Goal: Use online tool/utility: Utilize a website feature to perform a specific function

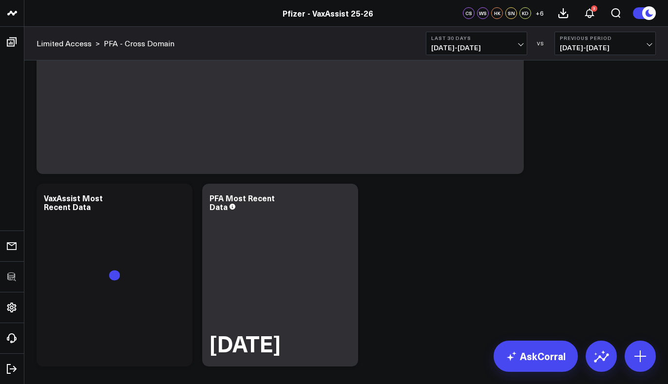
scroll to position [164, 0]
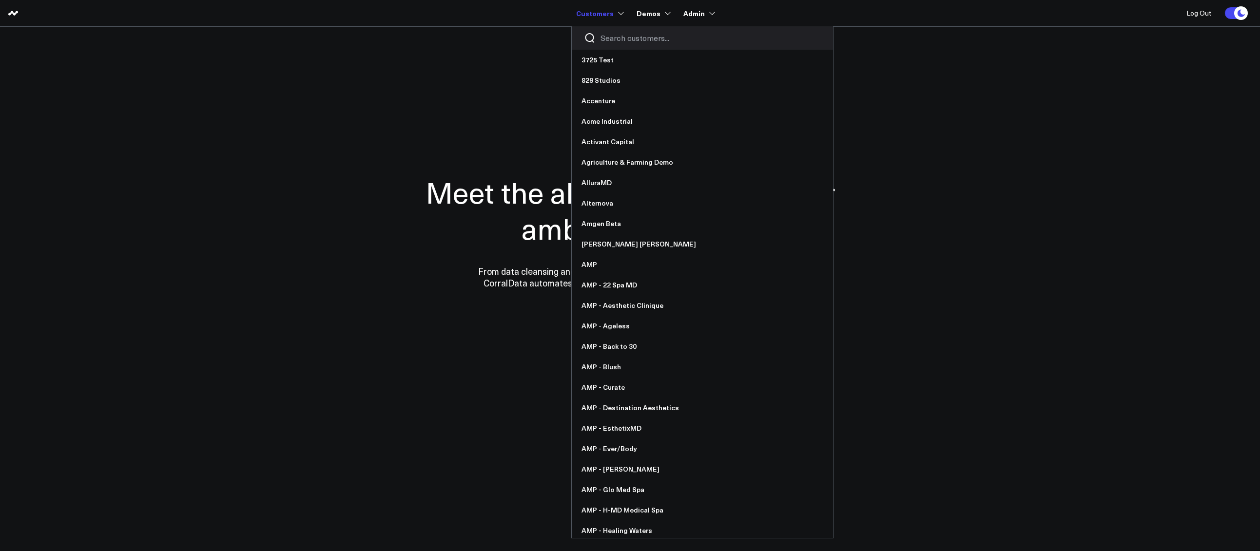
click at [610, 38] on input "Search customers input" at bounding box center [710, 38] width 220 height 11
type input "tu"
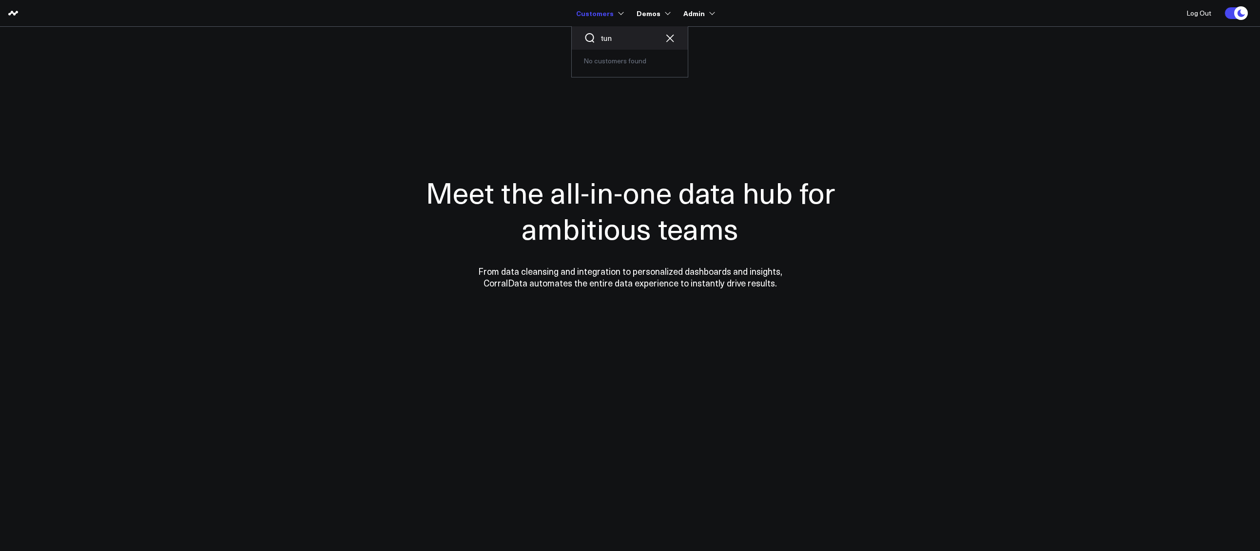
click at [616, 38] on input "tun" at bounding box center [629, 38] width 58 height 11
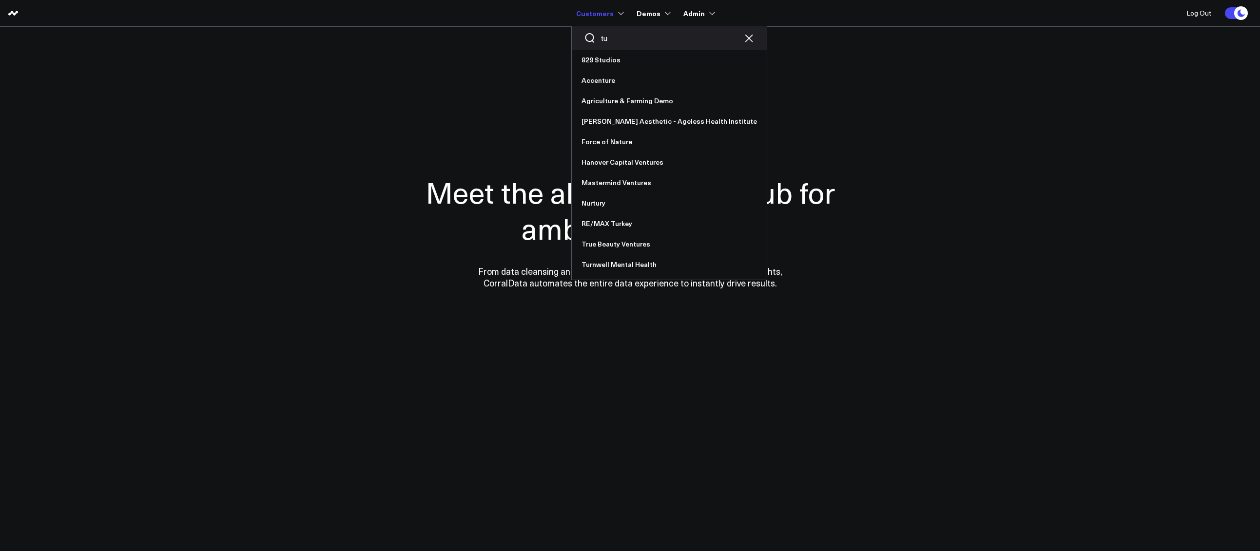
click at [625, 38] on input "tu" at bounding box center [668, 38] width 137 height 11
click at [641, 258] on link "Turnwell Mental Health" at bounding box center [669, 264] width 195 height 20
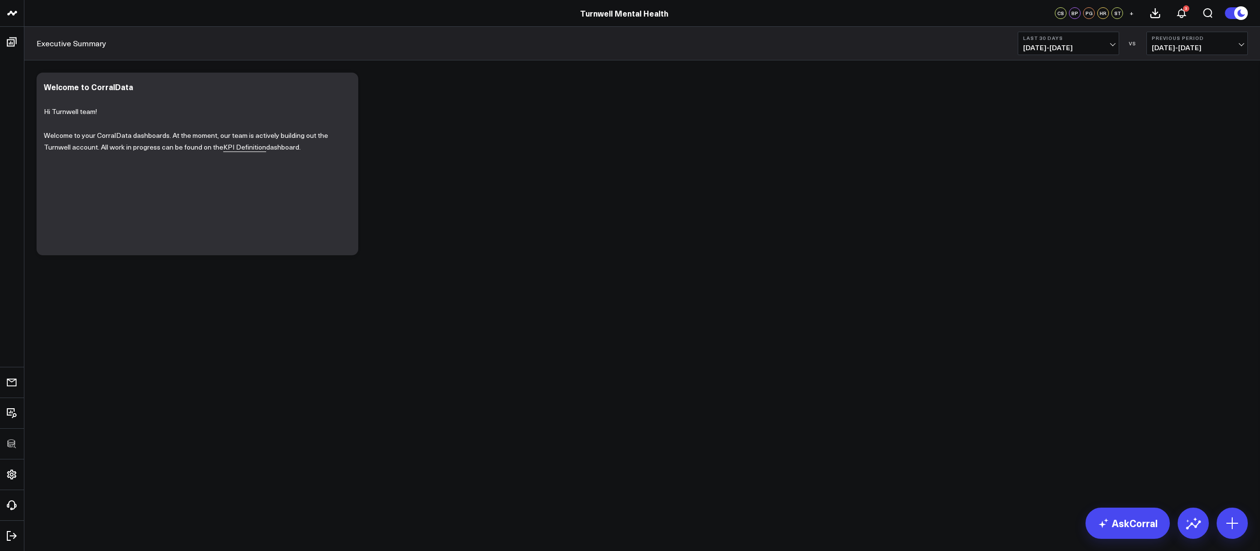
click at [528, 376] on body "3725 Test 829 Studios Accenture Acme Industrial Activant Capital Agriculture & …" at bounding box center [630, 275] width 1260 height 551
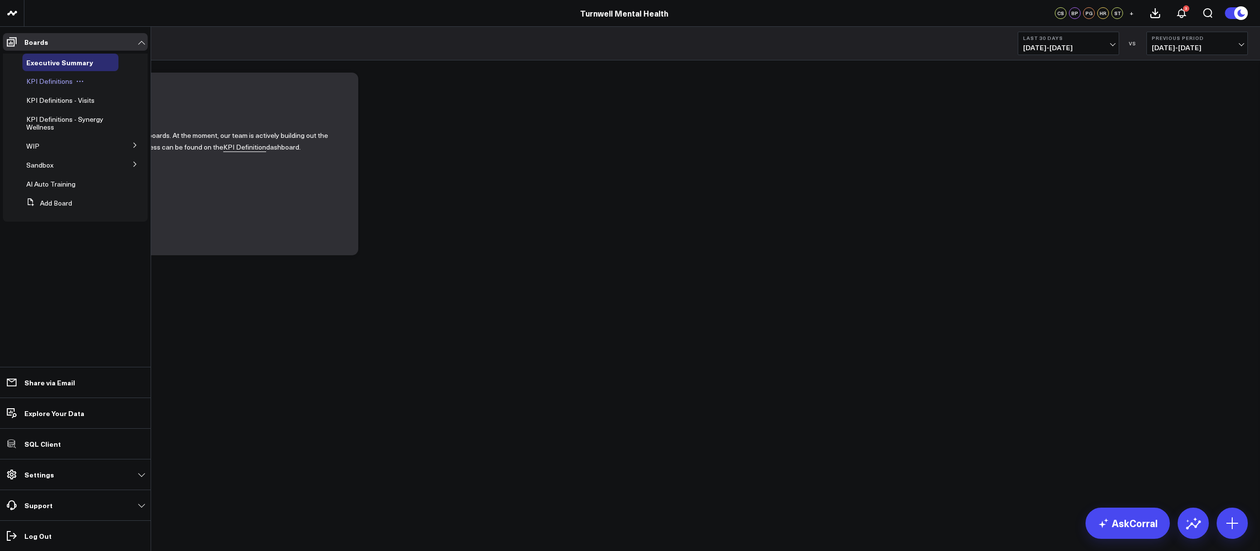
click at [66, 80] on span "KPI Definitions" at bounding box center [49, 81] width 46 height 9
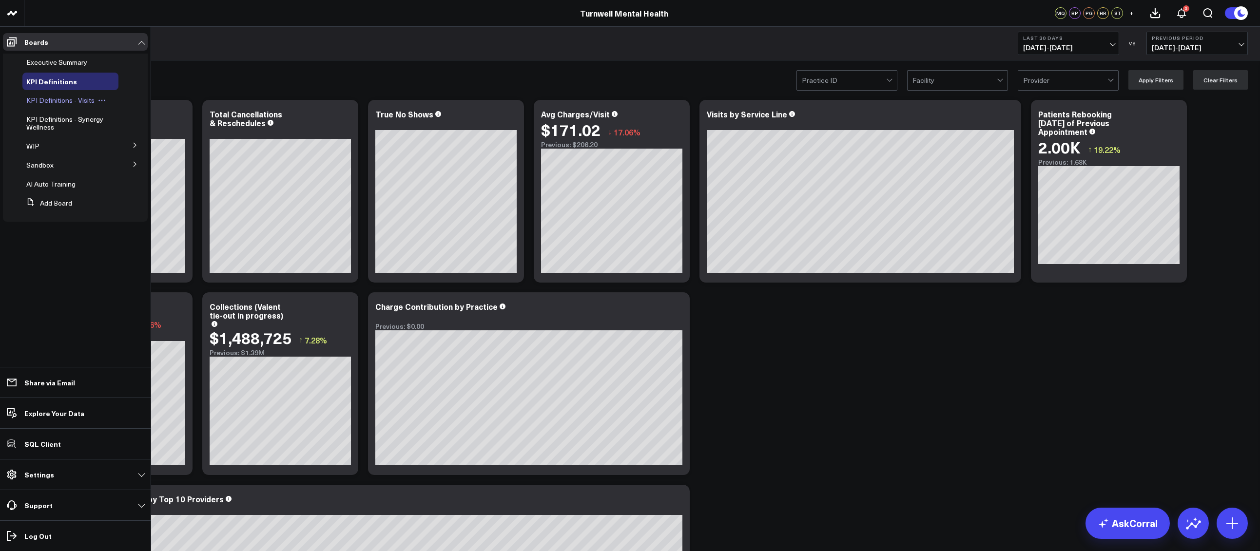
click at [55, 96] on span "KPI Definitions - Visits" at bounding box center [60, 100] width 68 height 9
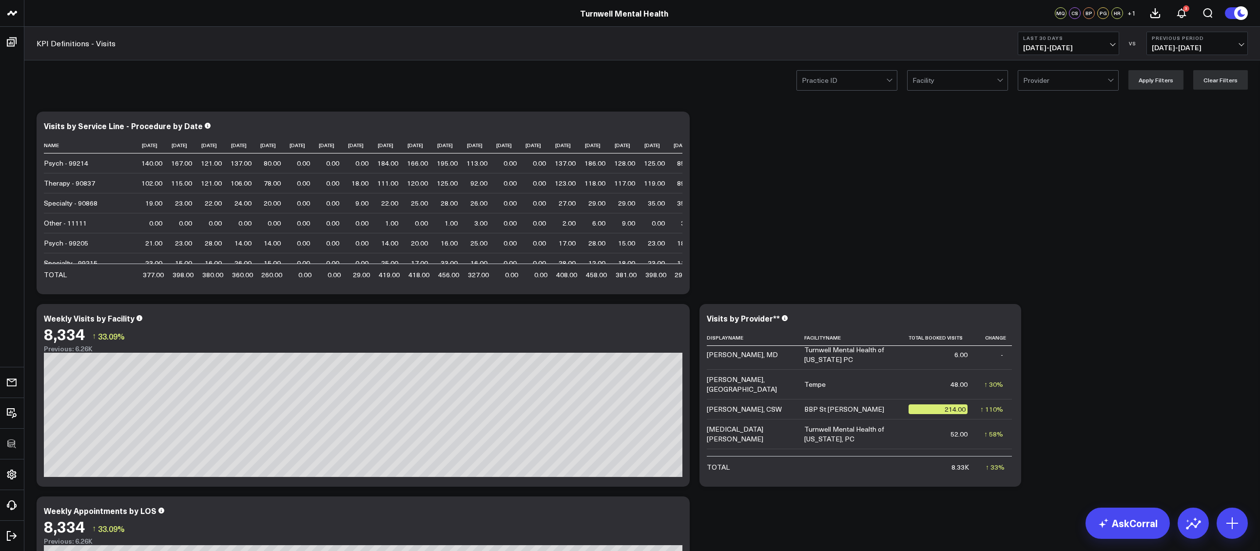
click at [873, 81] on div at bounding box center [844, 80] width 84 height 19
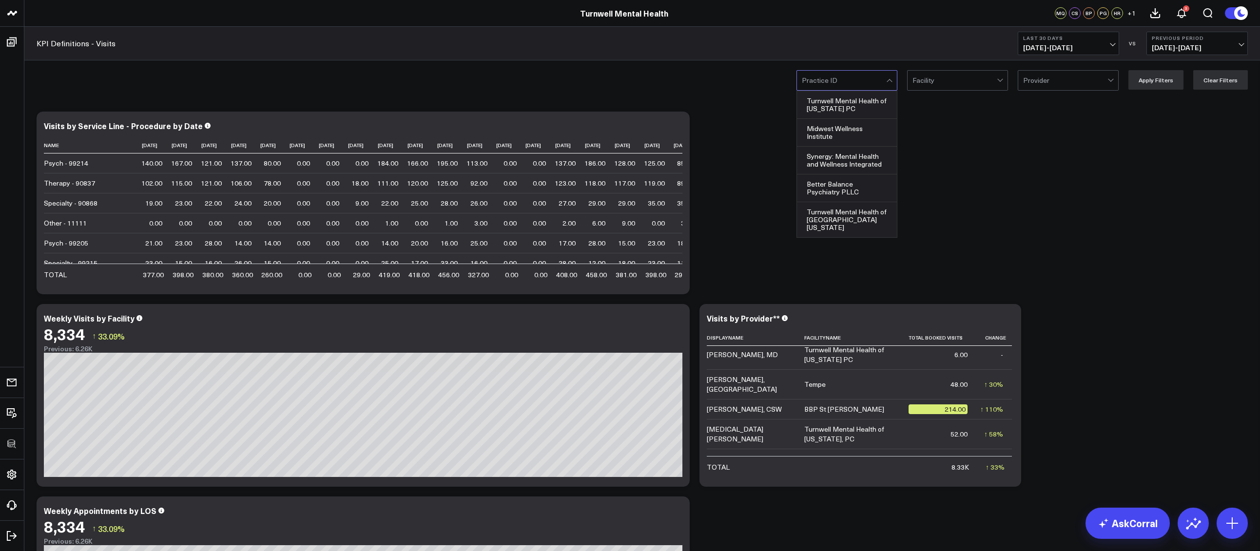
click at [936, 77] on div at bounding box center [954, 80] width 84 height 19
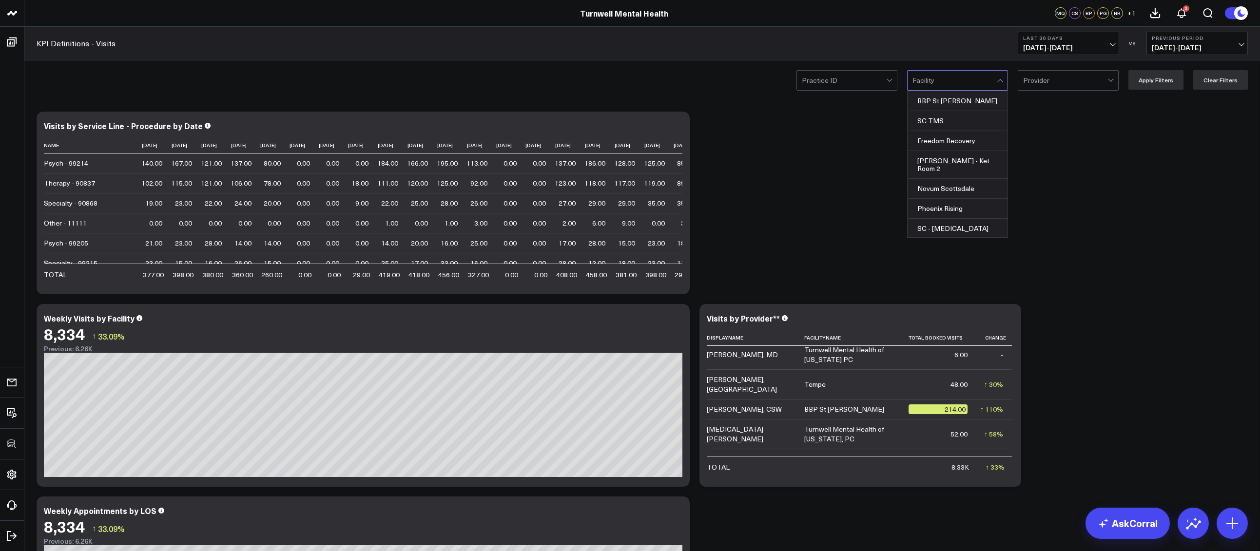
click at [879, 81] on div at bounding box center [844, 80] width 84 height 19
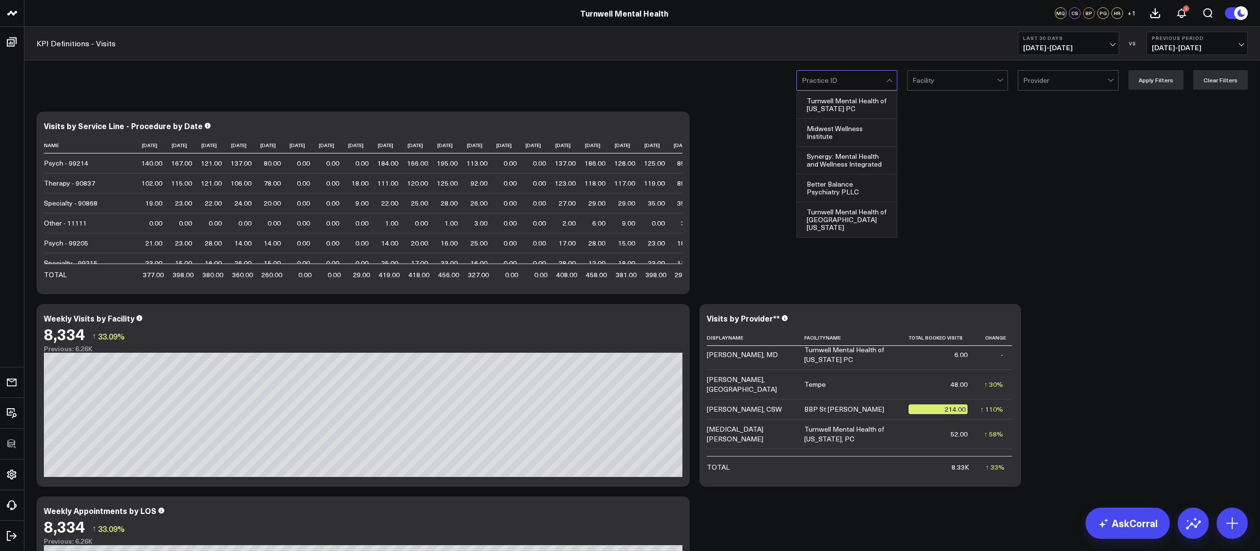
click at [1081, 78] on div at bounding box center [1065, 80] width 84 height 19
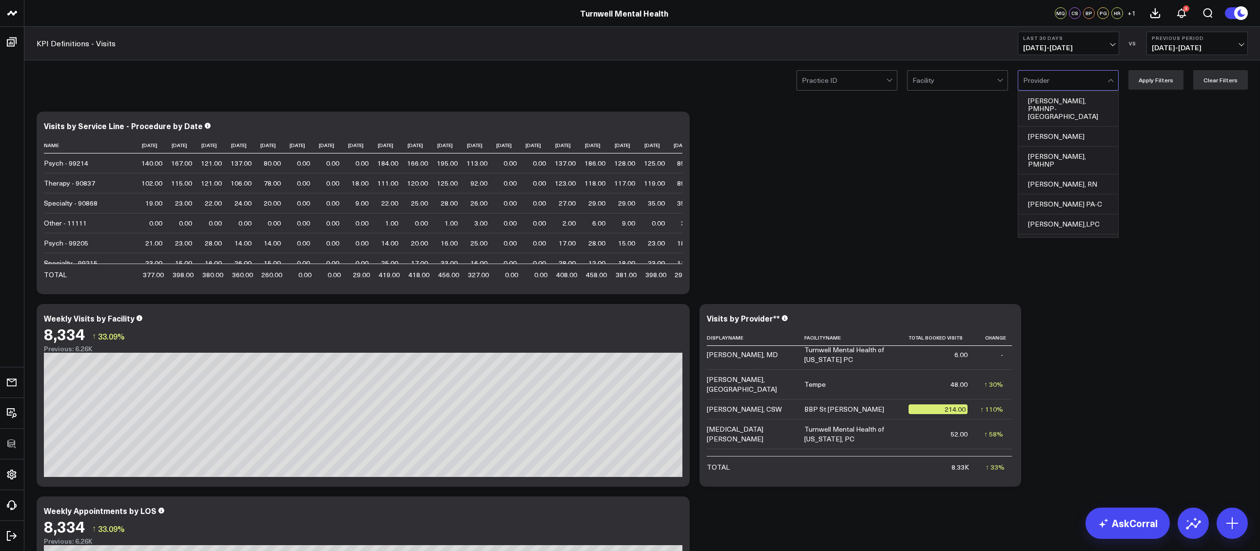
click at [875, 84] on div at bounding box center [844, 80] width 84 height 19
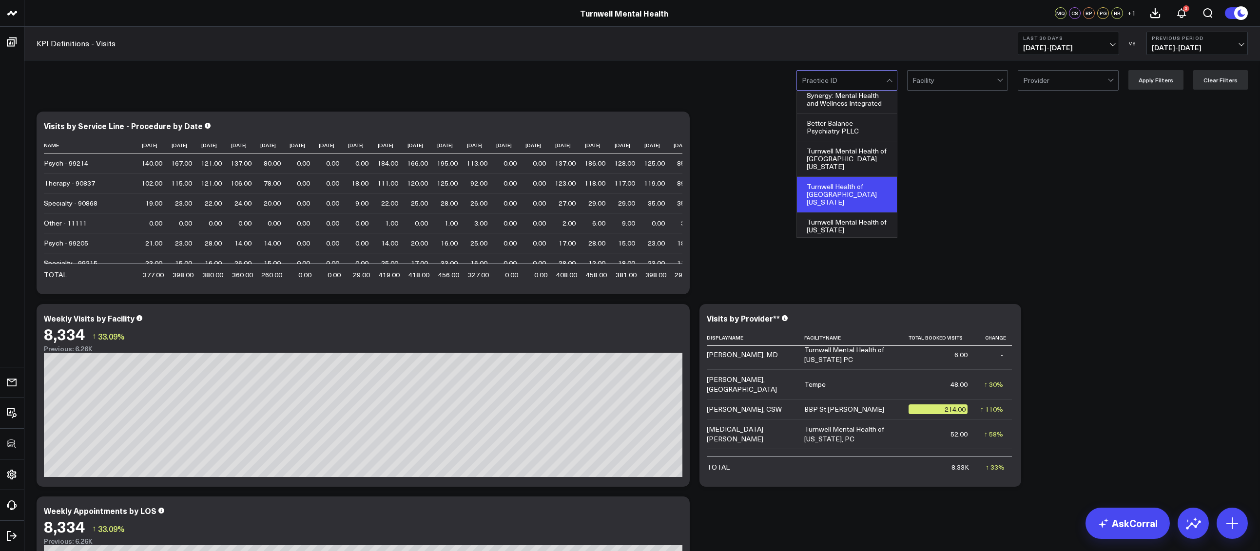
scroll to position [67, 0]
click at [848, 234] on div "Montana Psychiatry" at bounding box center [847, 244] width 100 height 20
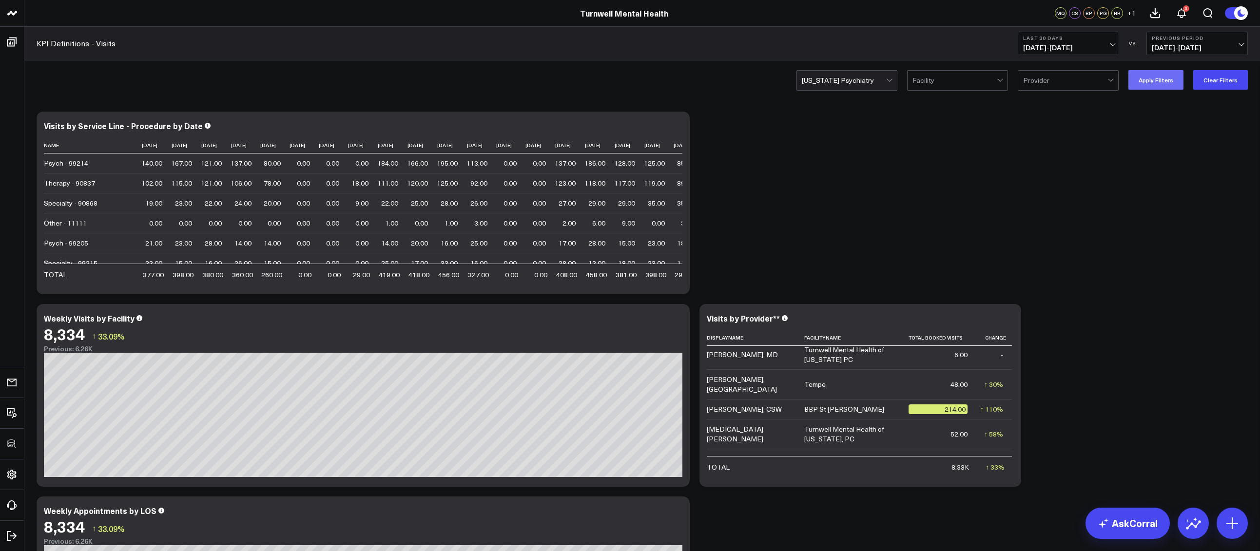
click at [1158, 87] on button "Apply Filters" at bounding box center [1155, 79] width 55 height 19
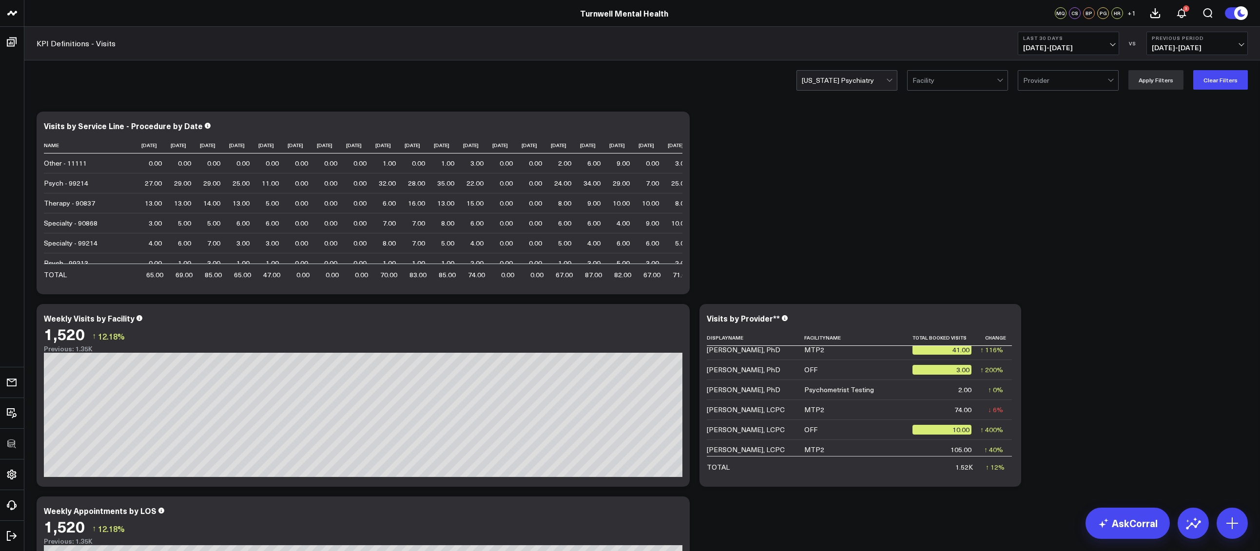
scroll to position [6, 0]
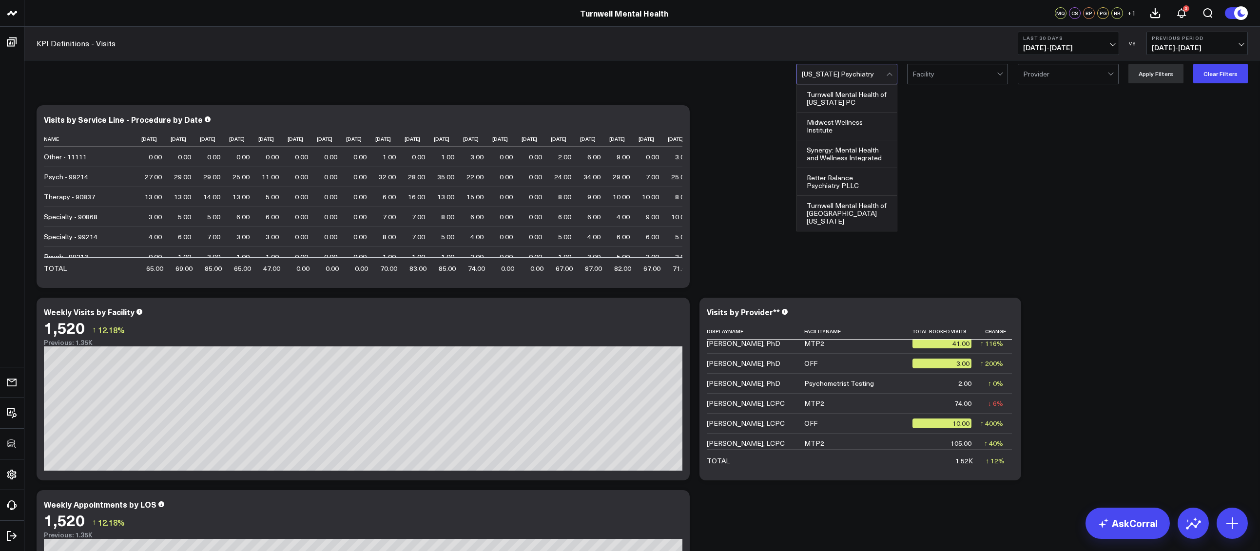
click at [881, 76] on div at bounding box center [844, 73] width 84 height 19
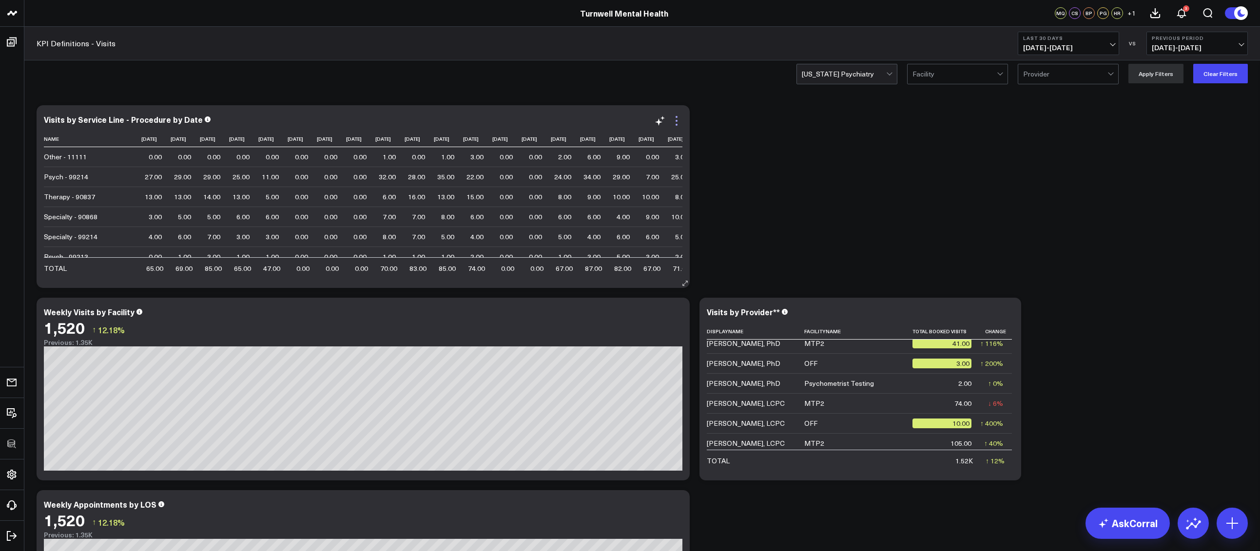
click at [681, 120] on icon at bounding box center [677, 121] width 12 height 12
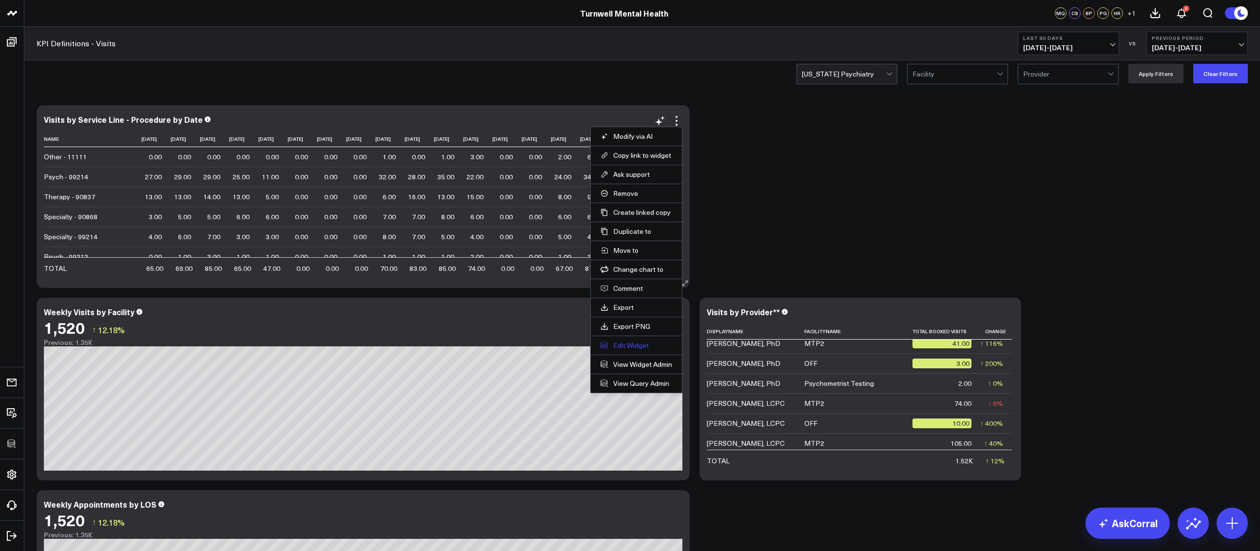
click at [635, 341] on button "Edit Widget" at bounding box center [636, 345] width 72 height 9
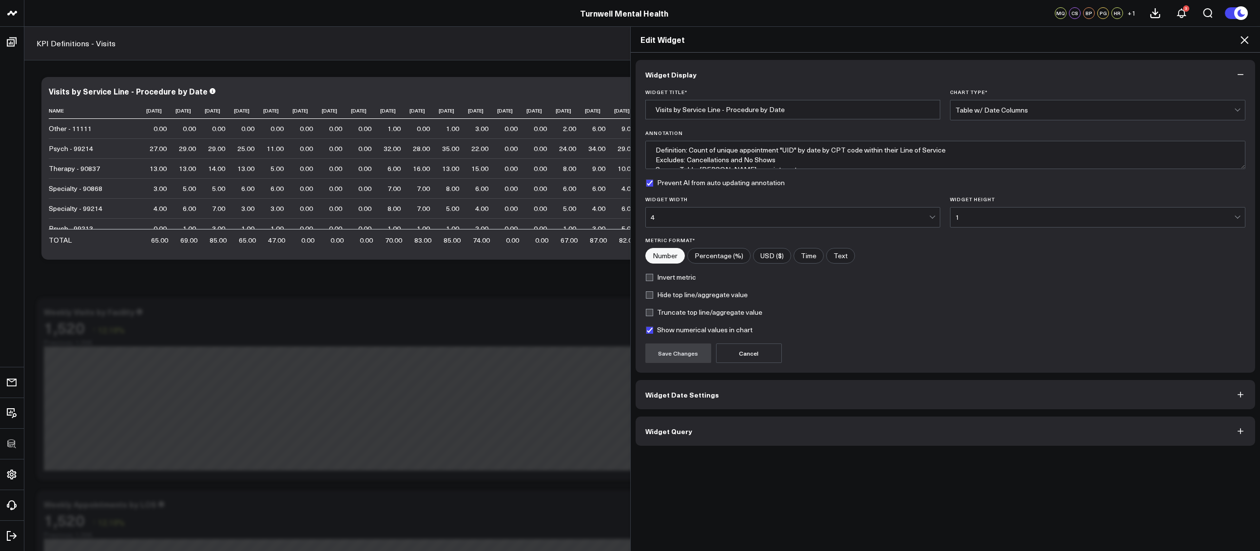
click at [703, 428] on button "Widget Query" at bounding box center [946, 431] width 620 height 29
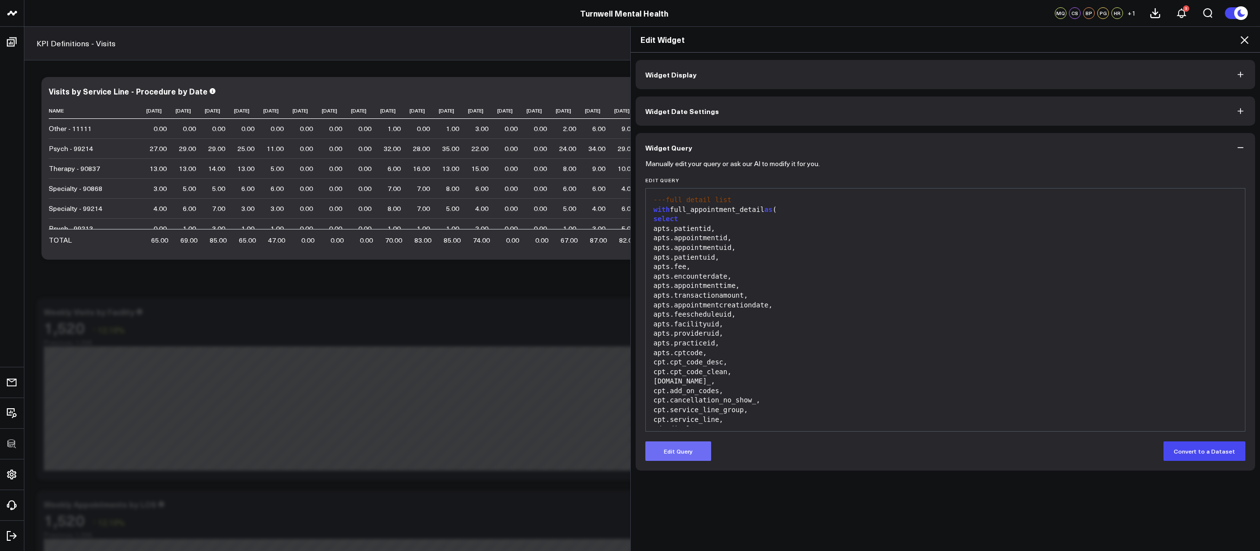
click at [688, 449] on button "Edit Query" at bounding box center [678, 451] width 66 height 19
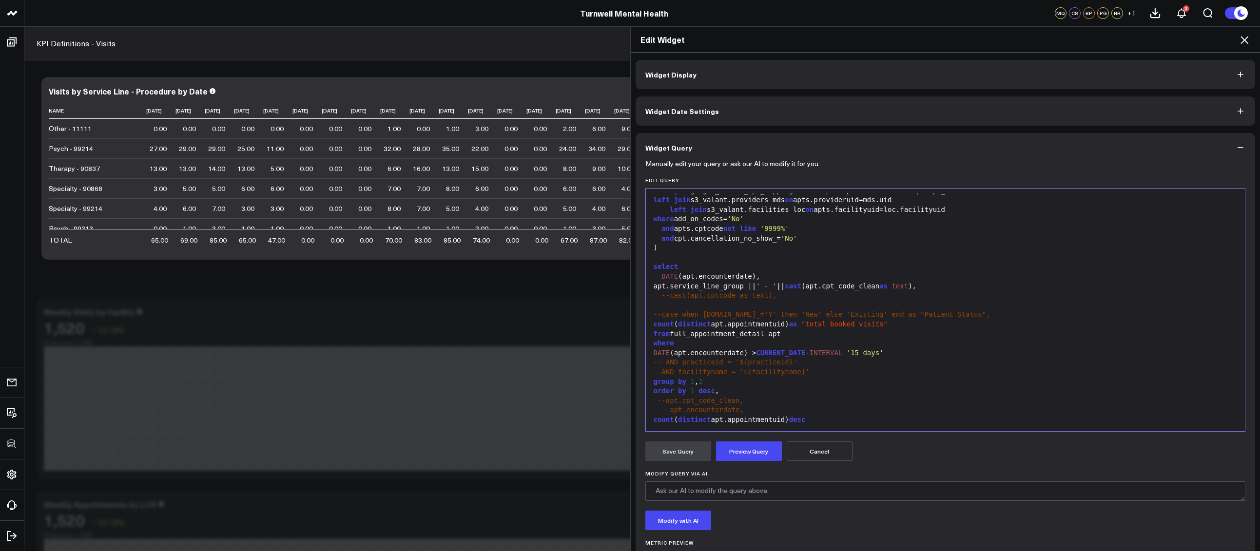
scroll to position [47, 0]
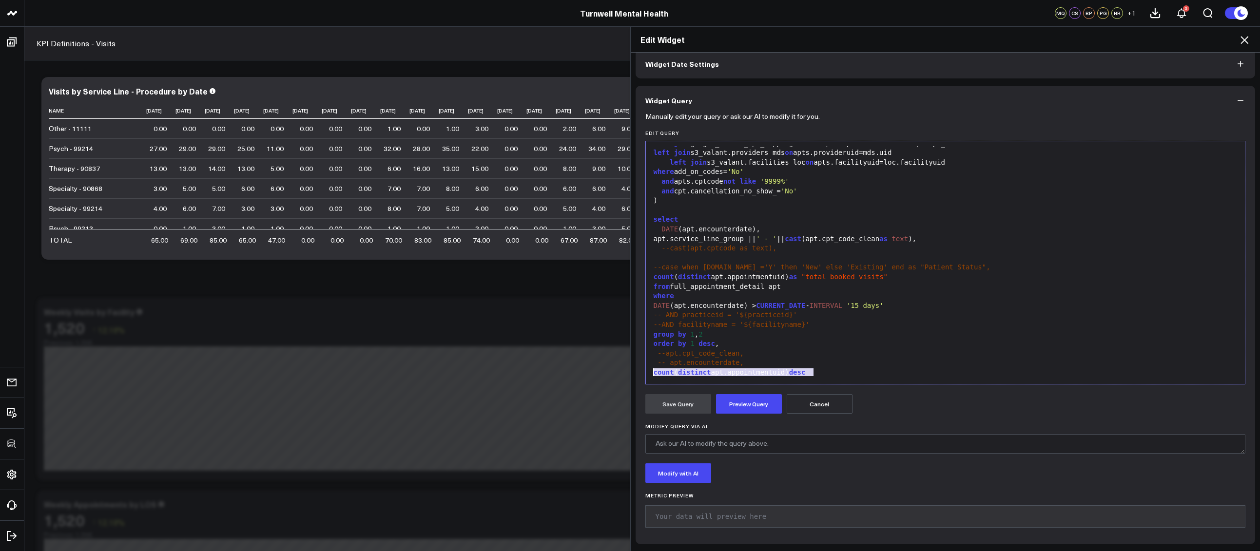
drag, startPoint x: 818, startPoint y: 370, endPoint x: 630, endPoint y: 372, distance: 188.1
click at [631, 372] on div "Widget Display Widget Date Settings Widget Query Manually edit your query or as…" at bounding box center [946, 302] width 630 height 499
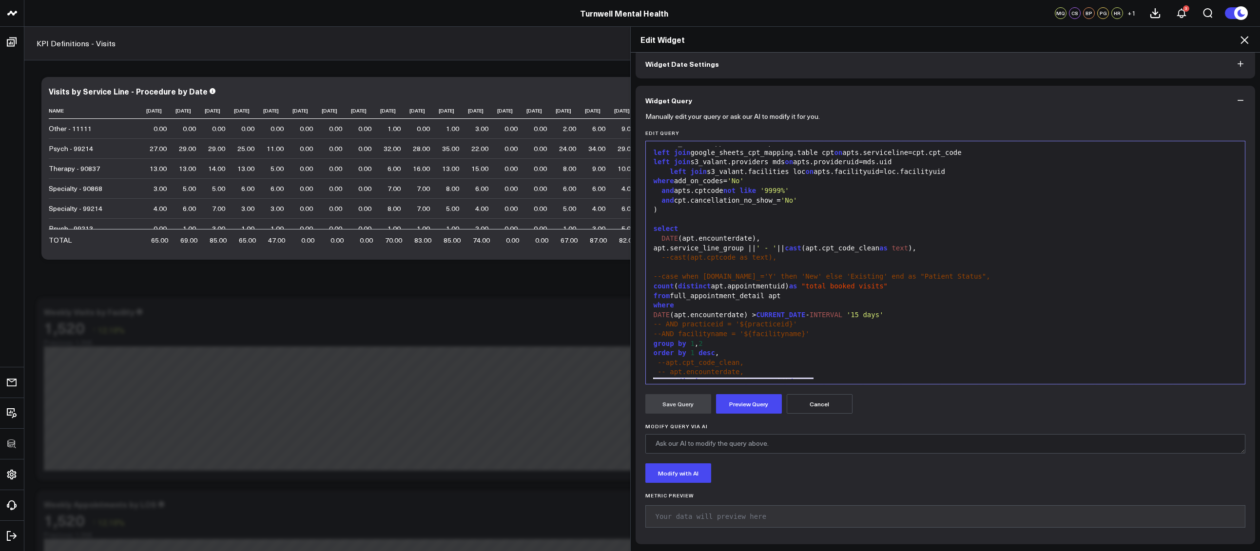
scroll to position [276, 0]
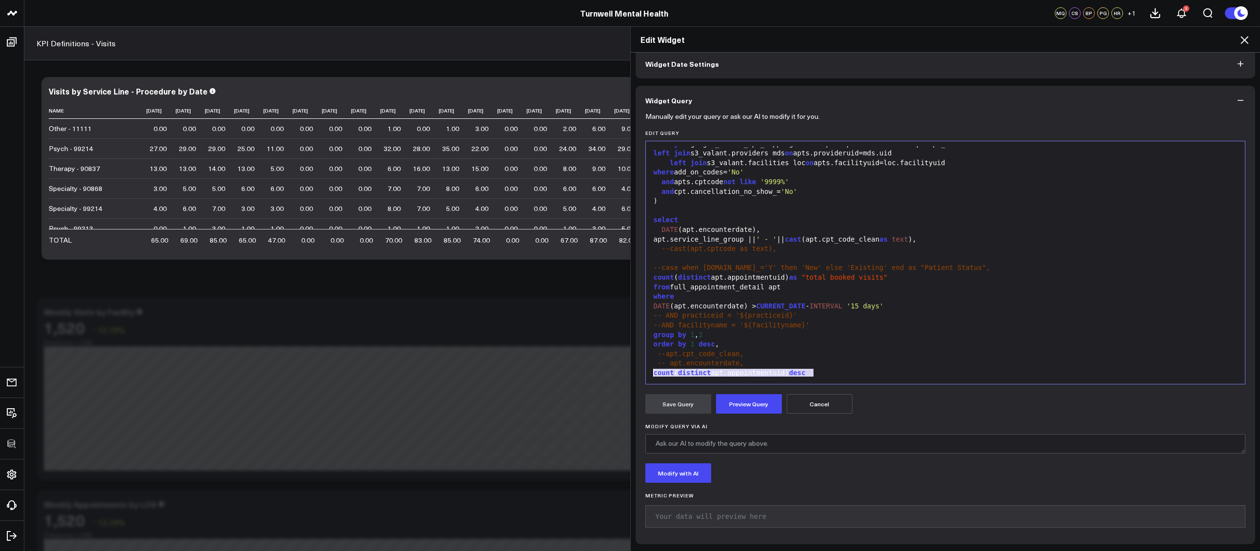
click at [774, 362] on div "-- apt.encounterdate," at bounding box center [946, 364] width 590 height 10
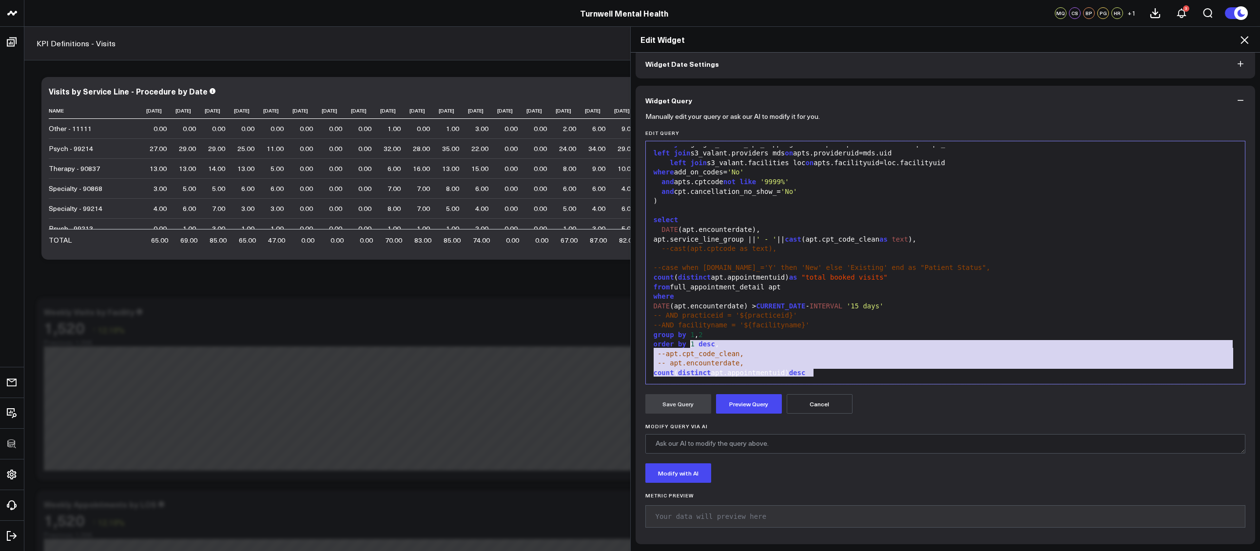
drag, startPoint x: 815, startPoint y: 372, endPoint x: 687, endPoint y: 344, distance: 131.2
click at [687, 344] on div "---full detail list with full_appointment_detail as ( select apts.patientid, ap…" at bounding box center [946, 125] width 590 height 510
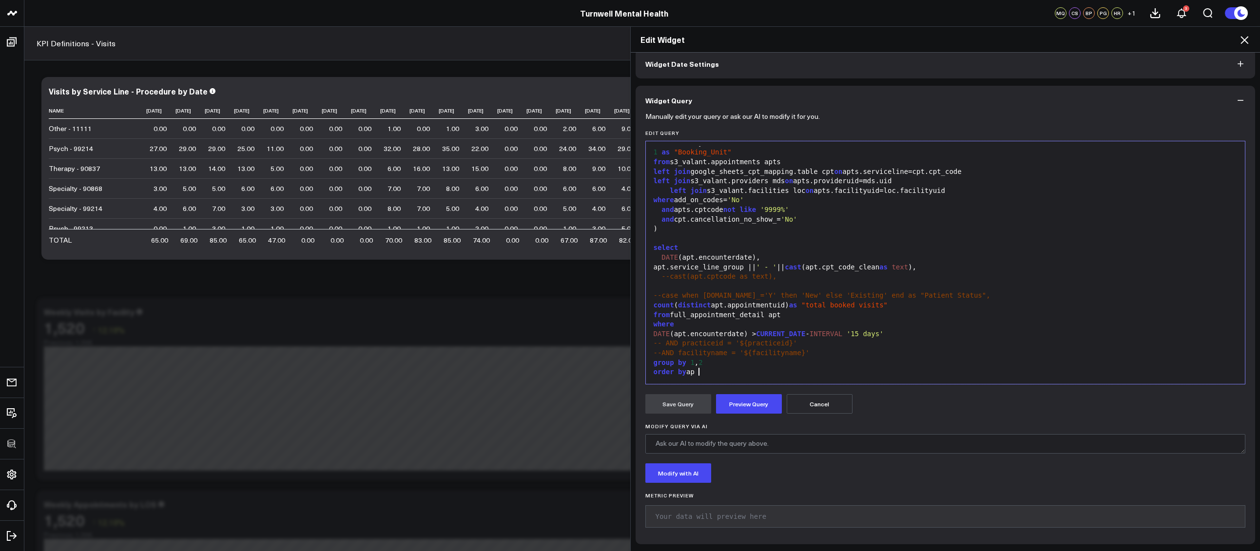
scroll to position [249, 0]
drag, startPoint x: 805, startPoint y: 304, endPoint x: 902, endPoint y: 305, distance: 97.0
click at [902, 305] on div "count ( distinct apt.appointmentuid) as "total booked visits"" at bounding box center [946, 306] width 590 height 10
copy div ""total booked visits""
drag, startPoint x: 944, startPoint y: 372, endPoint x: 903, endPoint y: 368, distance: 40.6
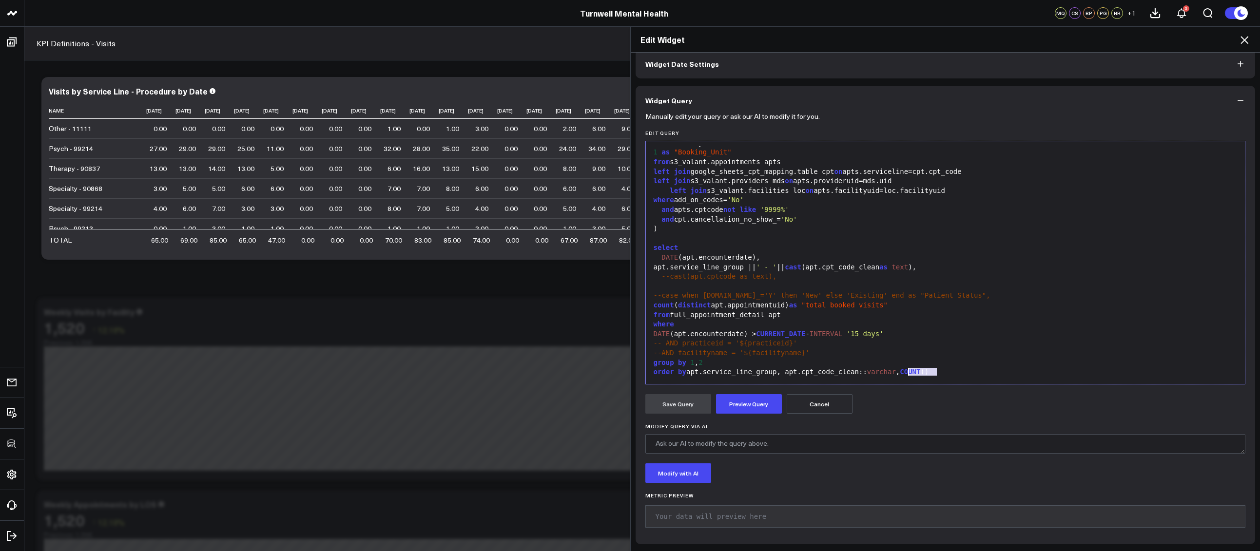
click at [903, 368] on div "order by apt.service_line_group, apt.cpt_code_clean:: varchar , COUNT ()" at bounding box center [946, 372] width 590 height 10
click at [733, 408] on button "Preview Query" at bounding box center [749, 403] width 66 height 19
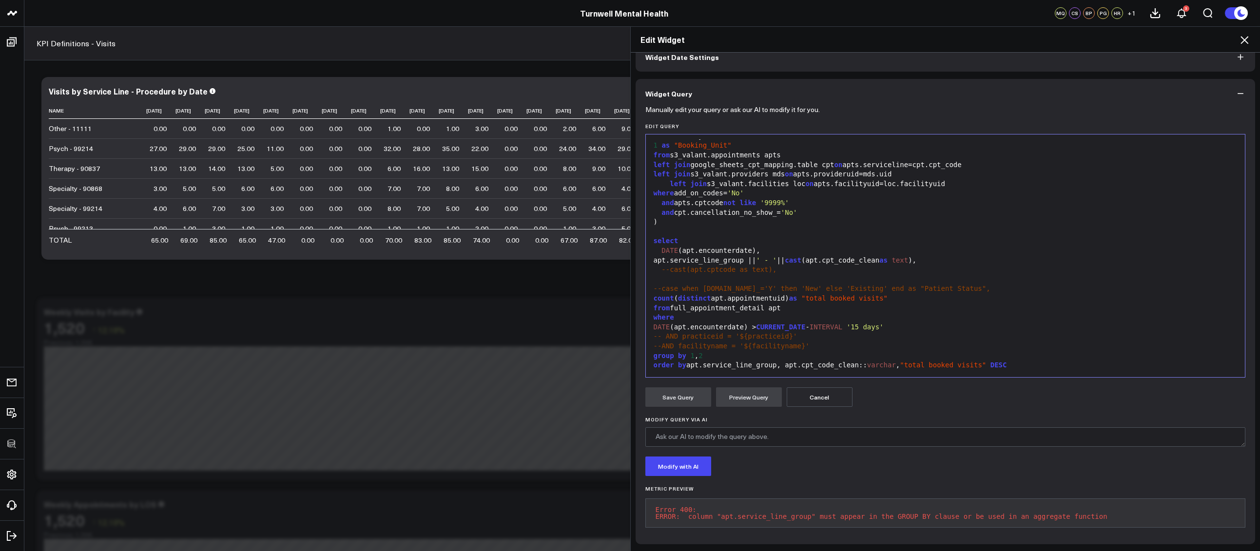
scroll to position [61, 0]
drag, startPoint x: 1031, startPoint y: 354, endPoint x: 687, endPoint y: 361, distance: 344.6
click at [687, 361] on div "order by apt.service_line_group, apt.cpt_code_clean:: varchar , "total booked v…" at bounding box center [946, 366] width 590 height 10
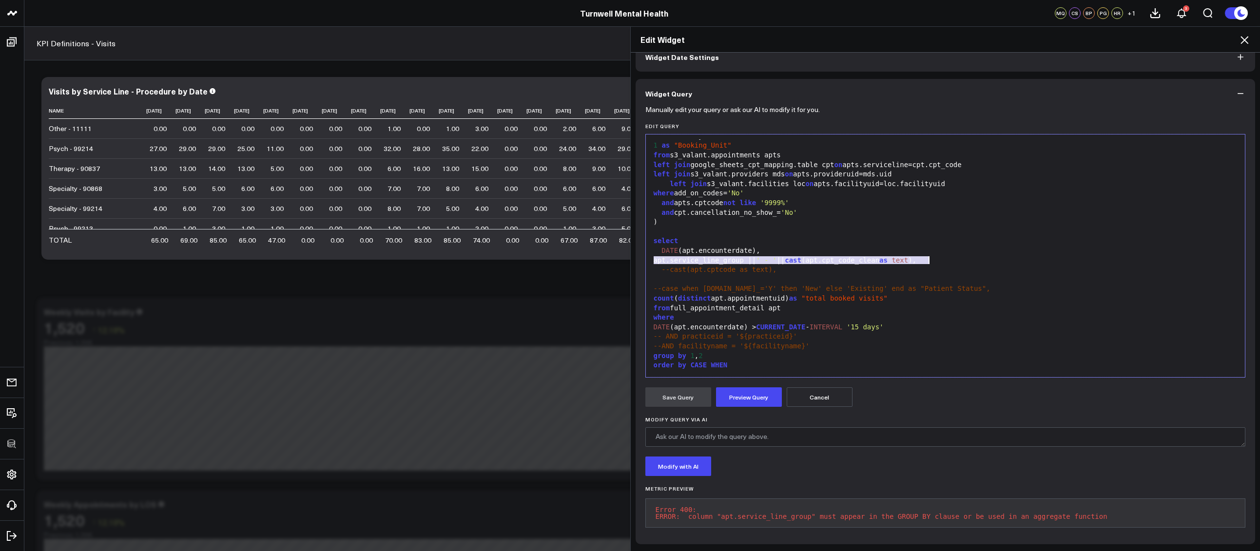
drag, startPoint x: 649, startPoint y: 252, endPoint x: 924, endPoint y: 251, distance: 274.9
click at [925, 256] on div "apt.service_line_group || ' - ' || cast (apt.cpt_code_clean as text )," at bounding box center [946, 261] width 590 height 10
copy div "apt.service_line_group || ' - ' || cast (apt.cpt_code_clean as text )"
click at [753, 361] on div "order by CASE WHEN" at bounding box center [946, 366] width 590 height 10
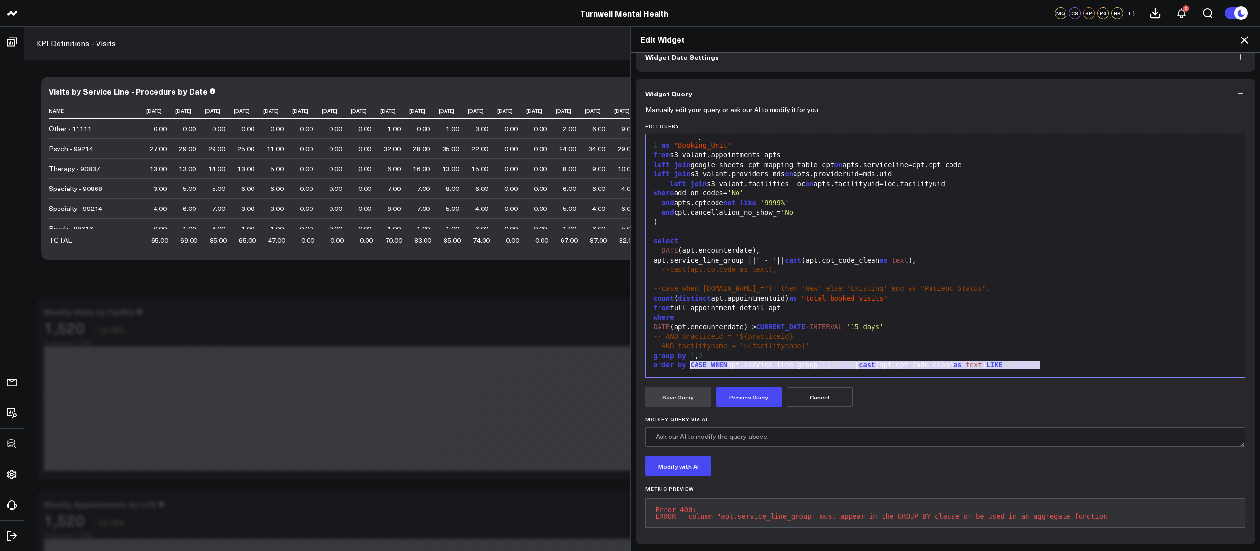
drag, startPoint x: 1054, startPoint y: 356, endPoint x: 688, endPoint y: 360, distance: 366.0
click at [688, 361] on div "order by CASE WHEN apt.service_line_group || ' - ' || cast (apt.cpt_code_clean …" at bounding box center [946, 366] width 590 height 10
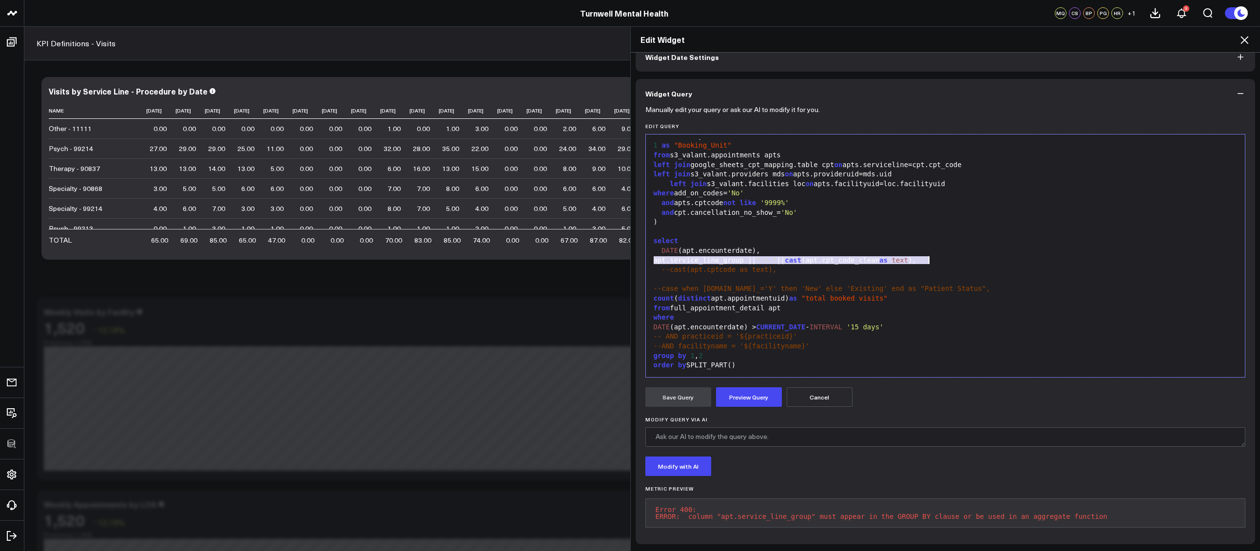
drag, startPoint x: 649, startPoint y: 254, endPoint x: 925, endPoint y: 251, distance: 276.3
click at [926, 256] on div "apt.service_line_group || ' - ' || cast (apt.cpt_code_clean as text )," at bounding box center [946, 261] width 590 height 10
copy div "apt.service_line_group || ' - ' || cast (apt.cpt_code_clean as text )"
click at [928, 246] on div "DATE (apt.encounterdate)," at bounding box center [946, 251] width 590 height 10
click at [925, 256] on div "apt.service_line_group || ' - ' || cast (apt.cpt_code_clean as text )," at bounding box center [946, 261] width 590 height 10
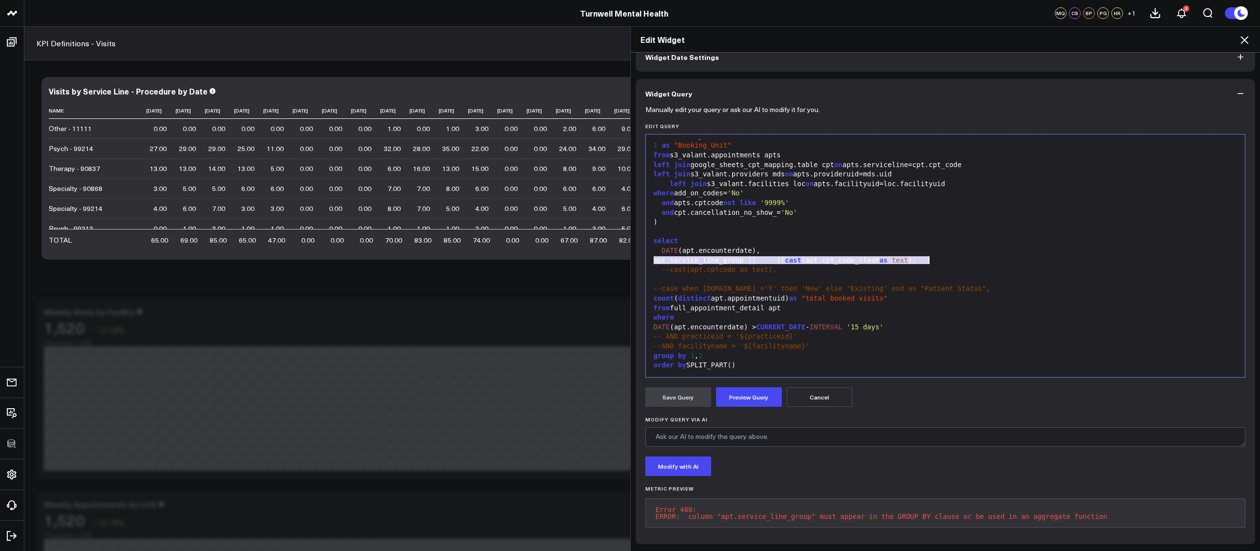
drag, startPoint x: 650, startPoint y: 255, endPoint x: 925, endPoint y: 253, distance: 275.4
click at [926, 256] on div "apt.service_line_group || ' - ' || cast (apt.cpt_code_clean as text )," at bounding box center [946, 261] width 590 height 10
copy div "apt.service_line_group || ' - ' || cast (apt.cpt_code_clean as text )"
click at [733, 361] on div "order by SPLIT_PART()" at bounding box center [946, 366] width 590 height 10
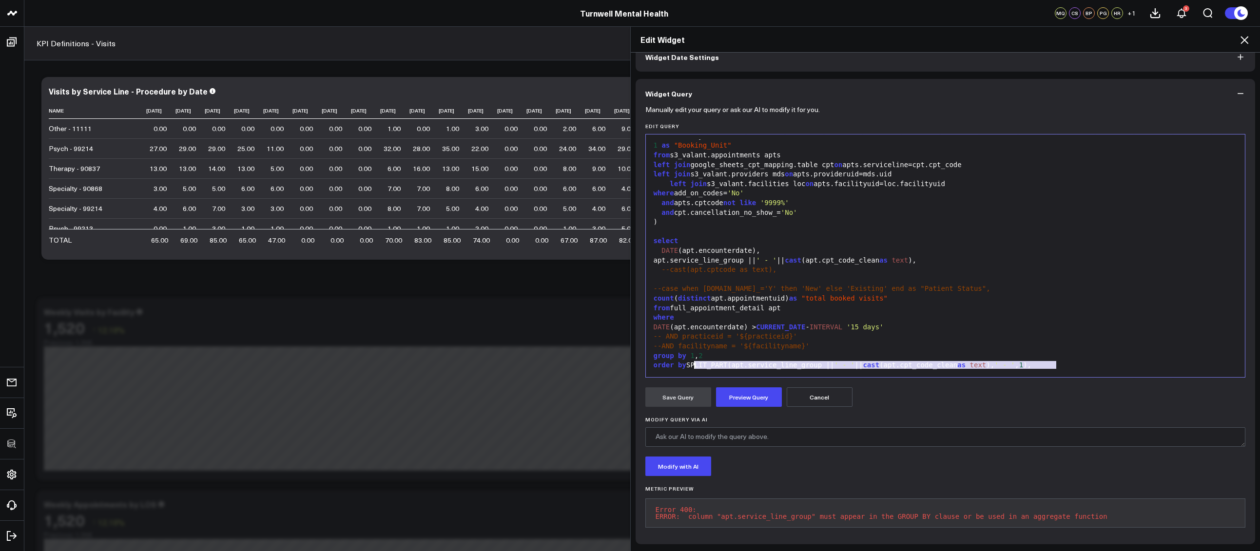
click at [687, 361] on div "order by SPLIT_PART(apt.service_line_group || ' - ' || cast (apt.cpt_code_clean…" at bounding box center [946, 366] width 590 height 10
drag, startPoint x: 687, startPoint y: 360, endPoint x: 1052, endPoint y: 359, distance: 365.0
click at [1052, 361] on div "order by SPLIT_PART(apt.service_line_group || ' - ' || cast (apt.cpt_code_clean…" at bounding box center [946, 366] width 590 height 10
copy div "SPLIT_PART(apt.service_line_group || ' - ' || cast (apt.cpt_code_clean as text …"
click at [1071, 361] on div "order by SPLIT_PART(apt.service_line_group || ' - ' || cast (apt.cpt_code_clean…" at bounding box center [946, 366] width 590 height 10
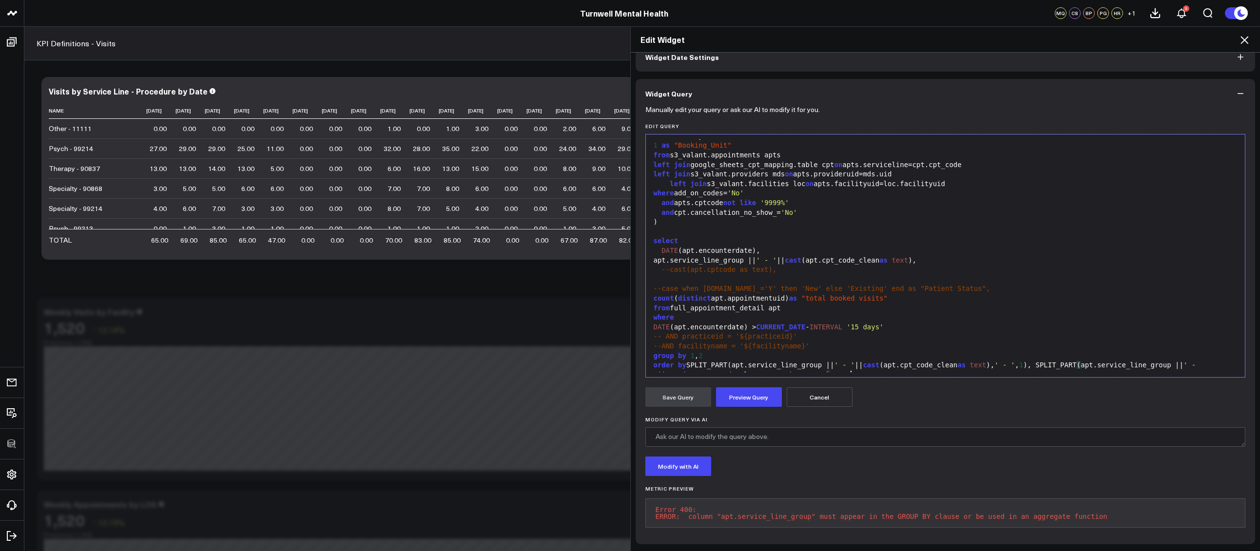
scroll to position [257, 0]
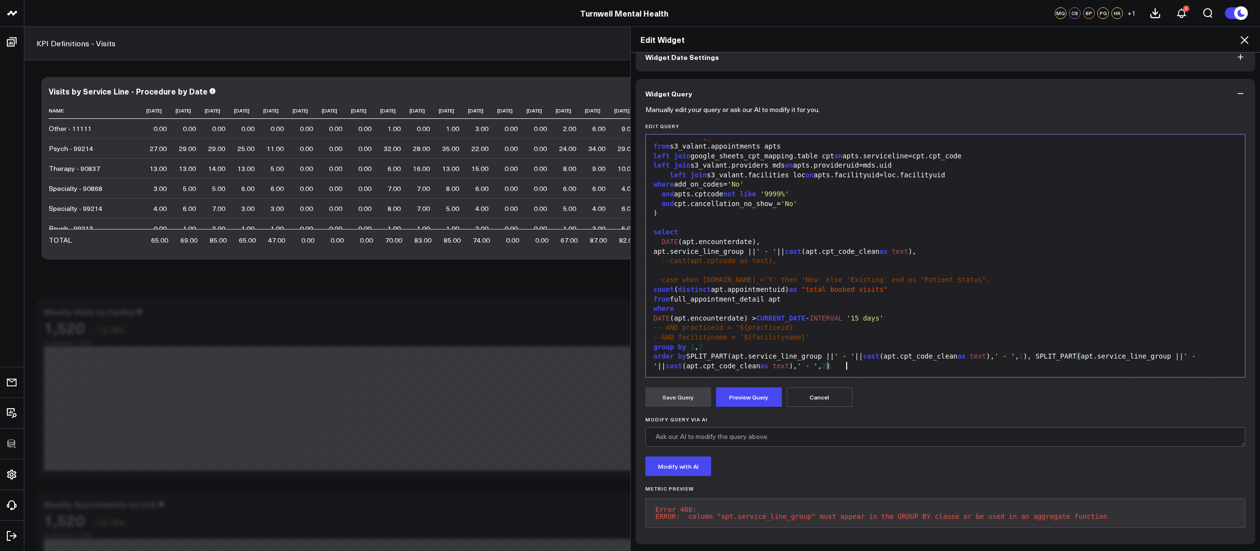
click at [870, 361] on div "order by SPLIT_PART(apt.service_line_group || ' - ' || cast (apt.cpt_code_clean…" at bounding box center [946, 361] width 590 height 19
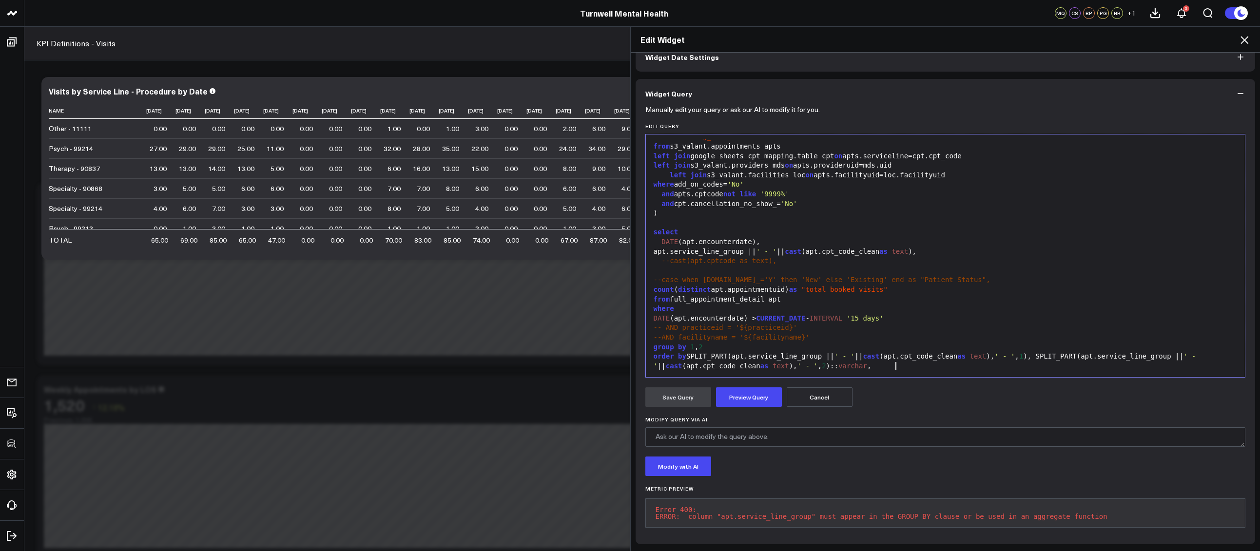
scroll to position [234, 0]
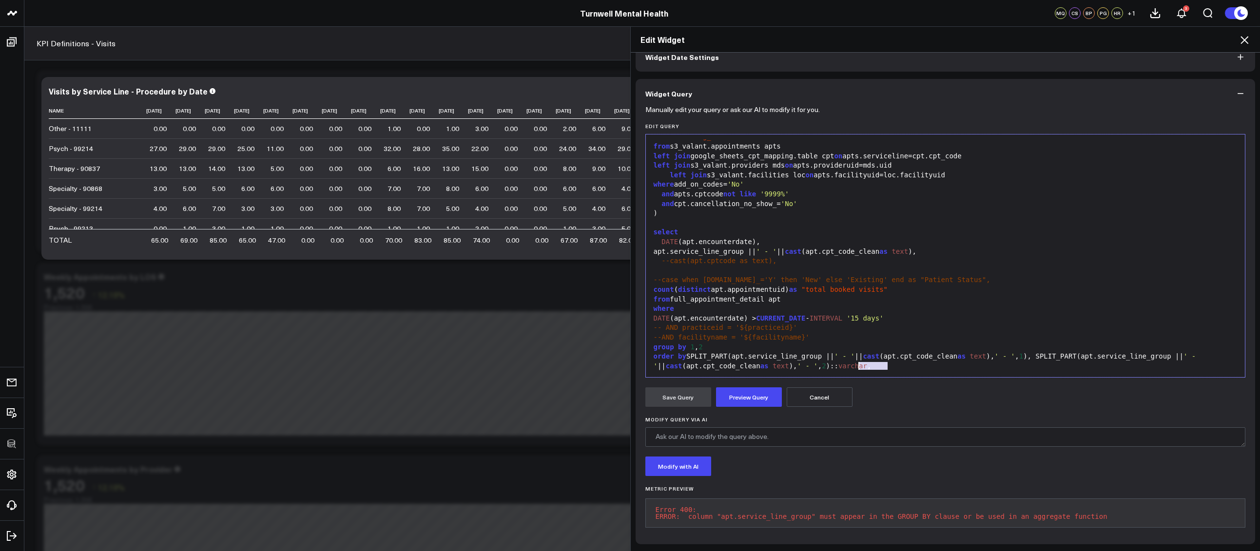
drag, startPoint x: 884, startPoint y: 359, endPoint x: 855, endPoint y: 359, distance: 28.3
click at [855, 359] on div "order by SPLIT_PART(apt.service_line_group || ' - ' || cast (apt.cpt_code_clean…" at bounding box center [946, 361] width 590 height 19
click at [908, 358] on div "order by SPLIT_PART(apt.service_line_group || ' - ' || cast (apt.cpt_code_clean…" at bounding box center [946, 361] width 590 height 19
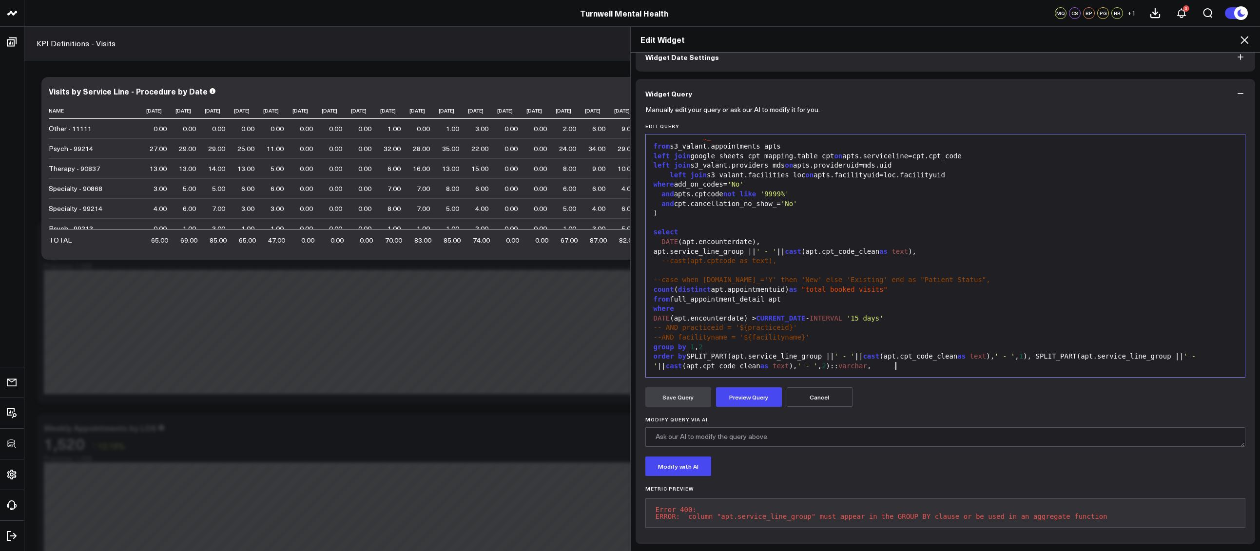
scroll to position [33, 0]
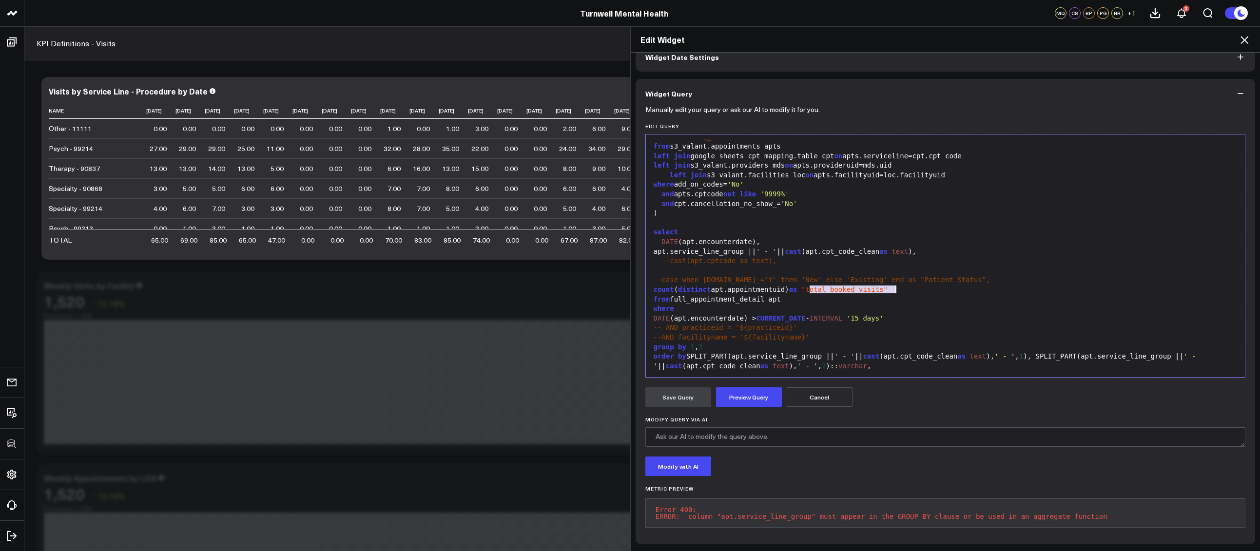
drag, startPoint x: 805, startPoint y: 283, endPoint x: 906, endPoint y: 281, distance: 100.9
click at [906, 285] on div "count ( distinct apt.appointmentuid) as "total booked visits"" at bounding box center [946, 290] width 590 height 10
copy div ""total booked visits""
click at [912, 359] on div "order by SPLIT_PART(apt.service_line_group || ' - ' || cast (apt.cpt_code_clean…" at bounding box center [946, 361] width 590 height 19
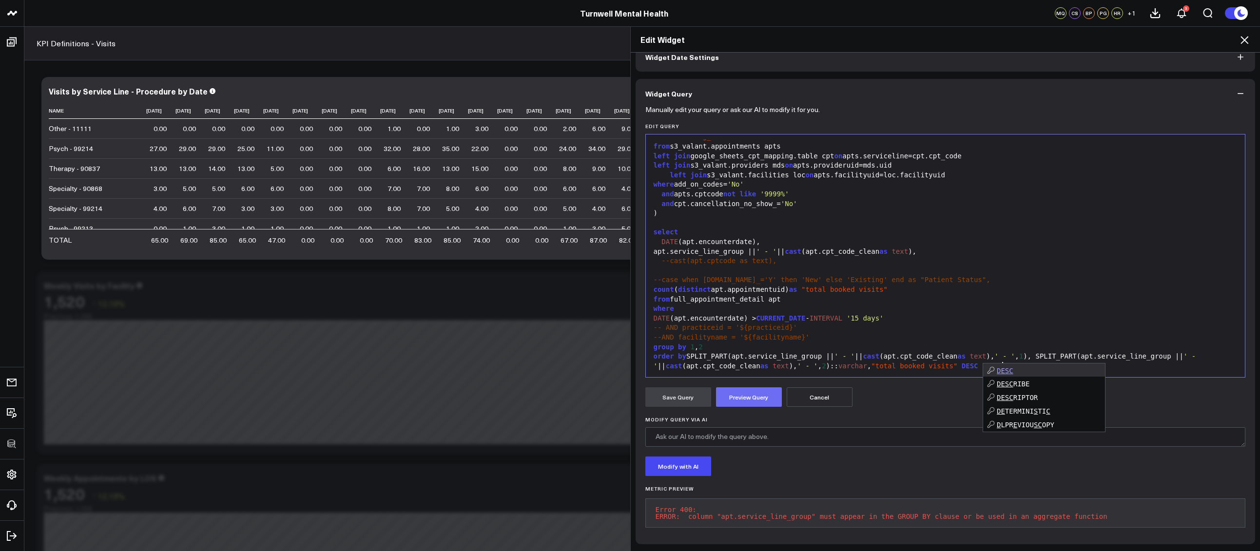
click at [746, 394] on button "Preview Query" at bounding box center [749, 396] width 66 height 19
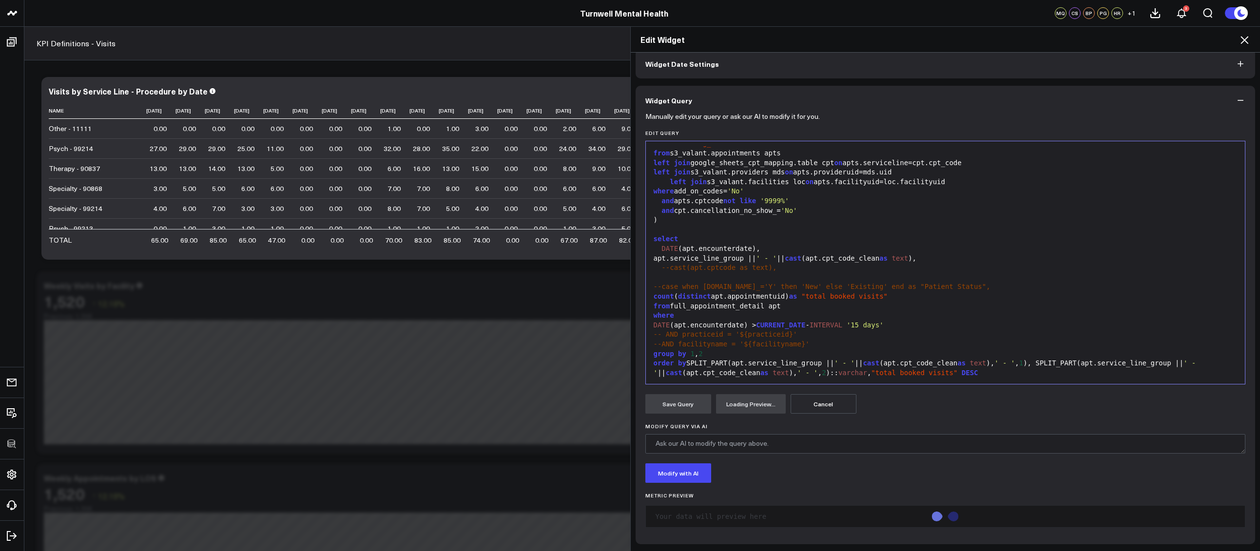
scroll to position [61, 0]
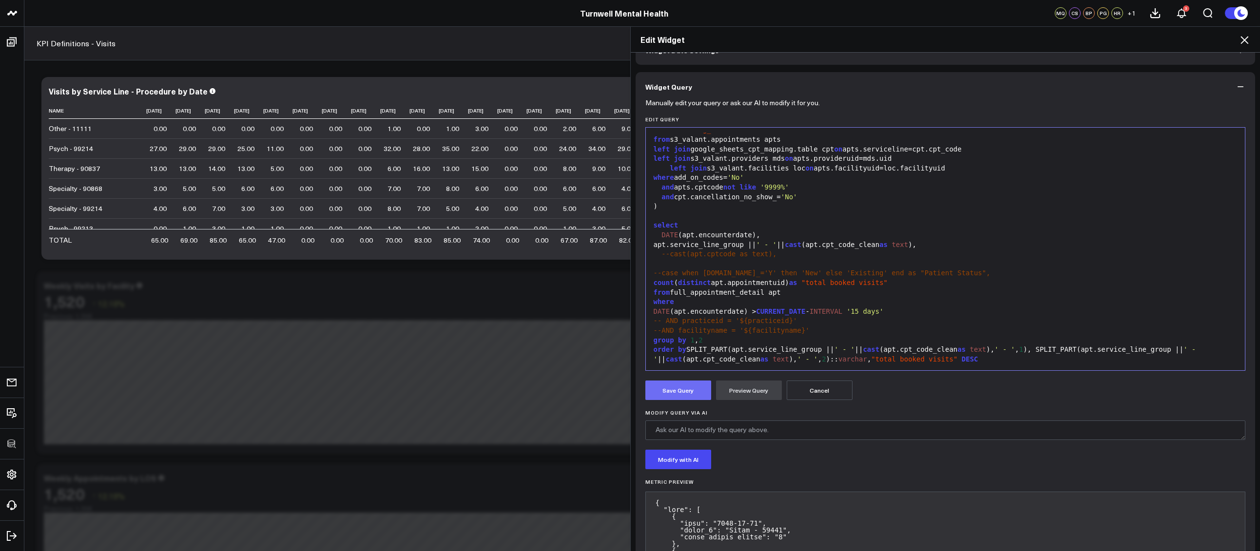
click at [700, 384] on button "Save Query" at bounding box center [678, 390] width 66 height 19
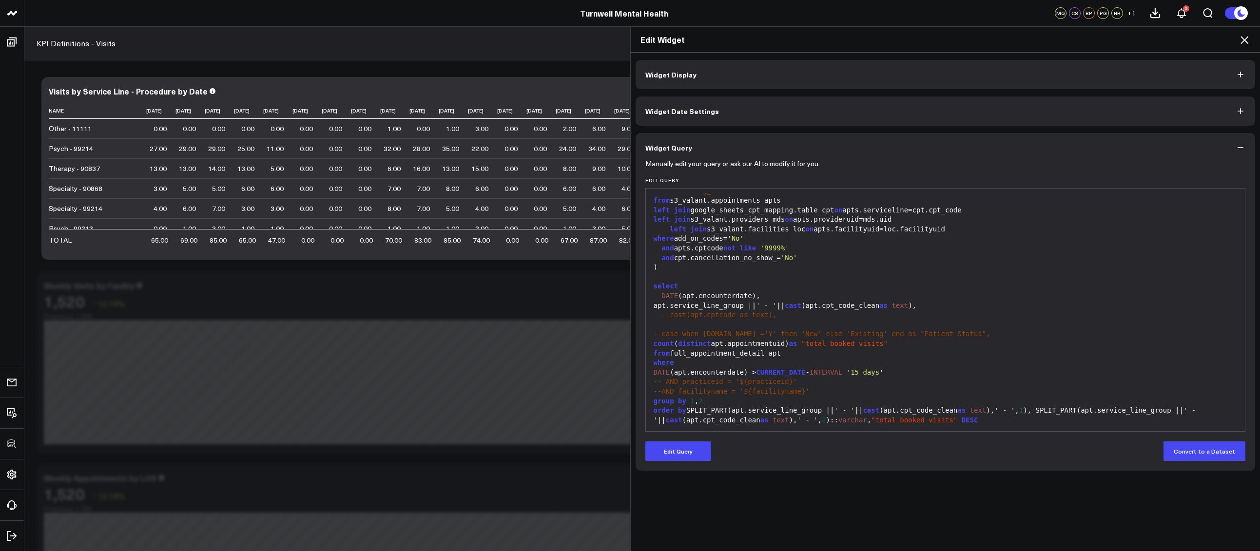
scroll to position [0, 0]
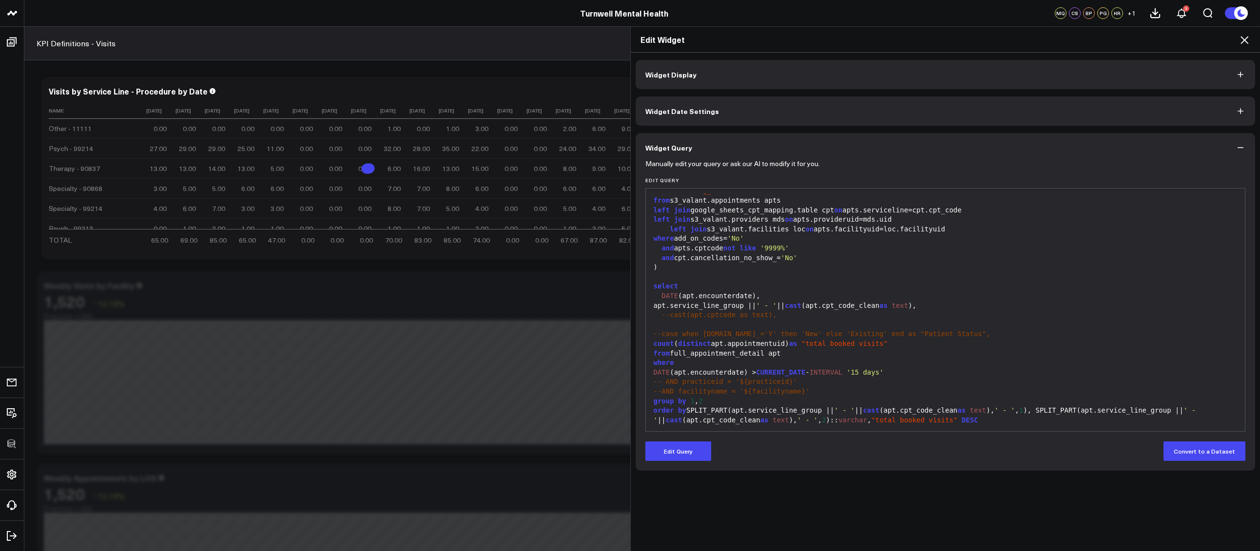
click at [653, 306] on div "apt.service_line_group || ' - ' || cast (apt.cpt_code_clean as text )," at bounding box center [946, 306] width 590 height 10
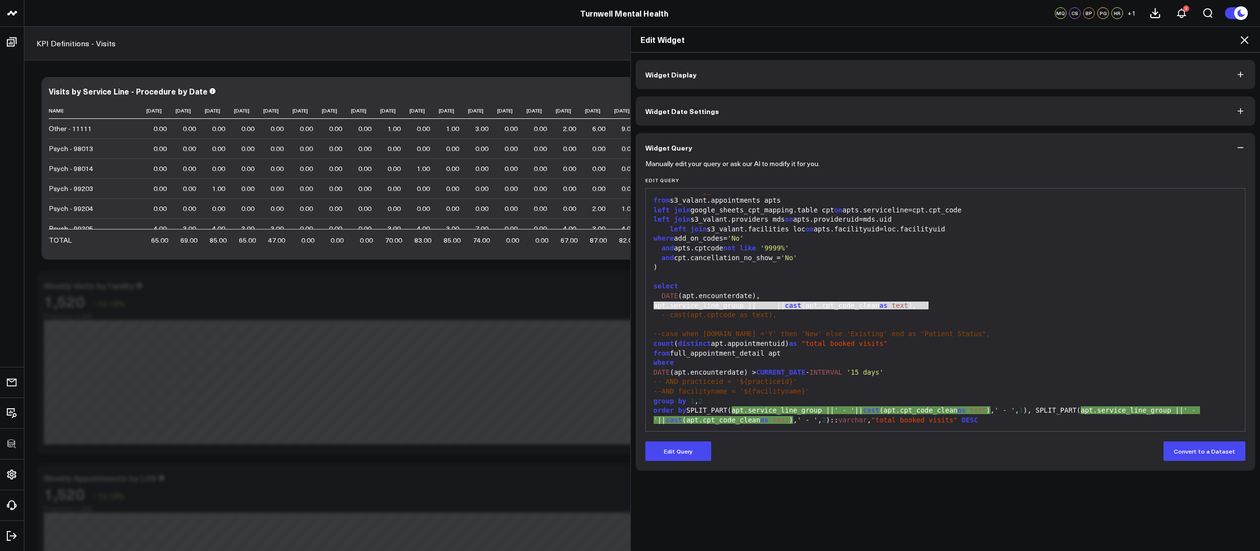
drag, startPoint x: 662, startPoint y: 306, endPoint x: 924, endPoint y: 305, distance: 262.2
click at [924, 305] on div "apt.service_line_group || ' - ' || cast (apt.cpt_code_clean as text )," at bounding box center [946, 306] width 590 height 10
click at [926, 305] on div "apt.service_line_group || ' - ' || cast (apt.cpt_code_clean as text )," at bounding box center [946, 306] width 590 height 10
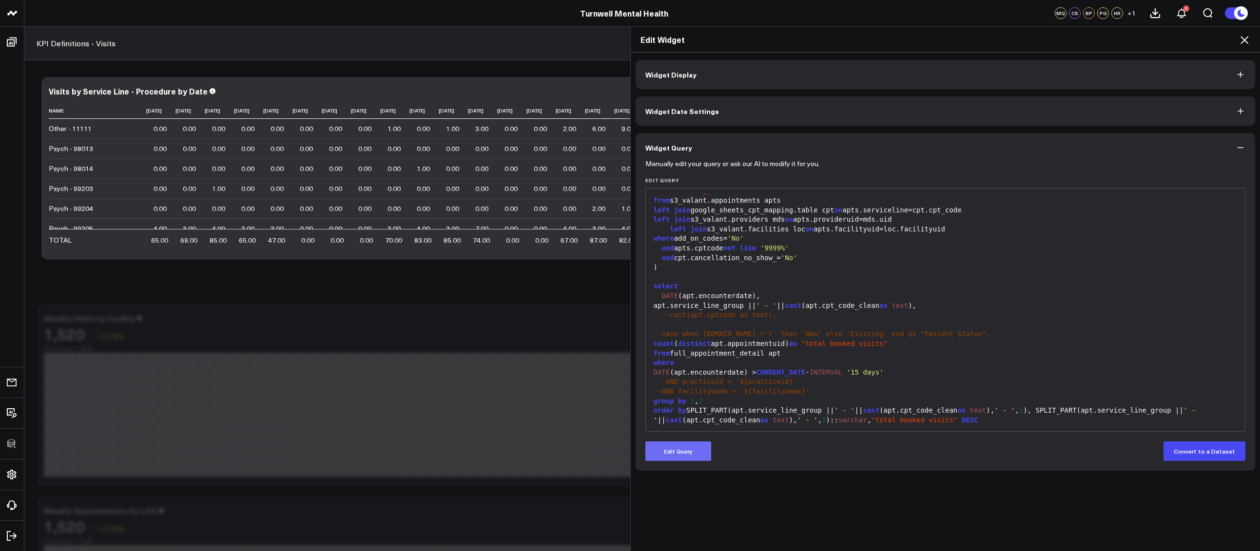
click at [690, 449] on button "Edit Query" at bounding box center [678, 451] width 66 height 19
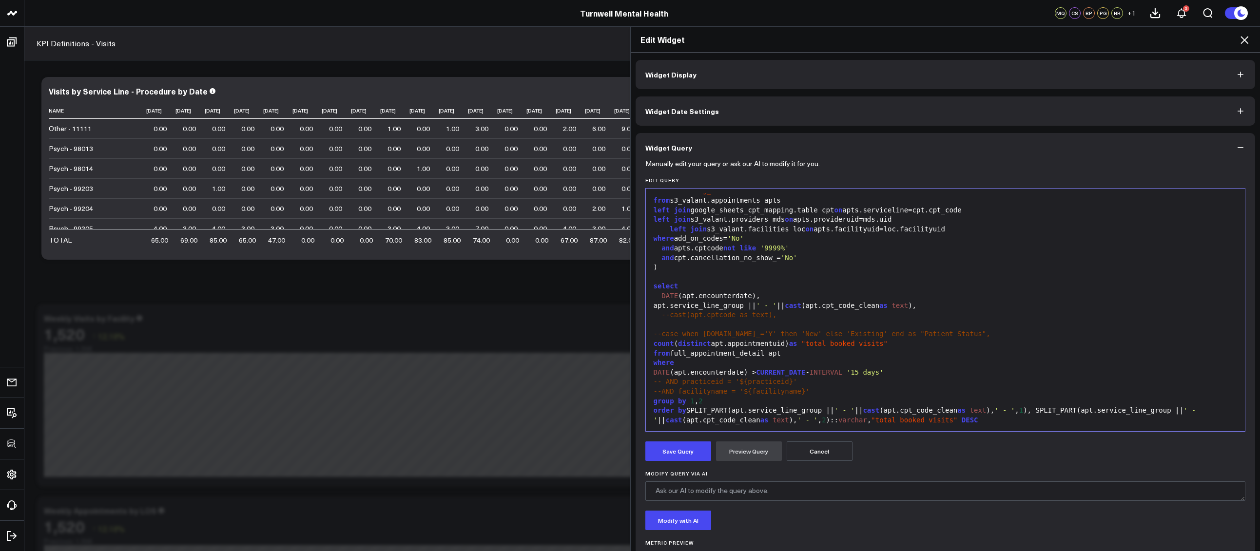
click at [1061, 407] on div "order by SPLIT_PART(apt.service_line_group || ' - ' || cast (apt.cpt_code_clean…" at bounding box center [946, 415] width 590 height 19
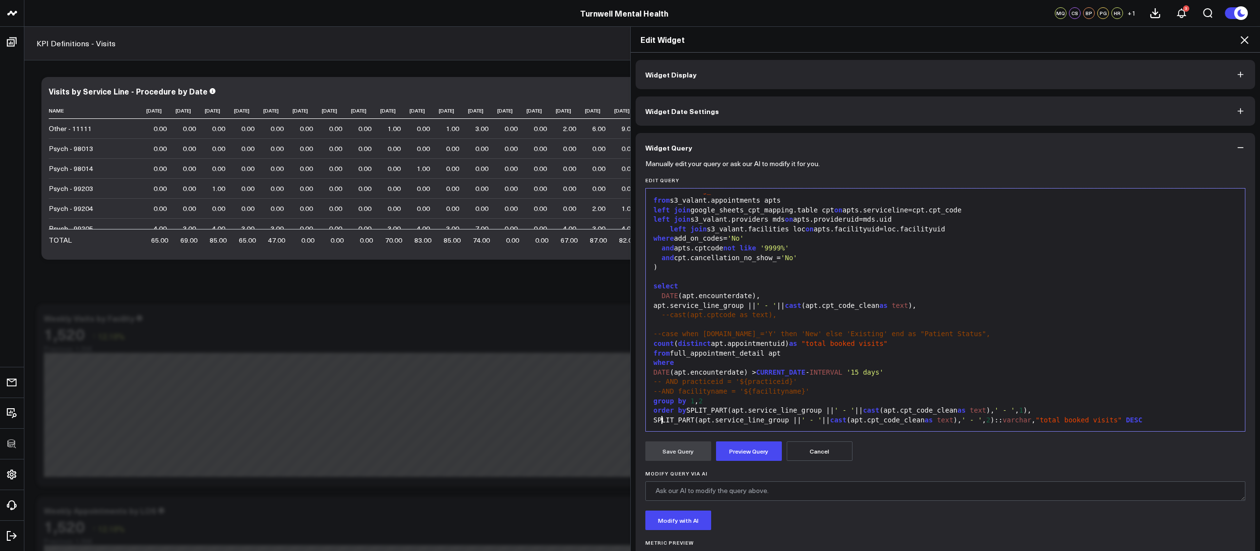
scroll to position [89, 0]
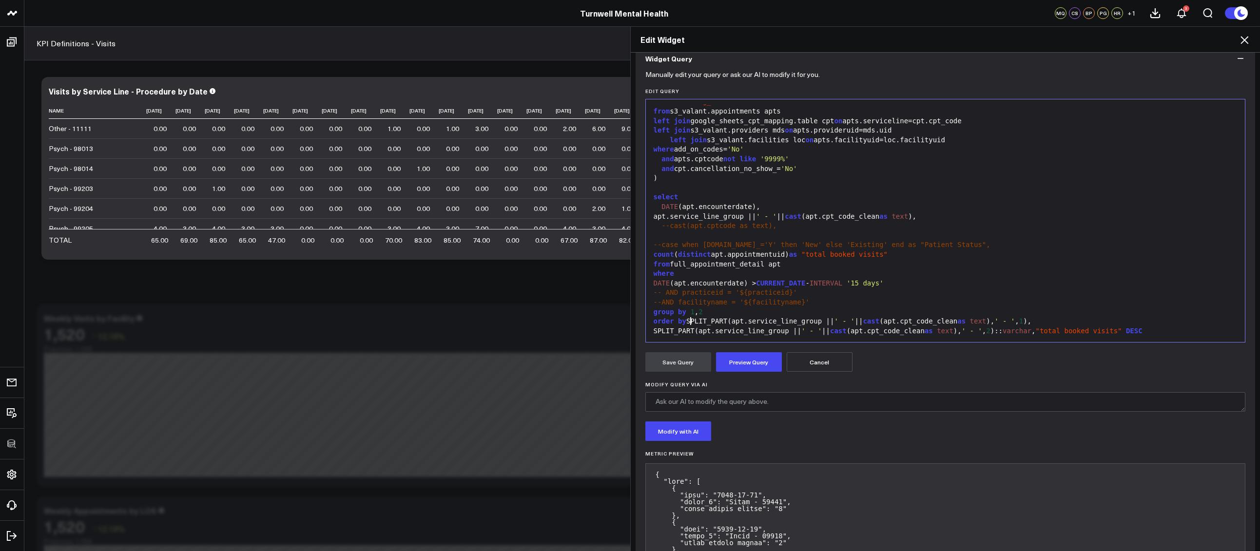
click at [687, 318] on div "order by SPLIT_PART(apt.service_line_group || ' - ' || cast (apt.cpt_code_clean…" at bounding box center [946, 322] width 590 height 10
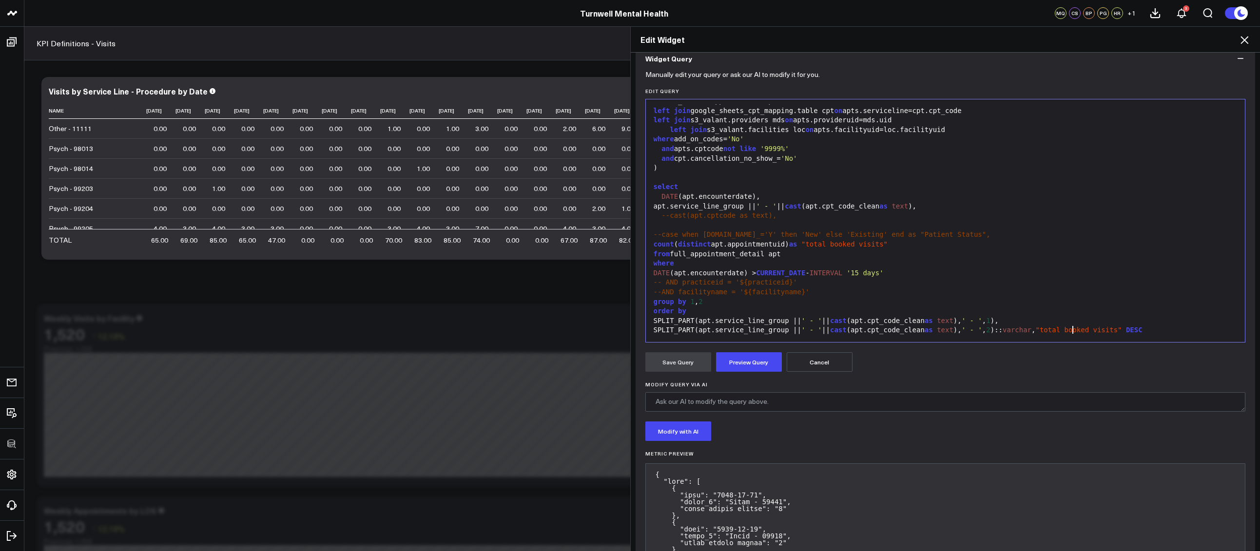
click at [1069, 327] on span ""total booked visits"" at bounding box center [1078, 330] width 86 height 8
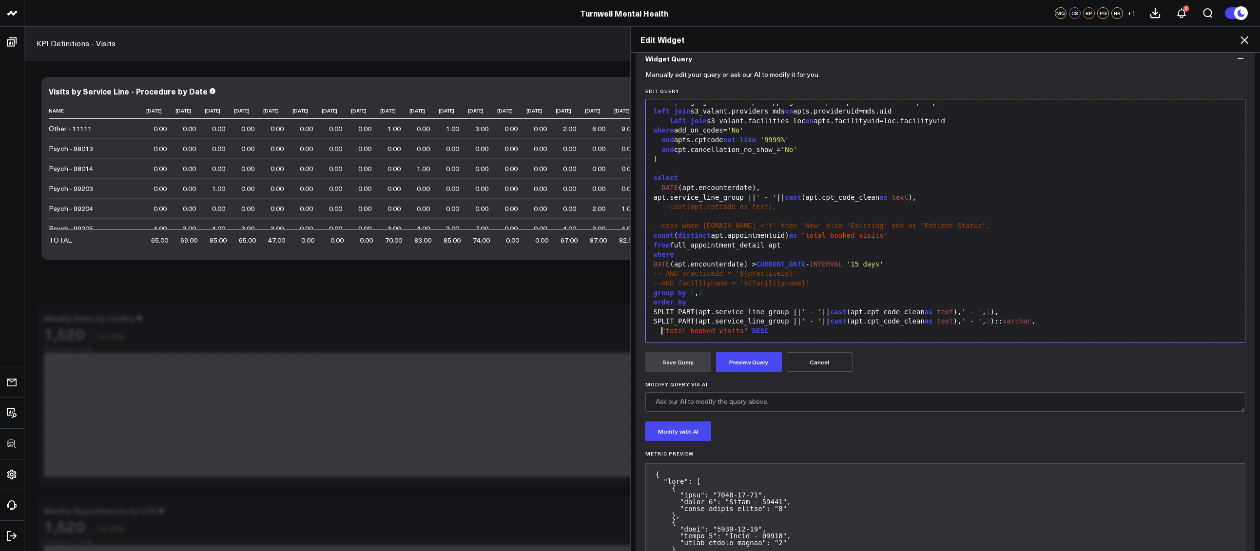
drag, startPoint x: 651, startPoint y: 198, endPoint x: 659, endPoint y: 200, distance: 9.0
click at [651, 198] on div "apt.service_line_group || ' - ' || cast (apt.cpt_code_clean as text )," at bounding box center [946, 198] width 590 height 10
click at [748, 365] on button "Preview Query" at bounding box center [749, 361] width 66 height 19
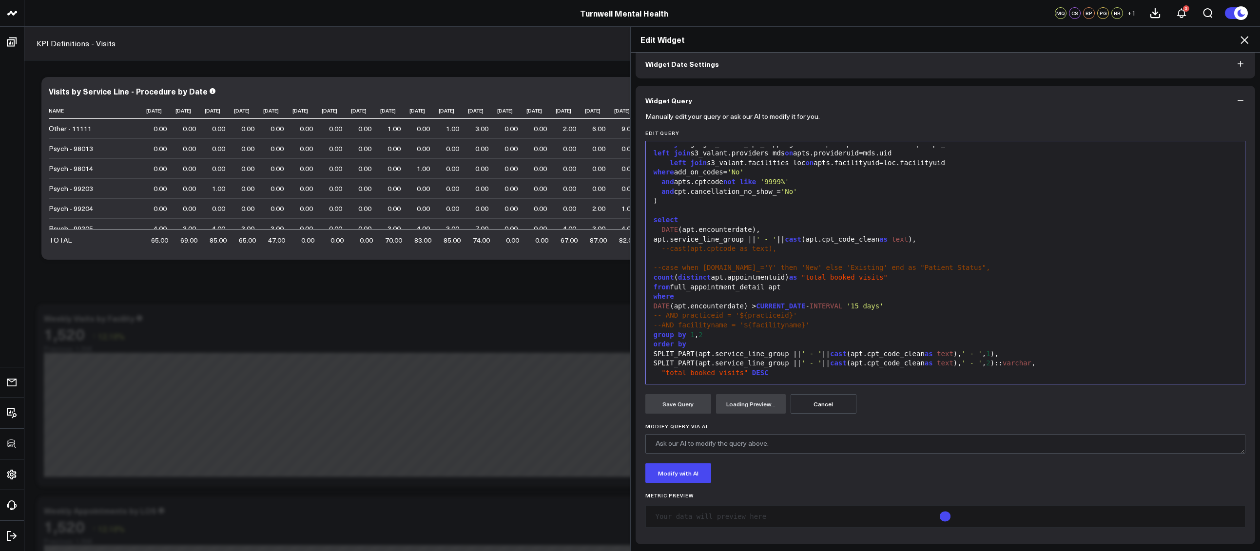
scroll to position [89, 0]
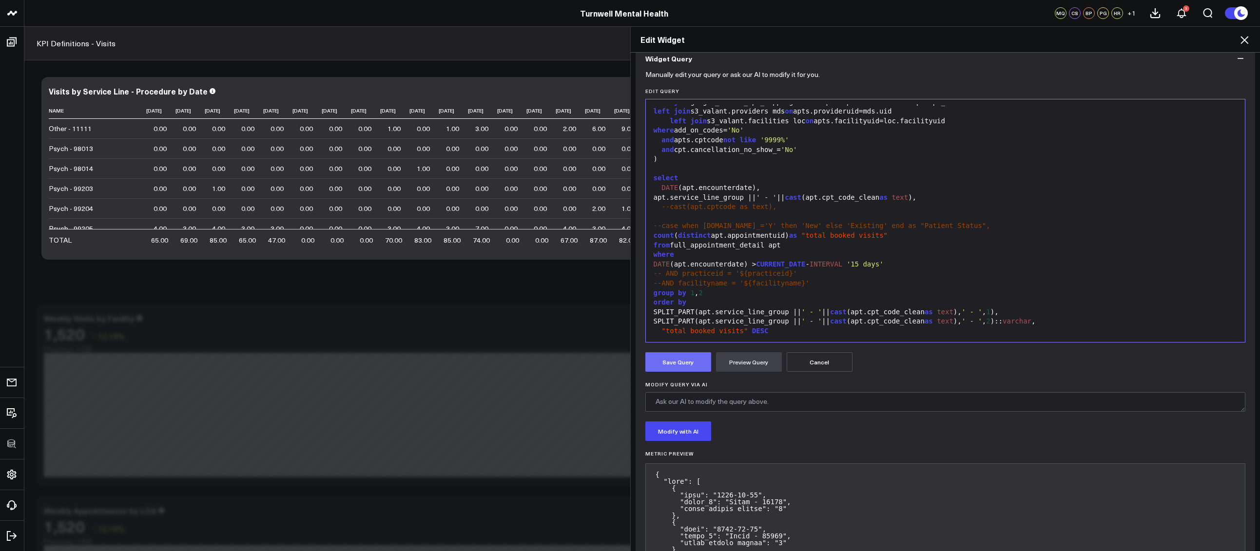
click at [670, 365] on button "Save Query" at bounding box center [678, 361] width 66 height 19
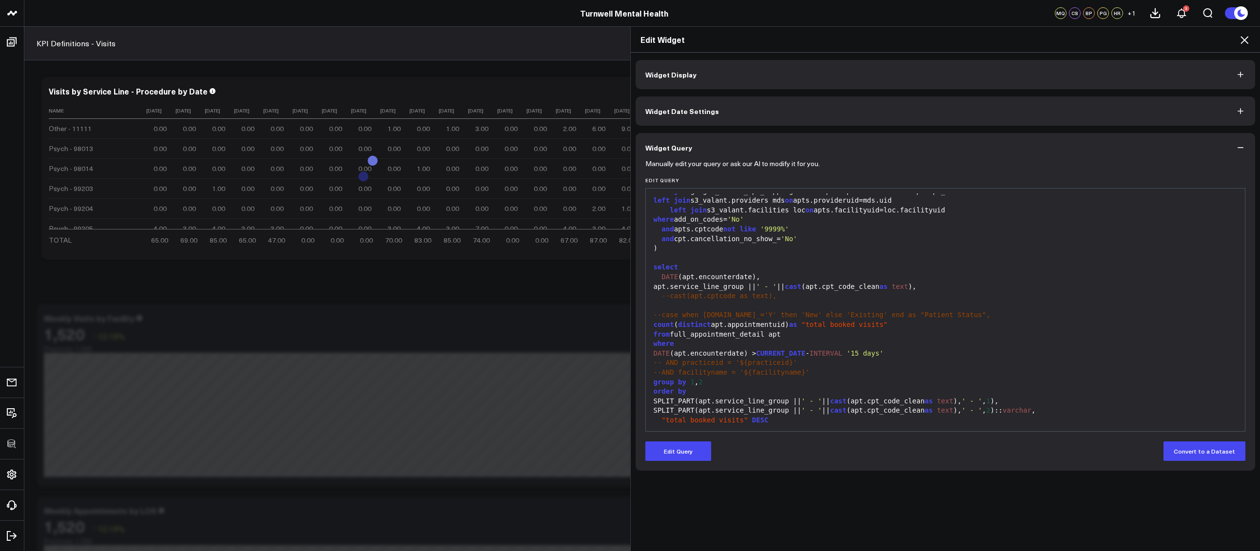
scroll to position [0, 0]
click at [693, 454] on button "Edit Query" at bounding box center [678, 451] width 66 height 19
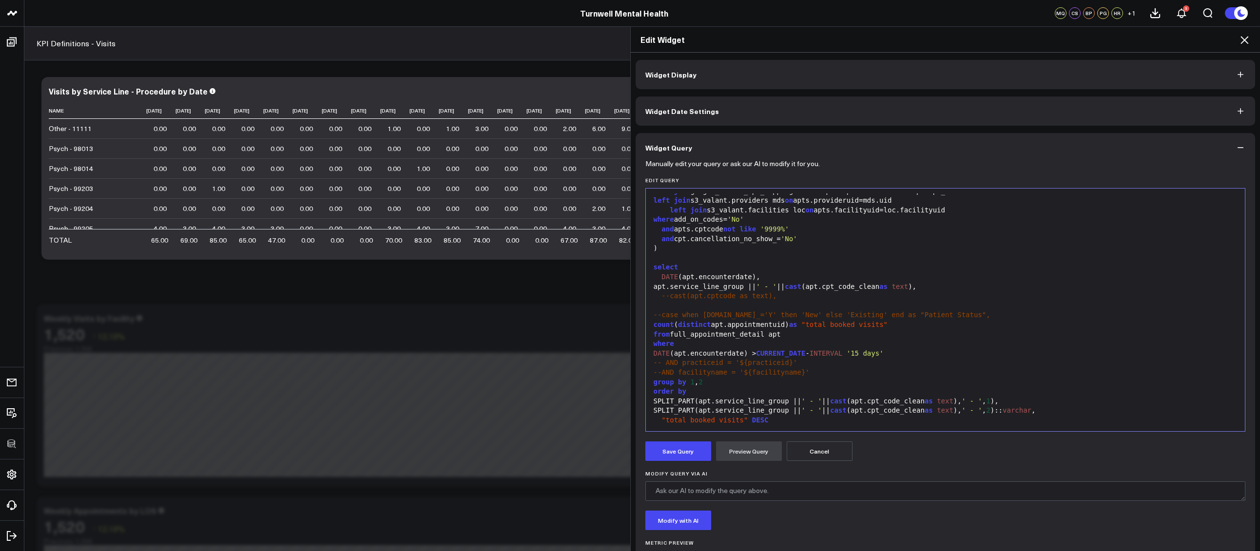
scroll to position [277, 0]
drag, startPoint x: 1024, startPoint y: 410, endPoint x: 1062, endPoint y: 412, distance: 38.0
click at [1062, 412] on div "SPLIT_PART(apt.service_line_group || ' - ' || cast (apt.cpt_code_clean as text …" at bounding box center [946, 410] width 590 height 10
click at [739, 451] on button "Preview Query" at bounding box center [749, 451] width 66 height 19
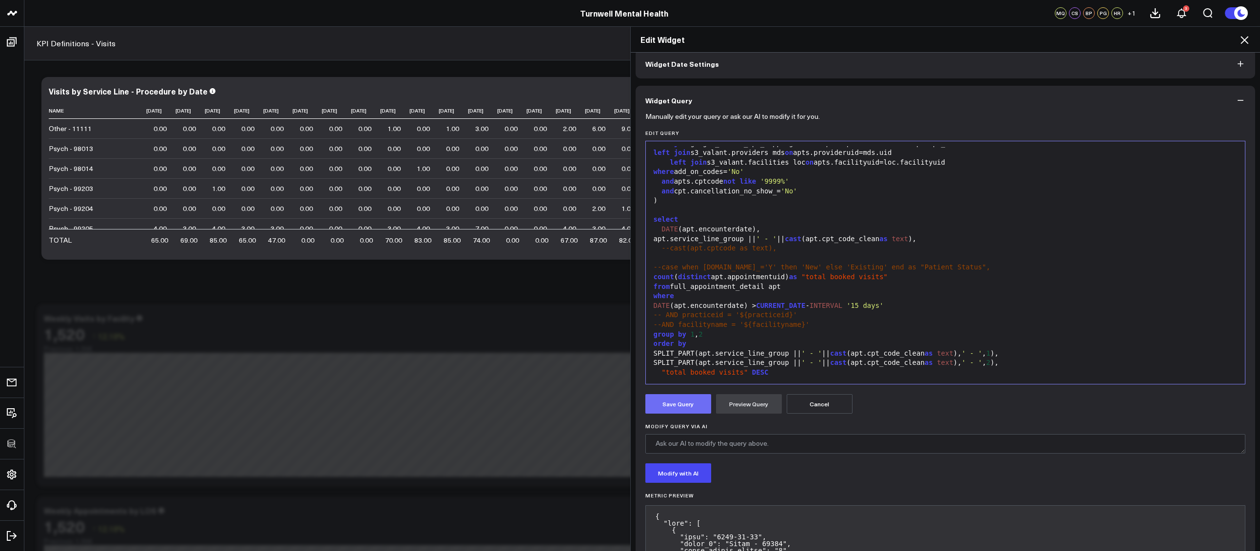
click at [672, 405] on button "Save Query" at bounding box center [678, 403] width 66 height 19
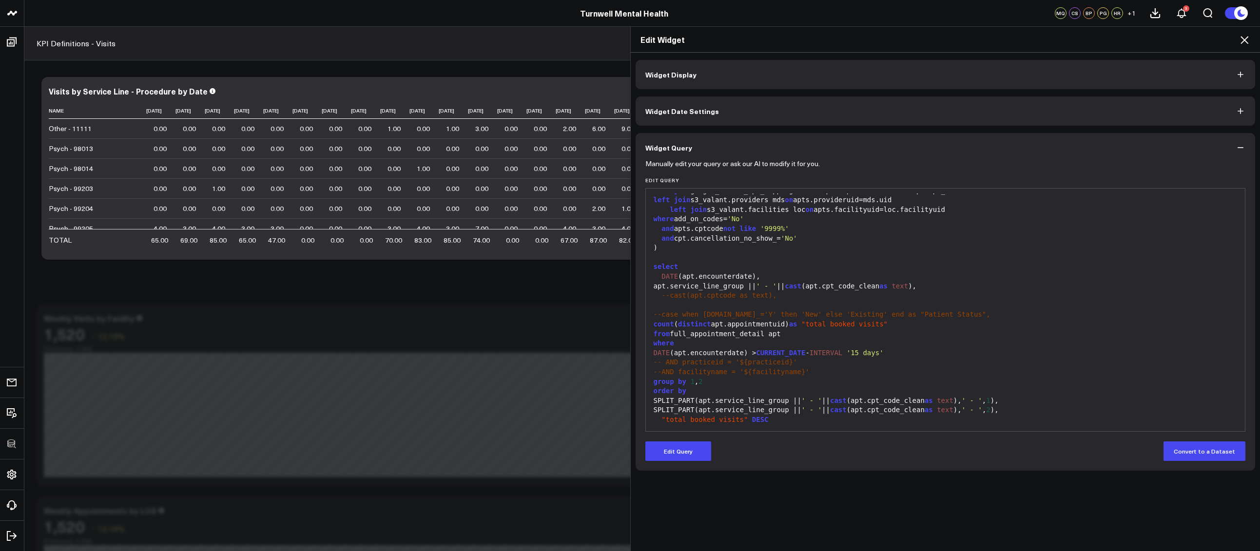
scroll to position [0, 0]
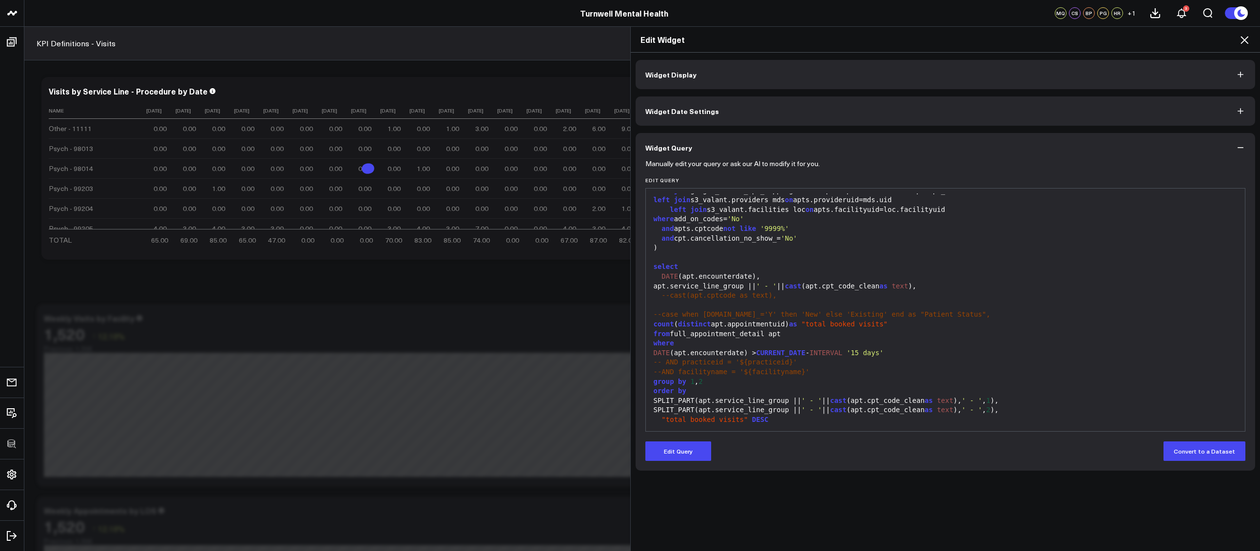
click at [776, 415] on div "SPLIT_PART(apt.service_line_group || ' - ' || cast (apt.cpt_code_clean as text …" at bounding box center [946, 410] width 590 height 10
click at [693, 447] on button "Edit Query" at bounding box center [678, 451] width 66 height 19
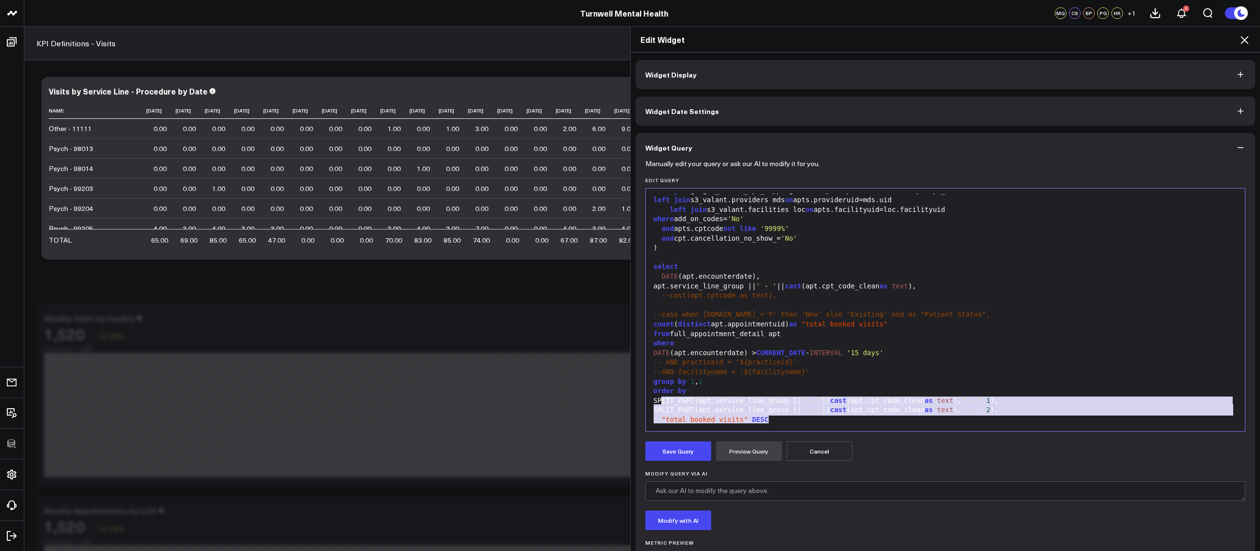
drag, startPoint x: 785, startPoint y: 420, endPoint x: 658, endPoint y: 403, distance: 127.9
click at [658, 403] on div "---full detail list with full_appointment_detail as ( select apts.patientid, ap…" at bounding box center [946, 172] width 590 height 510
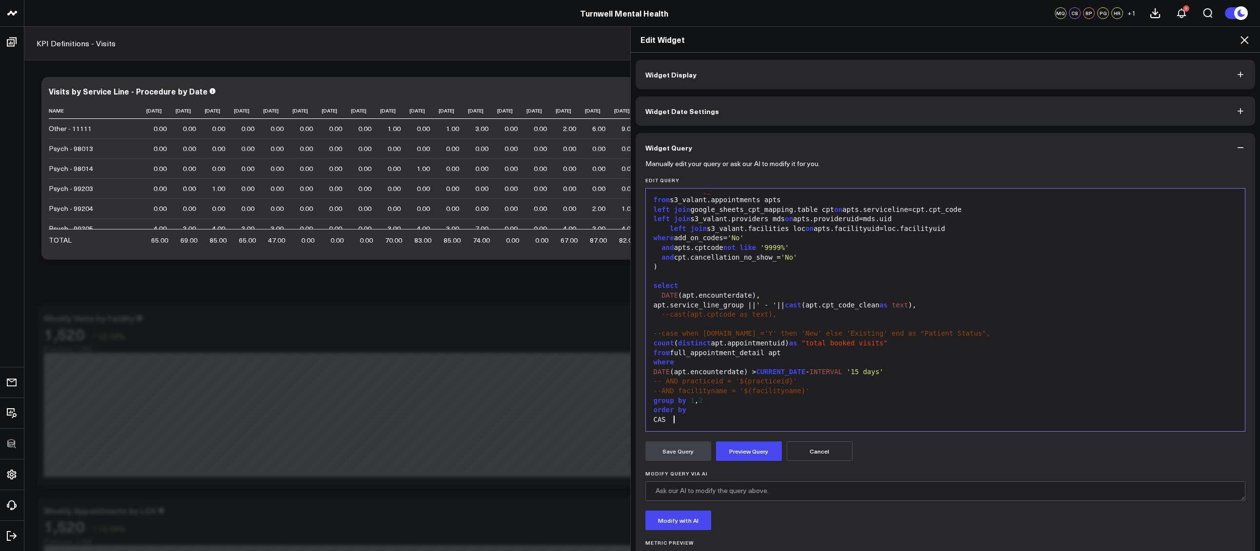
scroll to position [258, 0]
drag, startPoint x: 657, startPoint y: 306, endPoint x: 932, endPoint y: 306, distance: 274.4
click at [932, 306] on div "apt.service_line_group || ' - ' || cast (apt.cpt_code_clean as text )," at bounding box center [946, 306] width 590 height 10
copy div "apt.service_line_group || ' - ' || cast (apt.cpt_code_clean as text )"
click at [734, 423] on div "CASE WHEN" at bounding box center [946, 420] width 590 height 10
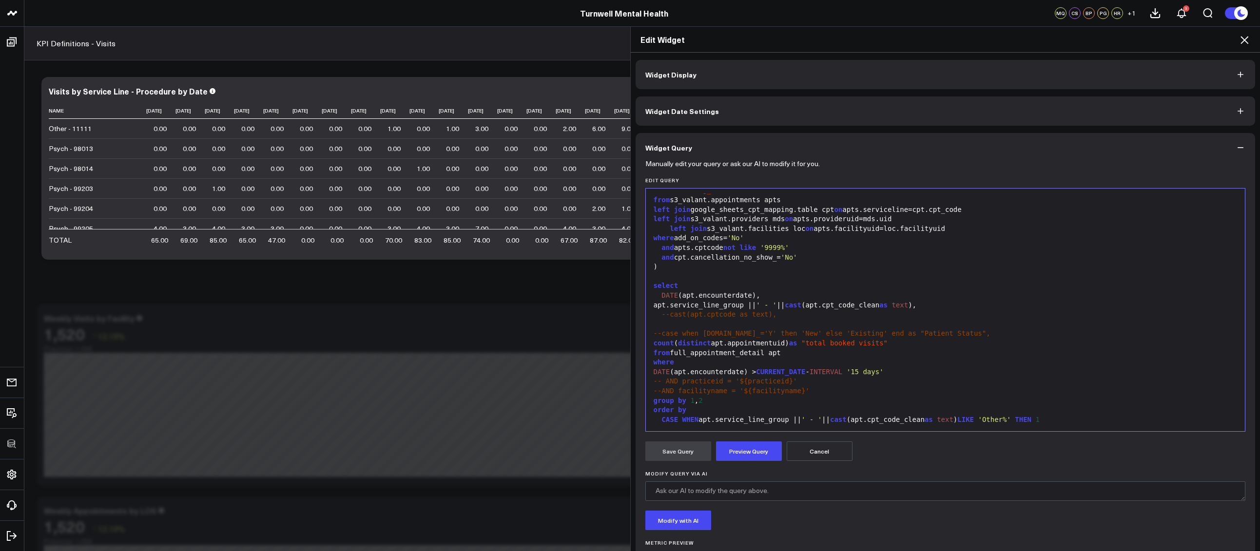
click at [840, 447] on button "Cancel" at bounding box center [820, 451] width 66 height 19
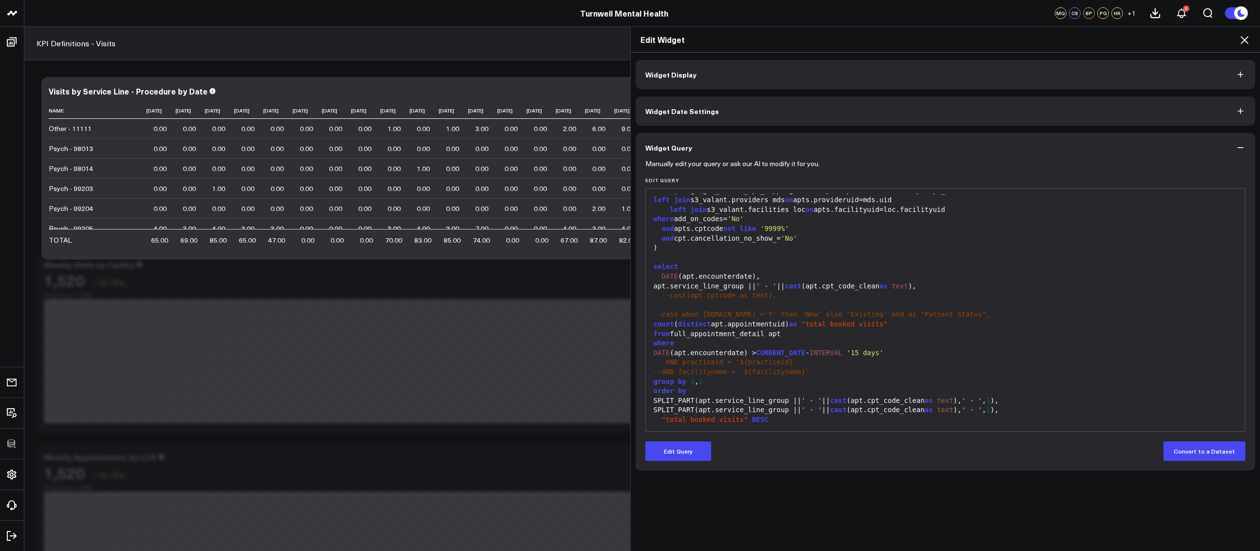
scroll to position [0, 0]
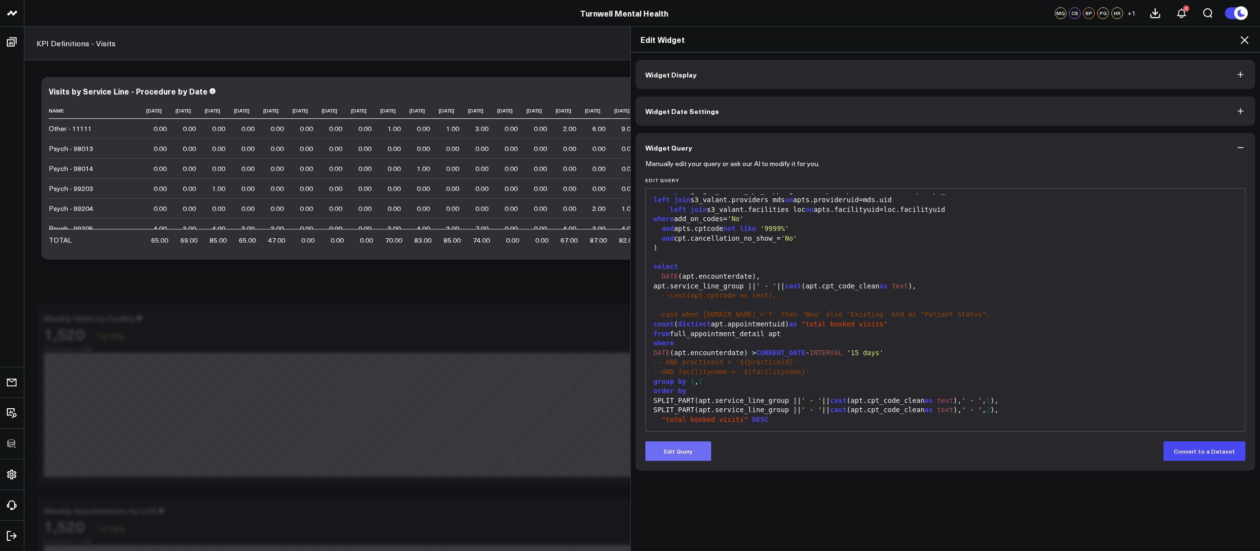
click at [687, 447] on button "Edit Query" at bounding box center [678, 451] width 66 height 19
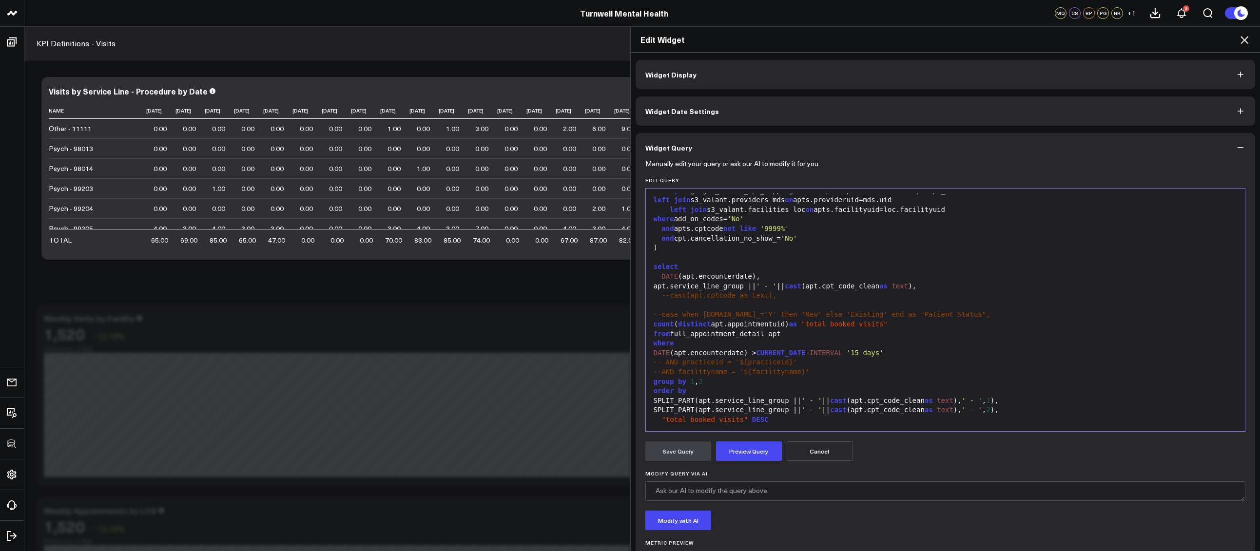
click at [932, 287] on div "apt.service_line_group || ' - ' || cast (apt.cpt_code_clean as text )," at bounding box center [946, 287] width 590 height 10
click at [782, 364] on span "-- AND practiceid = '${practiceid}'" at bounding box center [726, 362] width 144 height 8
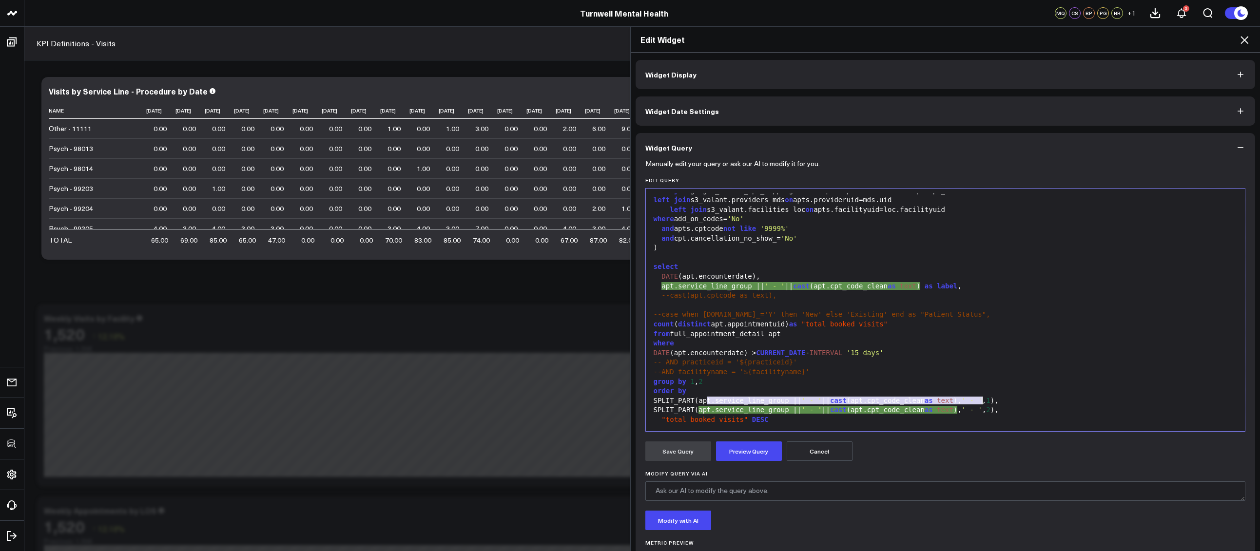
drag, startPoint x: 703, startPoint y: 402, endPoint x: 979, endPoint y: 398, distance: 276.4
click at [979, 398] on div "SPLIT_PART(apt.service_line_group || ' - ' || cast (apt.cpt_code_clean as text …" at bounding box center [946, 401] width 590 height 10
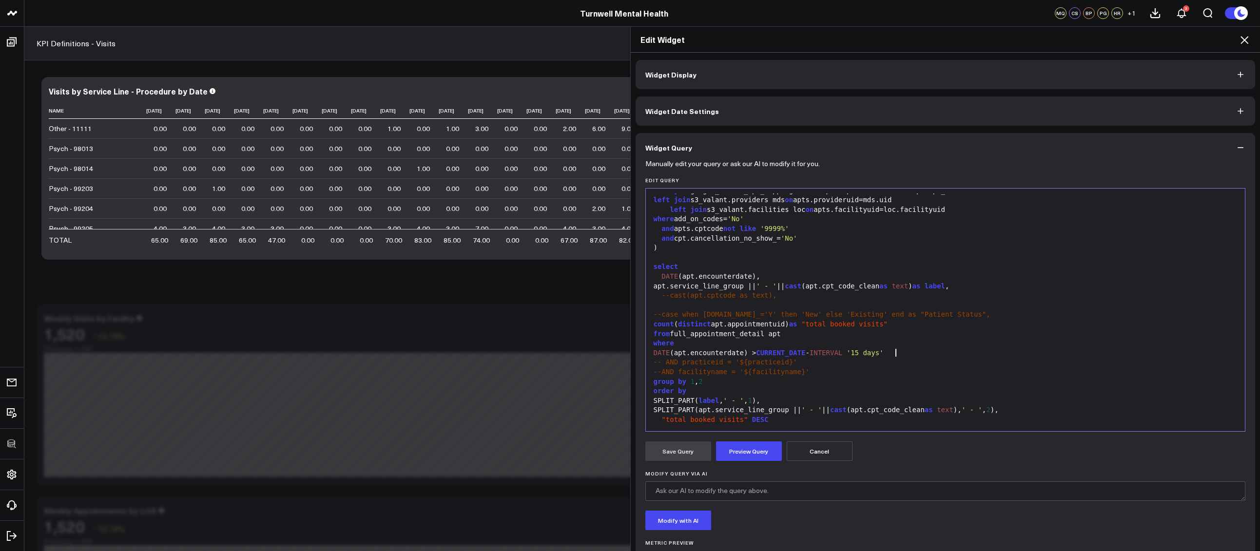
click at [945, 350] on div "DATE (apt.encounterdate) > CURRENT_DATE - INTERVAL '15 days'" at bounding box center [946, 353] width 590 height 10
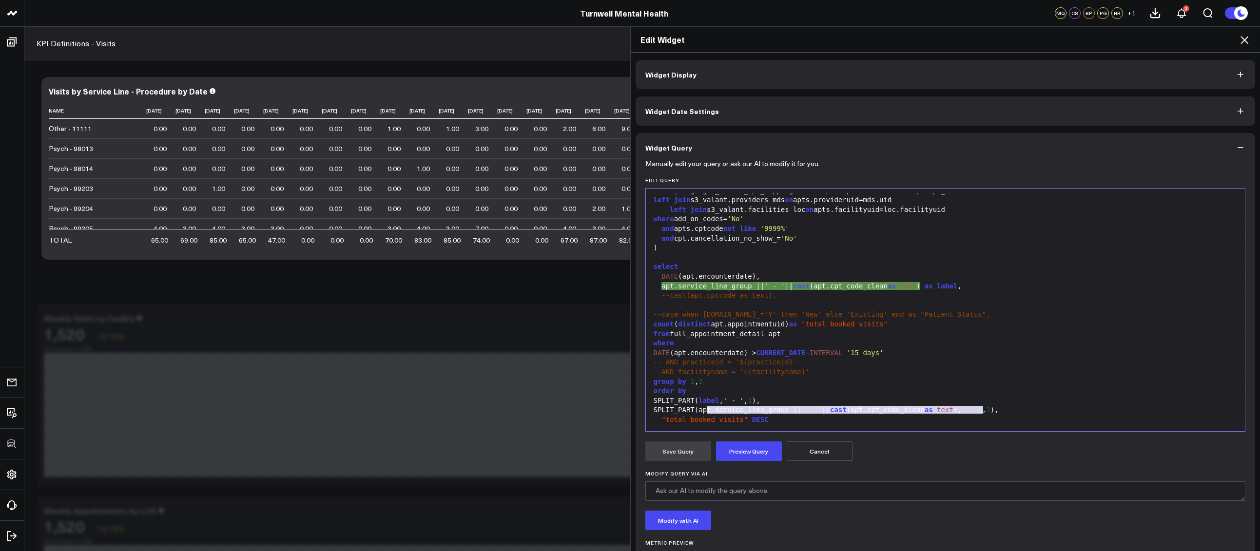
drag, startPoint x: 702, startPoint y: 410, endPoint x: 978, endPoint y: 411, distance: 275.8
click at [978, 411] on div "SPLIT_PART(apt.service_line_group || ' - ' || cast (apt.cpt_code_clean as text …" at bounding box center [946, 410] width 590 height 10
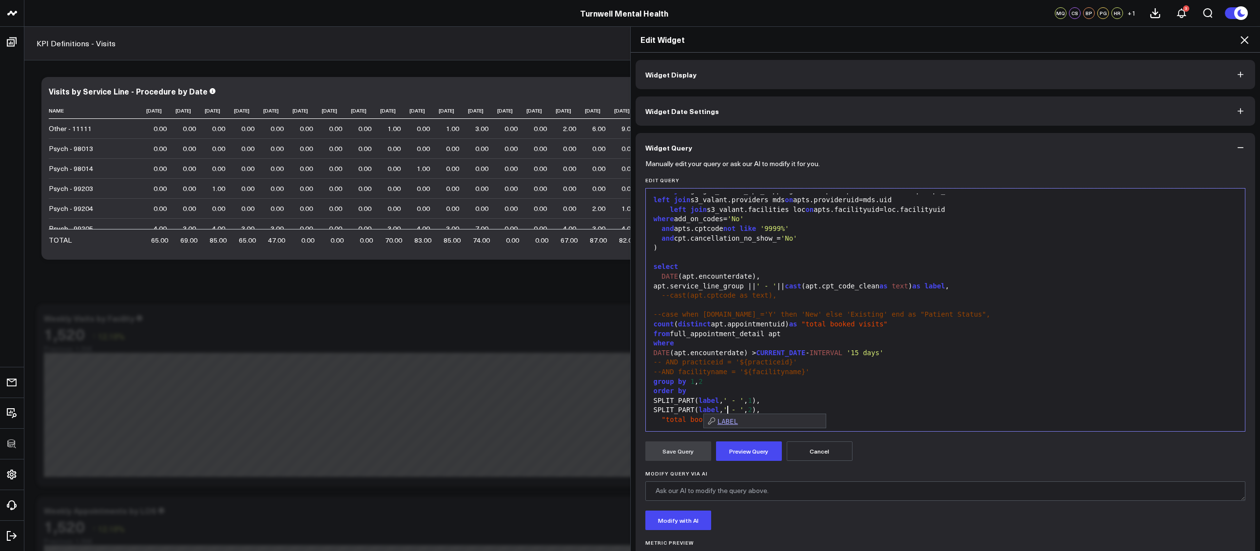
click at [946, 365] on div "-- AND practiceid = '${practiceid}'" at bounding box center [946, 363] width 590 height 10
click at [756, 442] on button "Preview Query" at bounding box center [749, 451] width 66 height 19
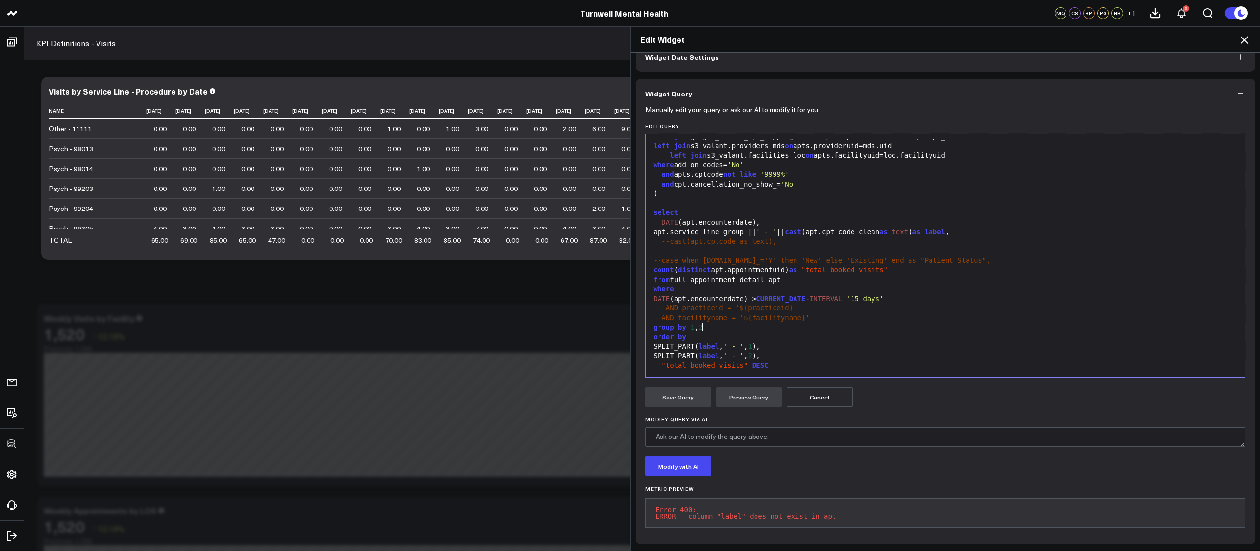
click at [850, 323] on div "group by 1 , 2" at bounding box center [946, 328] width 590 height 10
click at [818, 393] on button "Cancel" at bounding box center [820, 396] width 66 height 19
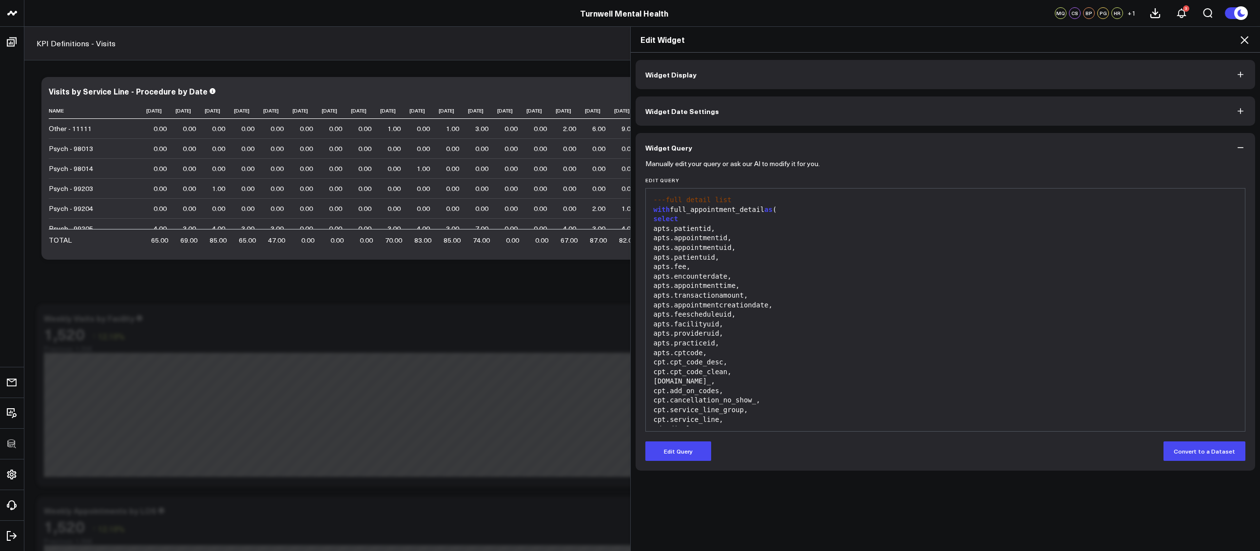
scroll to position [277, 0]
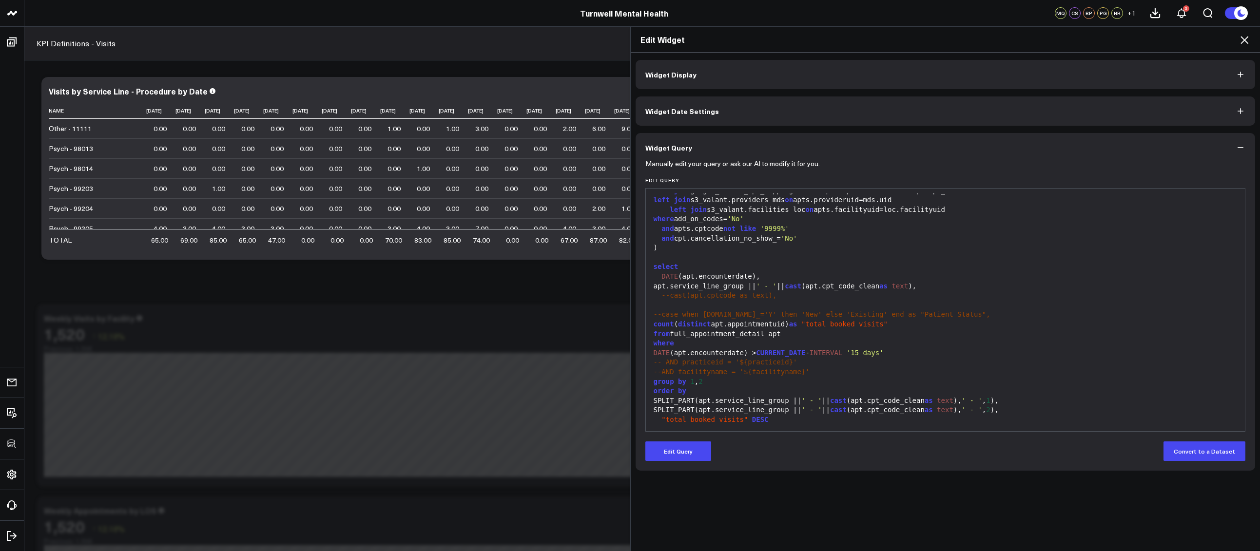
click at [1244, 40] on icon at bounding box center [1244, 40] width 8 height 8
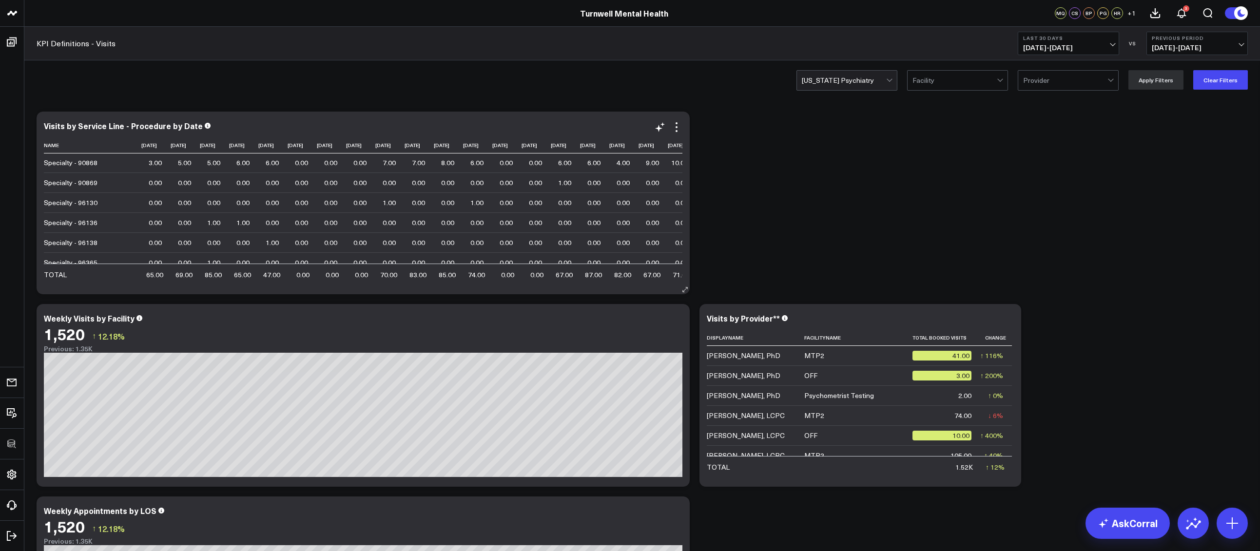
scroll to position [100, 0]
click at [679, 130] on icon at bounding box center [677, 127] width 12 height 12
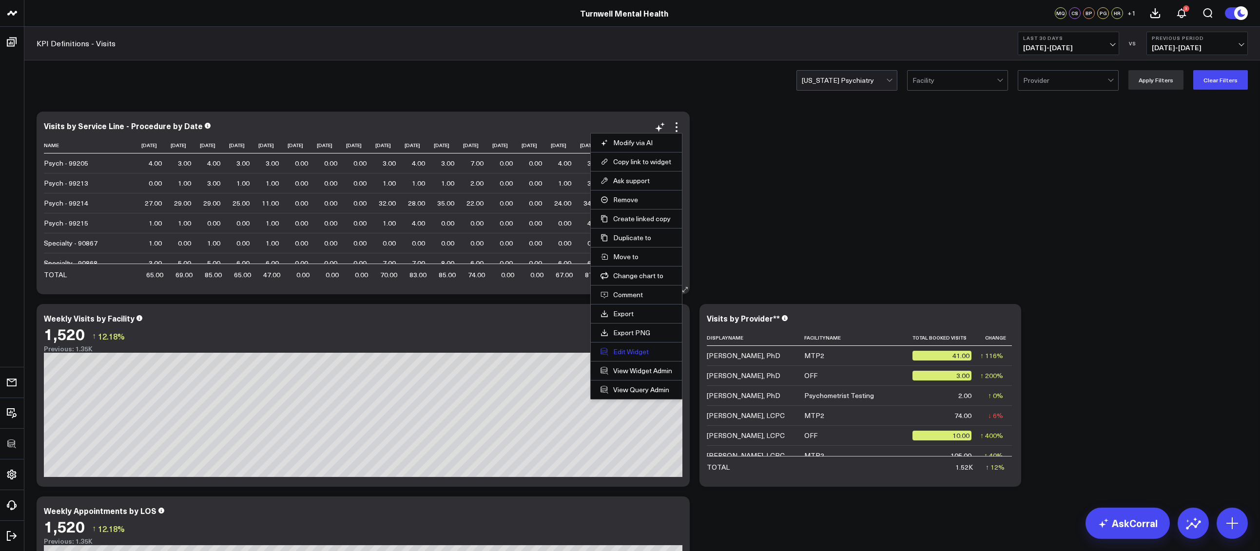
click at [639, 353] on button "Edit Widget" at bounding box center [636, 351] width 72 height 9
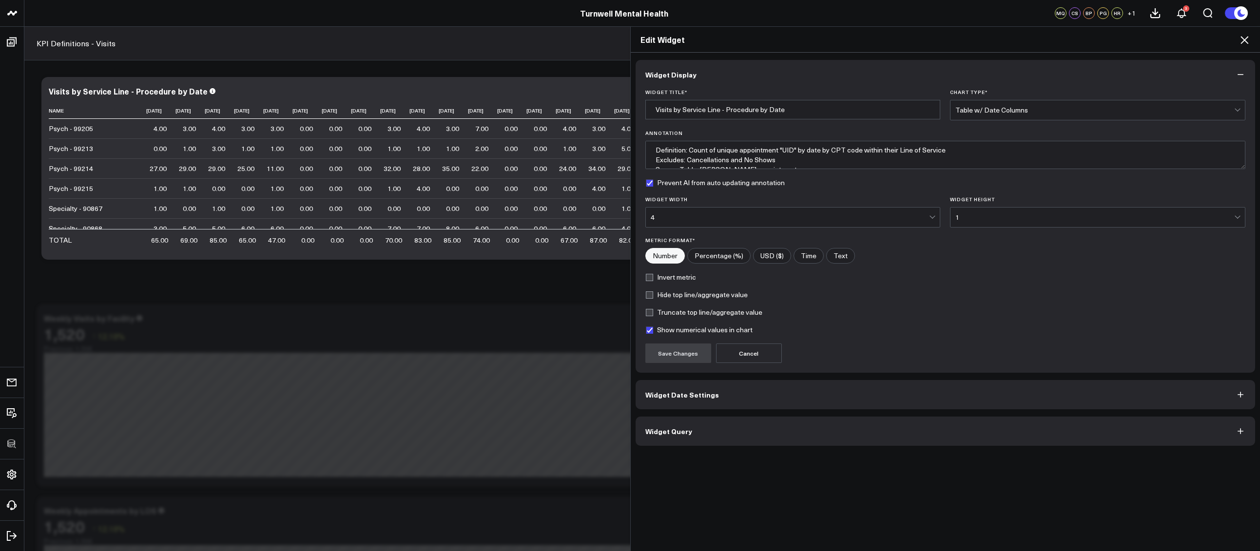
click at [793, 428] on button "Widget Query" at bounding box center [946, 431] width 620 height 29
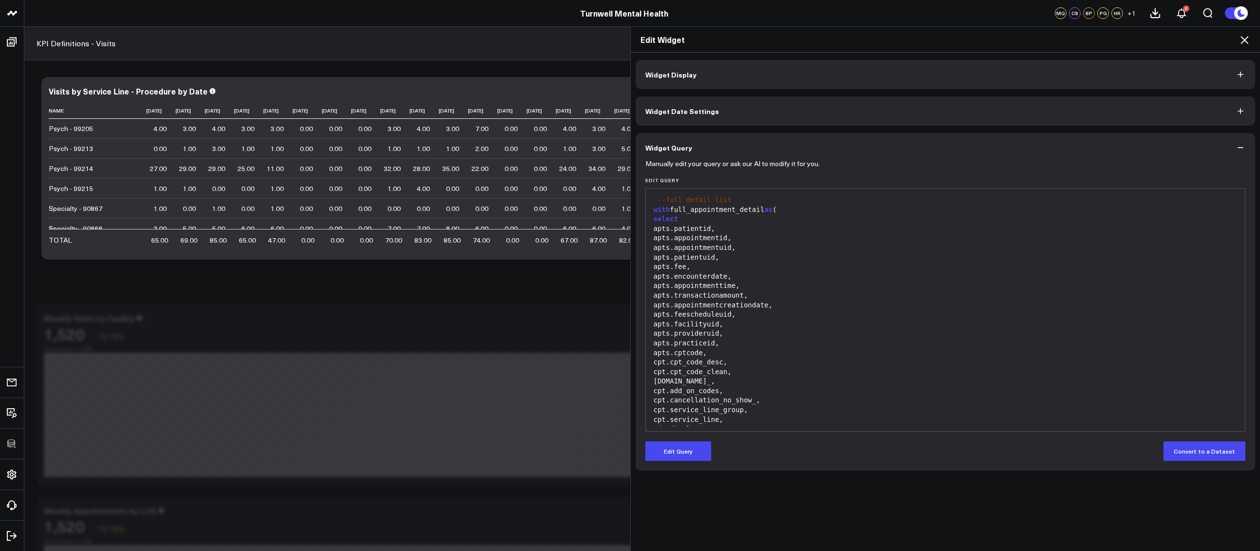
scroll to position [277, 0]
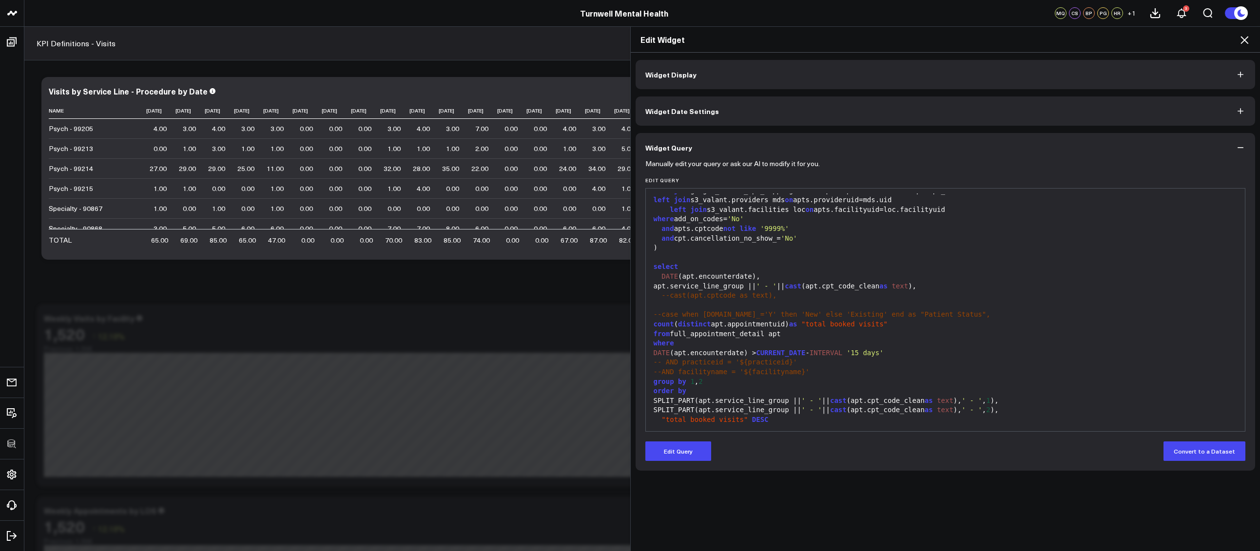
click at [692, 440] on form "Manually edit your query or ask our AI to modify it for you. Edit Query 99 1 2 …" at bounding box center [945, 311] width 600 height 299
click at [692, 444] on button "Edit Query" at bounding box center [678, 451] width 66 height 19
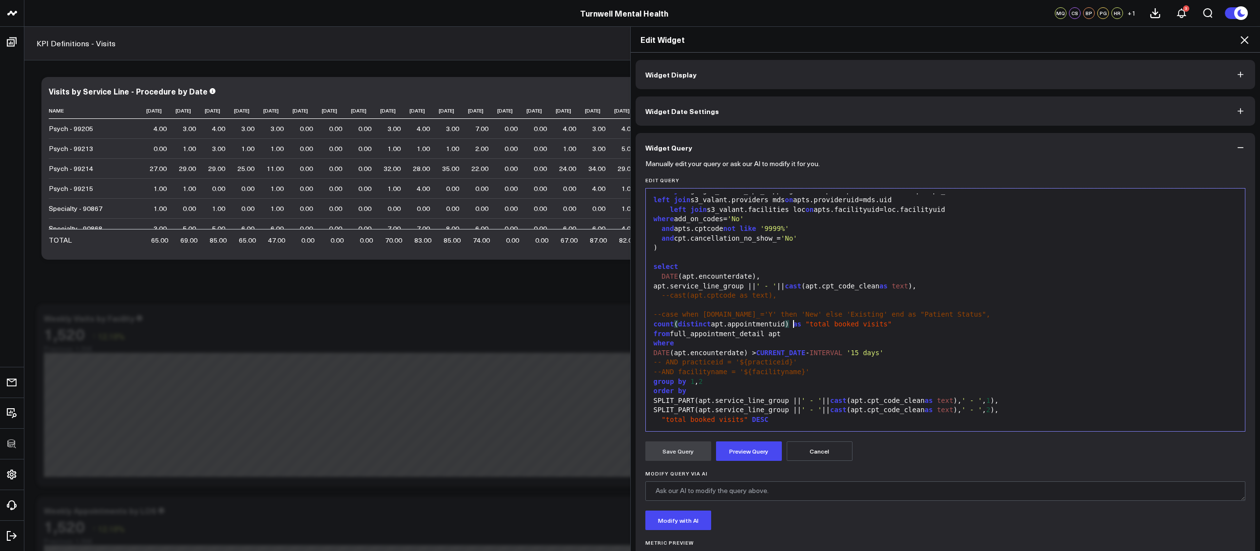
click at [790, 327] on div "count ( distinct apt.appointmentuid ) as "total booked visits"" at bounding box center [946, 325] width 590 height 10
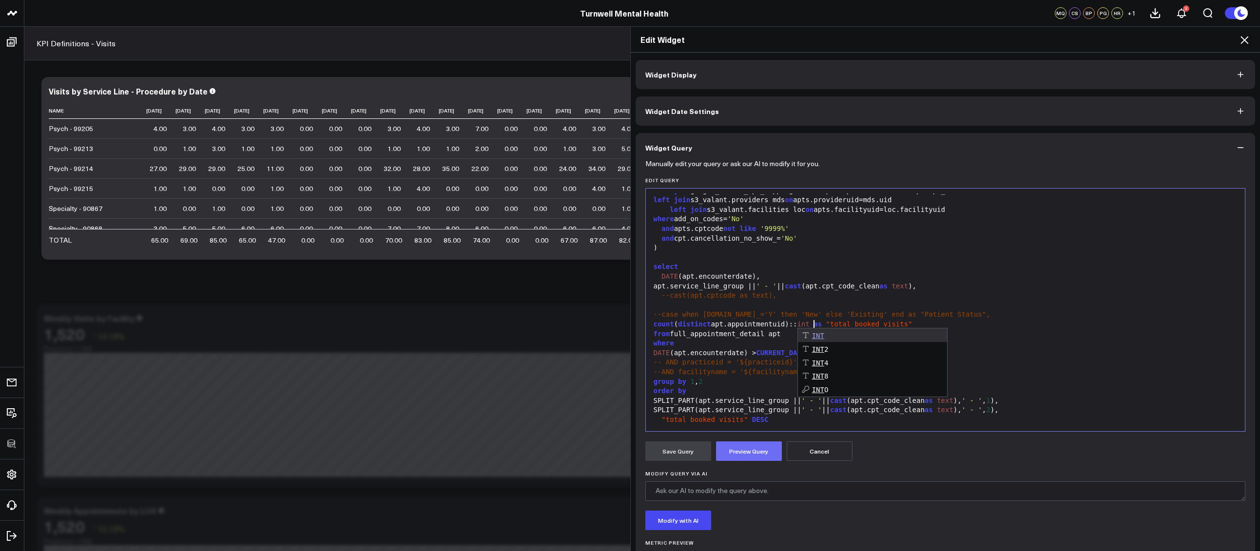
click at [736, 453] on button "Preview Query" at bounding box center [749, 451] width 66 height 19
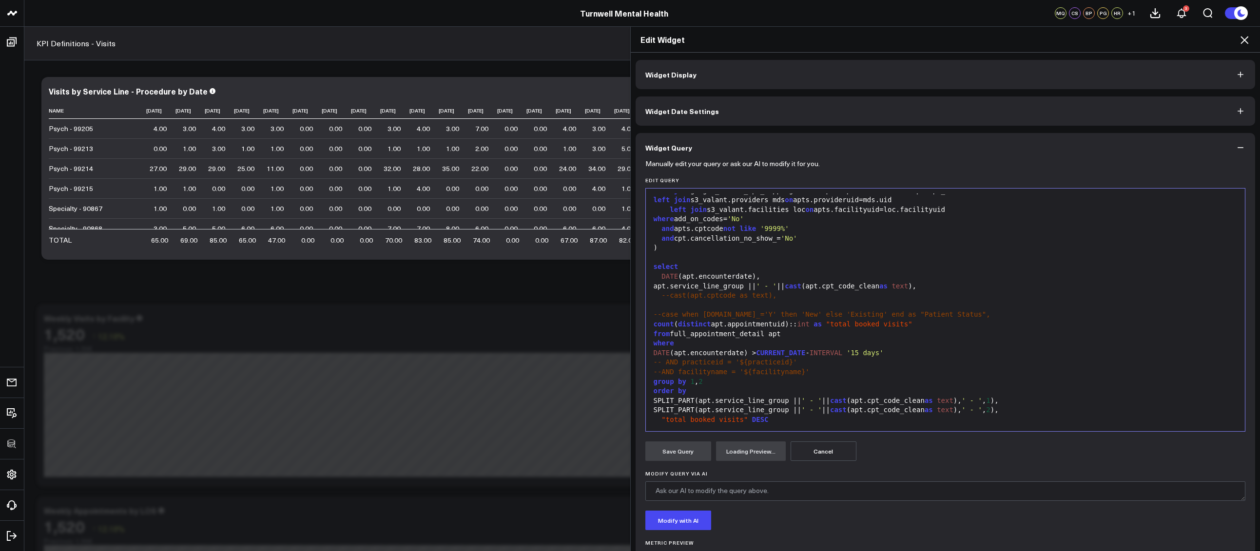
scroll to position [47, 0]
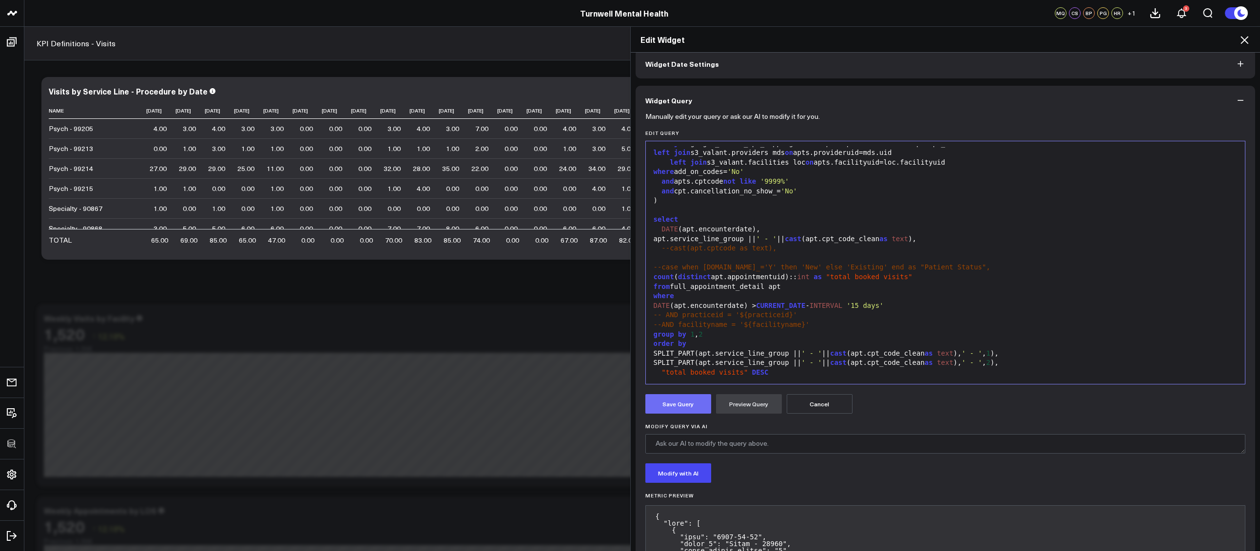
click at [669, 405] on button "Save Query" at bounding box center [678, 403] width 66 height 19
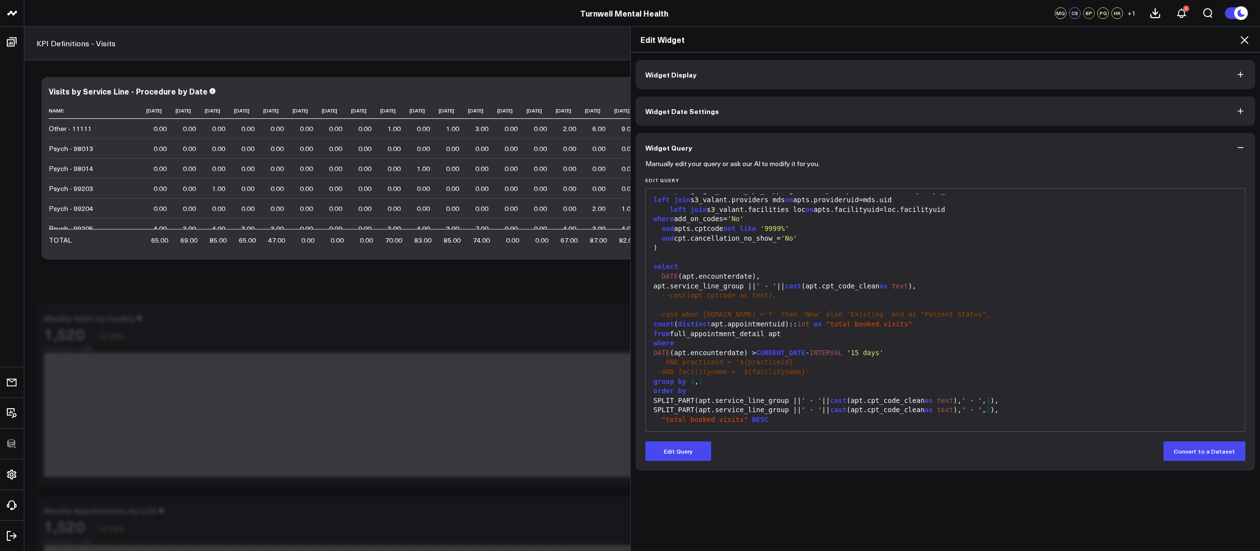
scroll to position [0, 0]
click at [785, 68] on button "Widget Display" at bounding box center [946, 74] width 620 height 29
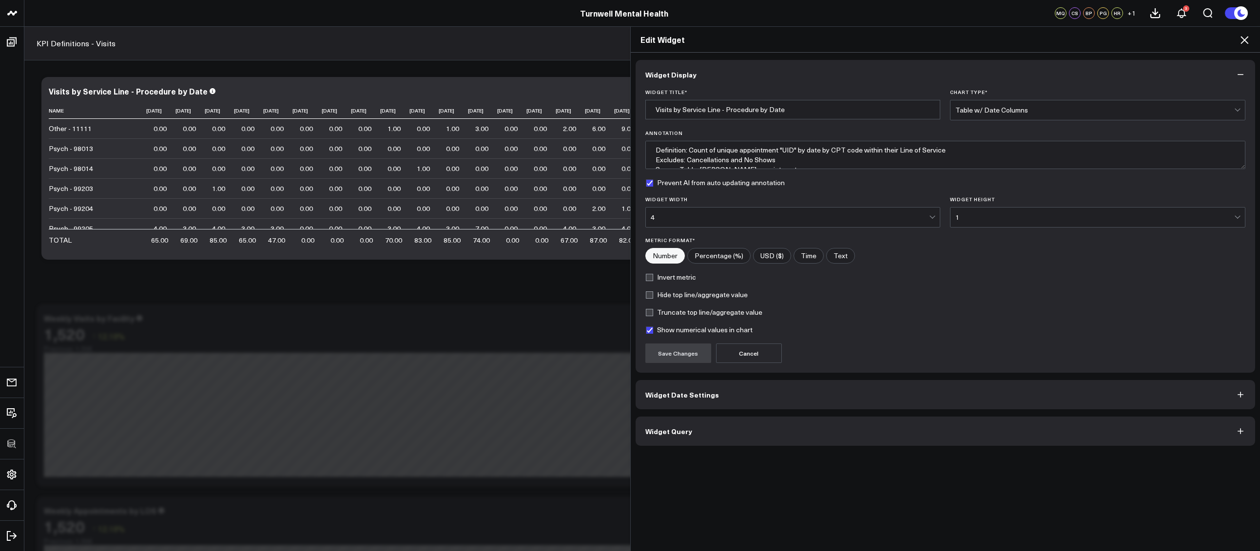
click at [671, 331] on label "Show numerical values in chart" at bounding box center [698, 330] width 107 height 8
click at [653, 331] on input "Show numerical values in chart" at bounding box center [649, 330] width 8 height 8
click at [669, 353] on button "Save Changes" at bounding box center [678, 353] width 66 height 19
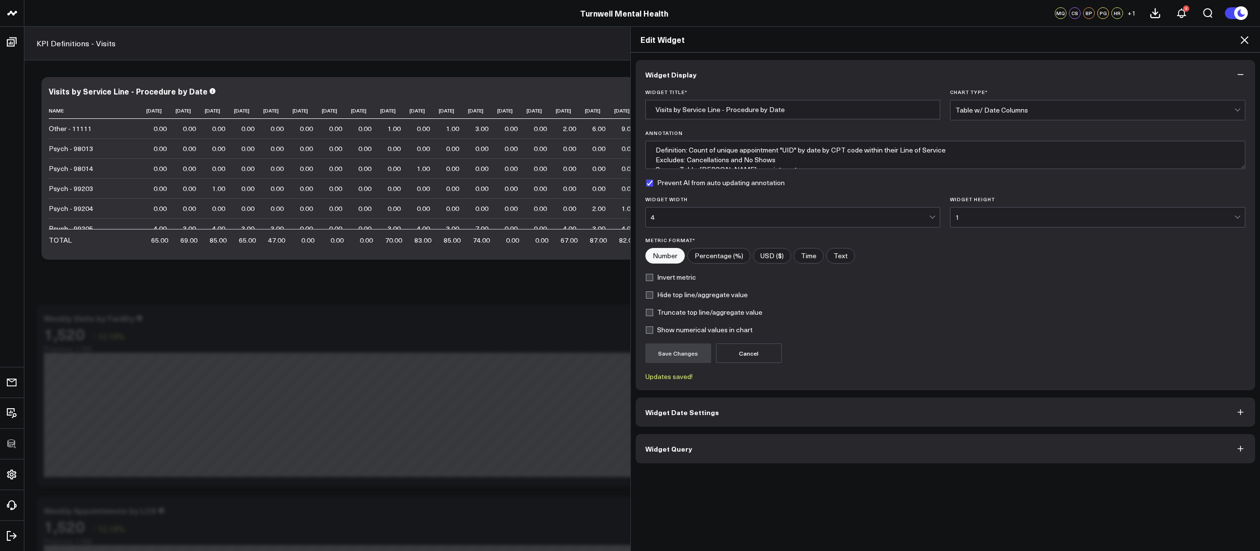
click at [672, 333] on label "Show numerical values in chart" at bounding box center [698, 330] width 107 height 8
click at [653, 333] on input "Show numerical values in chart" at bounding box center [649, 330] width 8 height 8
checkbox input "true"
click at [673, 349] on button "Save Changes" at bounding box center [678, 353] width 66 height 19
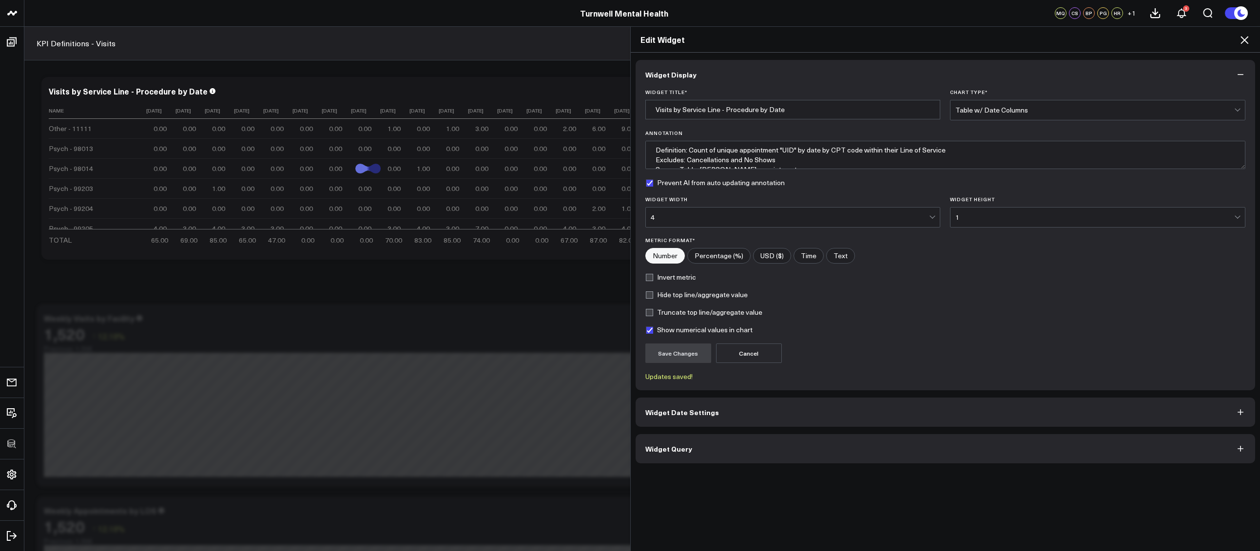
click at [707, 310] on label "Truncate top line/aggregate value" at bounding box center [703, 312] width 117 height 8
click at [653, 310] on input "Truncate top line/aggregate value" at bounding box center [649, 312] width 8 height 8
checkbox input "true"
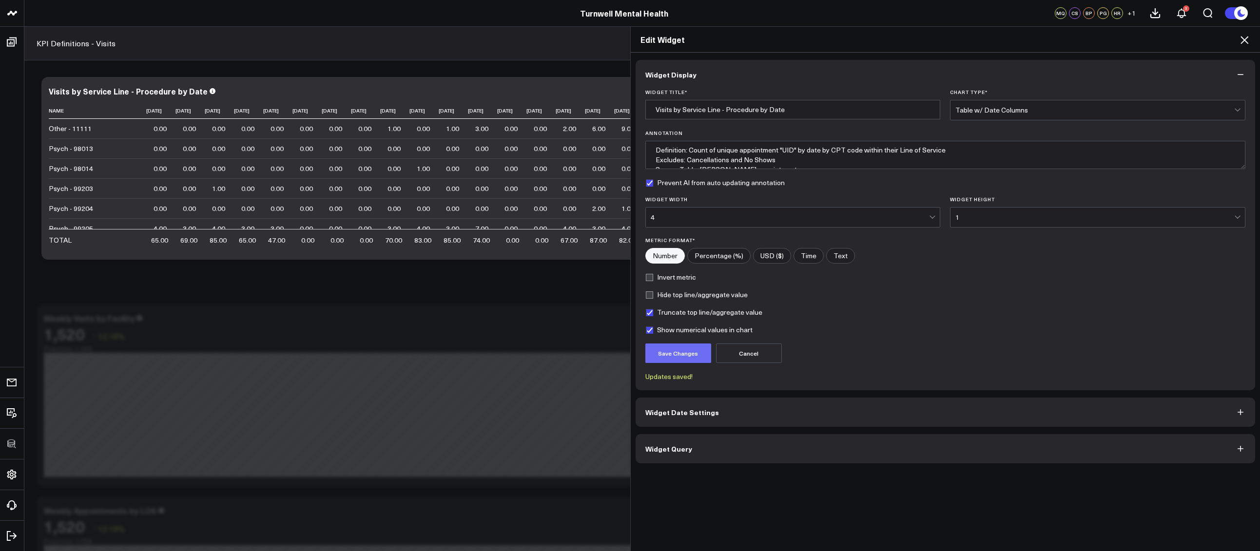
click at [686, 348] on button "Save Changes" at bounding box center [678, 353] width 66 height 19
click at [1243, 38] on icon at bounding box center [1244, 40] width 12 height 12
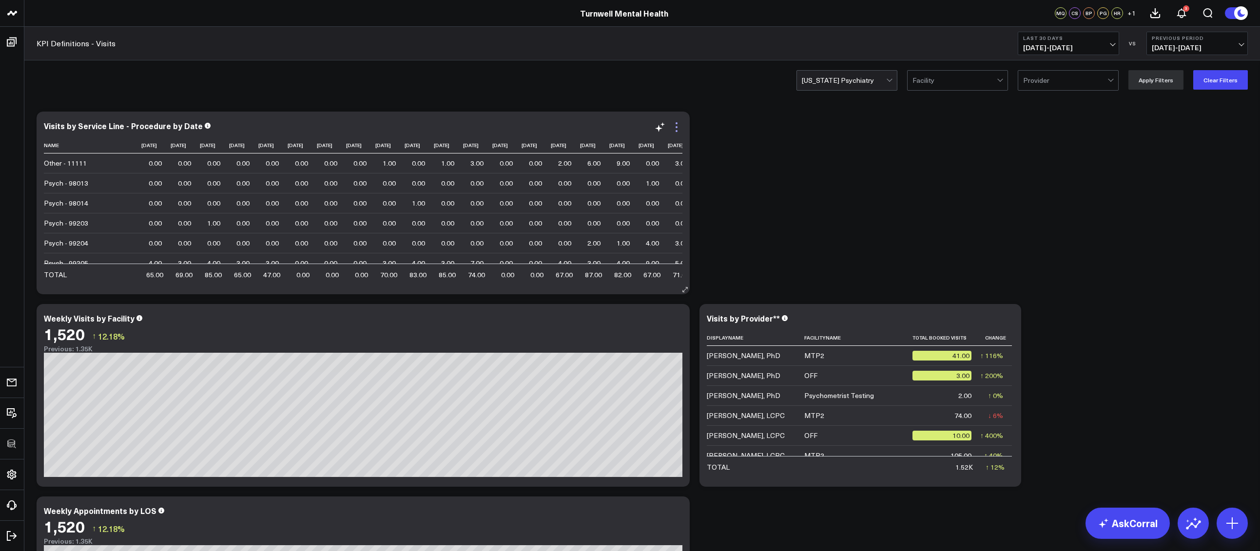
click at [676, 129] on icon at bounding box center [677, 127] width 12 height 12
click at [676, 128] on icon at bounding box center [677, 127] width 12 height 12
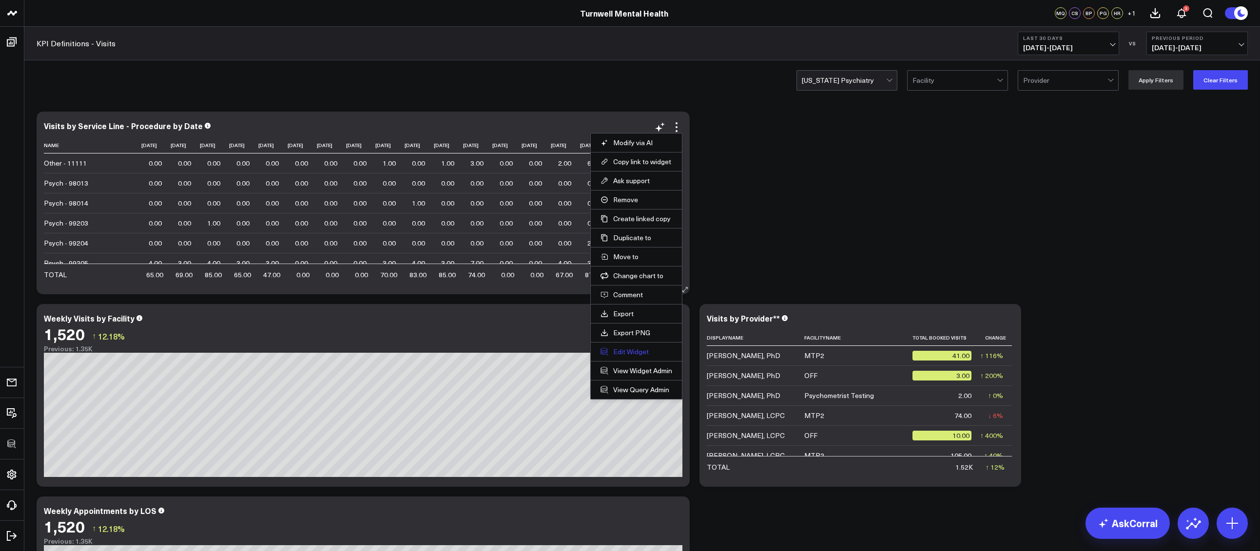
click at [633, 351] on button "Edit Widget" at bounding box center [636, 351] width 72 height 9
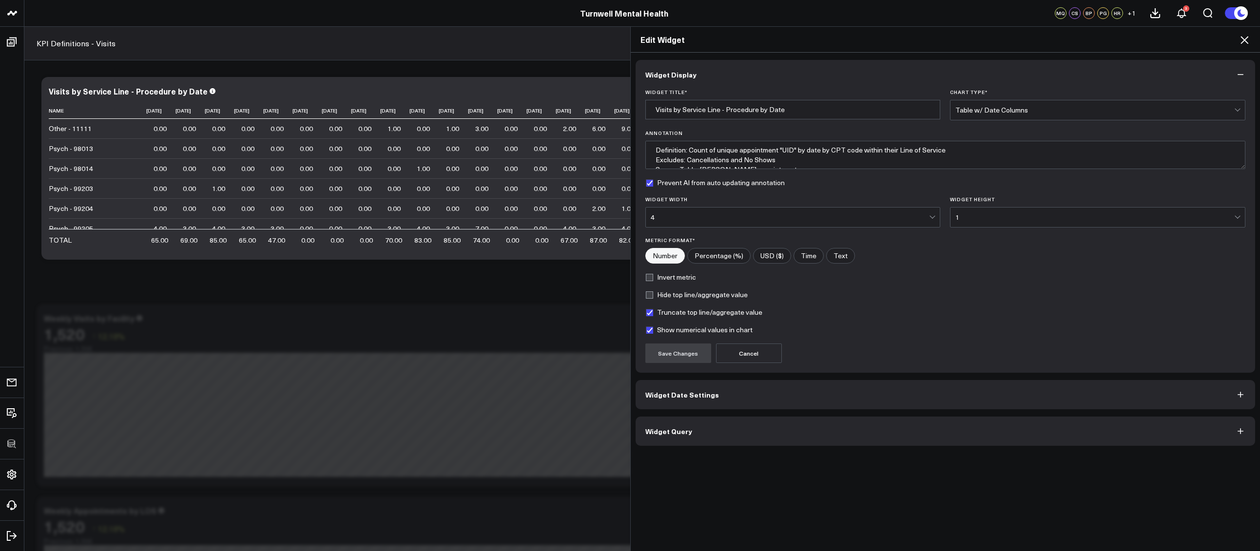
click at [698, 434] on button "Widget Query" at bounding box center [946, 431] width 620 height 29
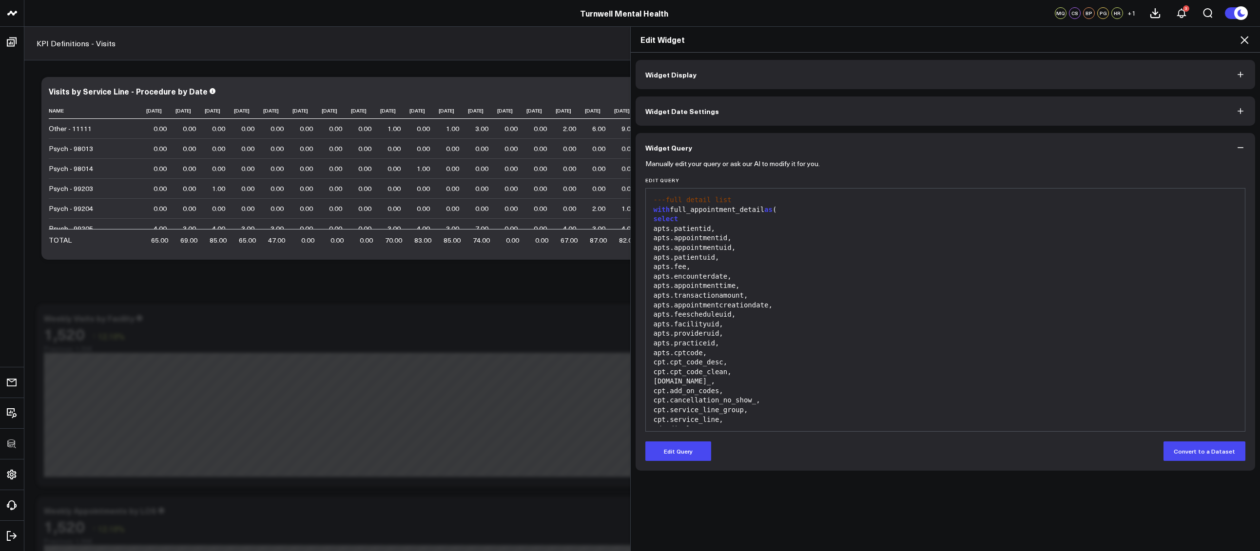
click at [1246, 40] on icon at bounding box center [1244, 40] width 12 height 12
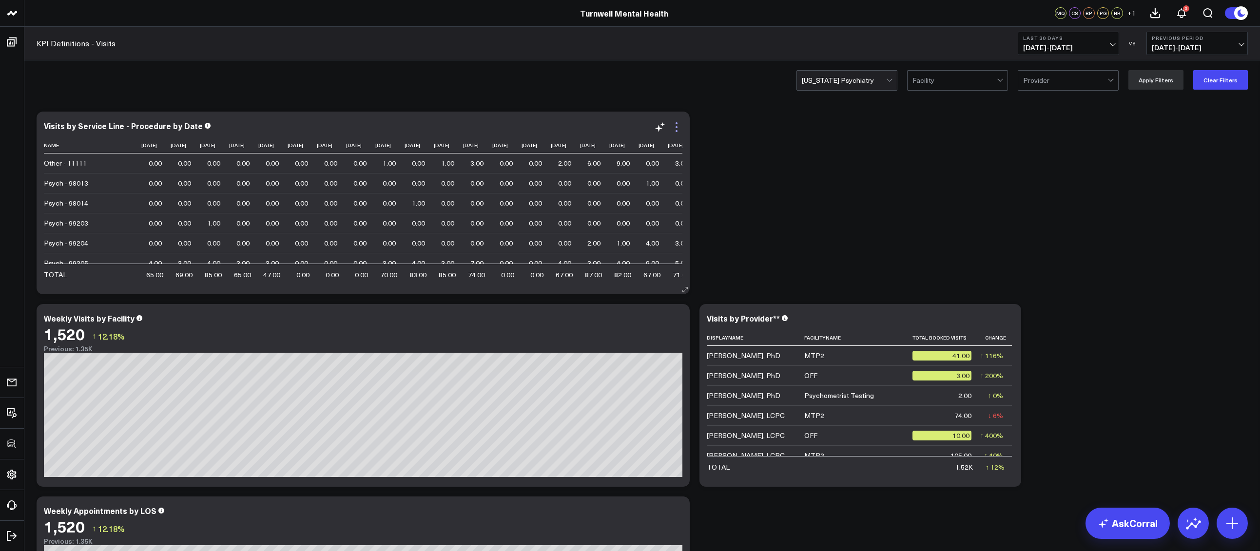
click at [675, 131] on icon at bounding box center [677, 127] width 12 height 12
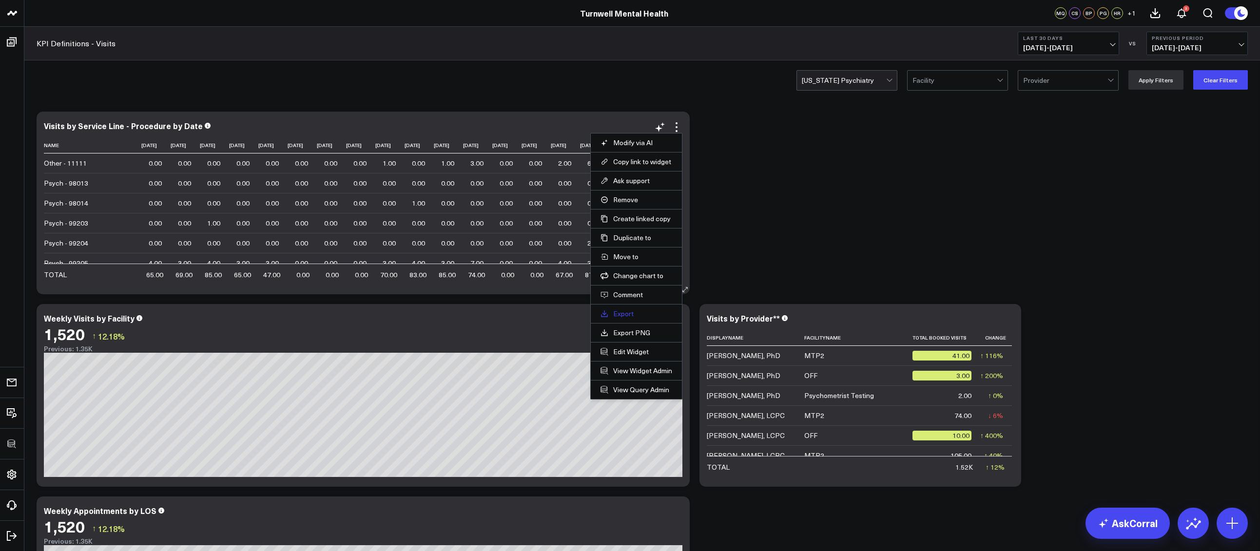
click at [619, 314] on link "Export" at bounding box center [636, 313] width 72 height 9
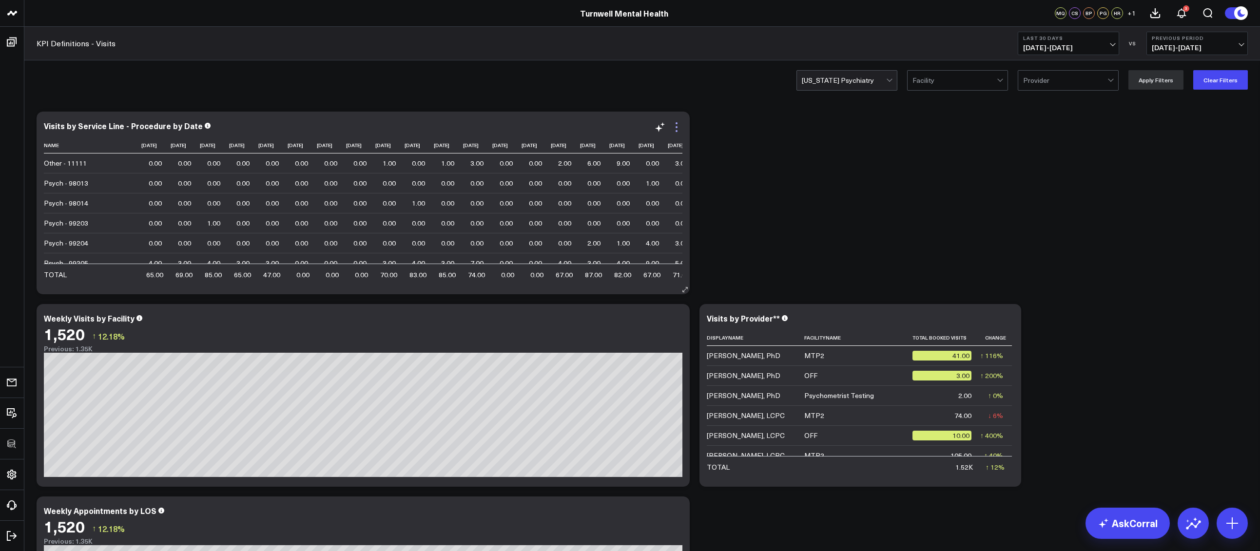
click at [674, 132] on icon at bounding box center [677, 127] width 12 height 12
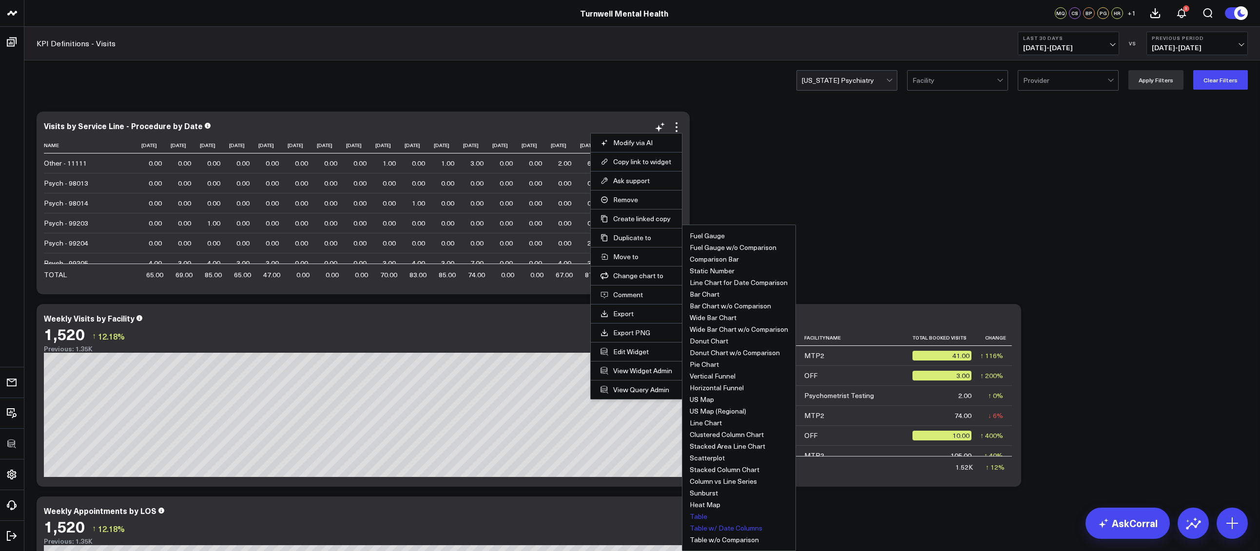
click at [701, 513] on button "Table" at bounding box center [699, 516] width 18 height 7
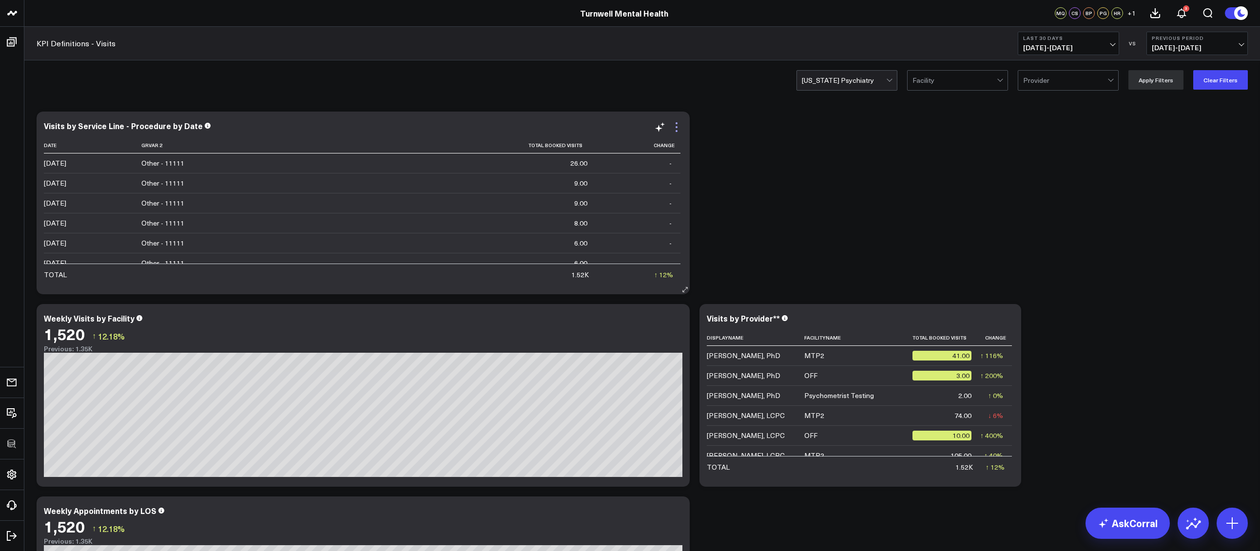
click at [678, 129] on icon at bounding box center [677, 127] width 12 height 12
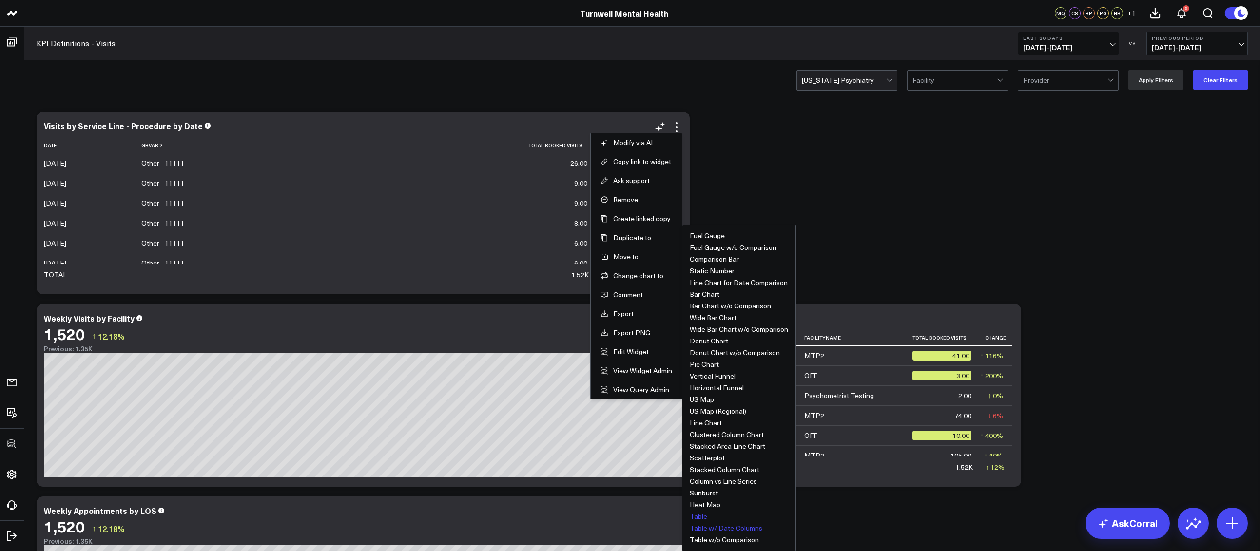
click at [716, 528] on button "Table w/ Date Columns" at bounding box center [726, 528] width 73 height 7
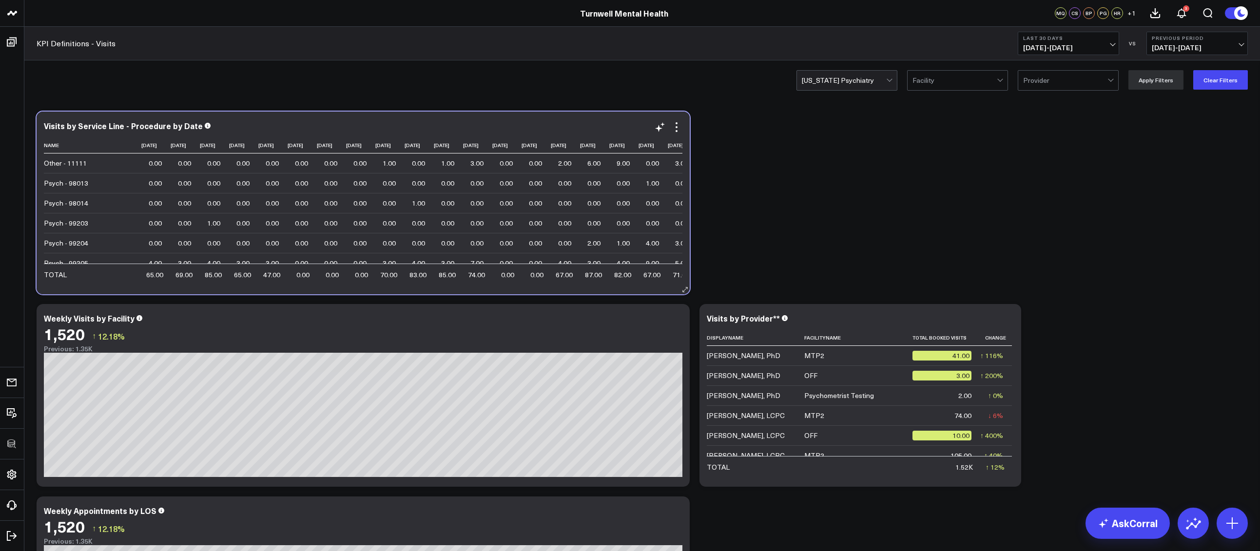
click at [675, 134] on div "Visits by Service Line - Procedure by Date Name 2025-08-25 2025-08-26 2025-08-2…" at bounding box center [363, 202] width 638 height 163
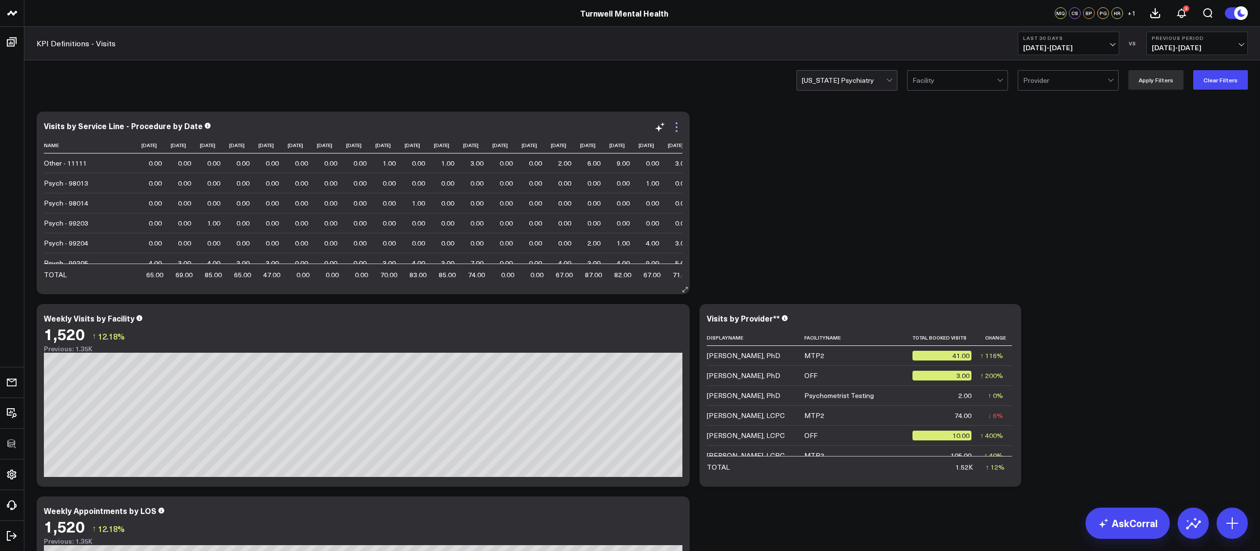
click at [676, 131] on icon at bounding box center [676, 131] width 2 height 2
click at [629, 351] on div "Previous: 1.35K" at bounding box center [363, 349] width 638 height 8
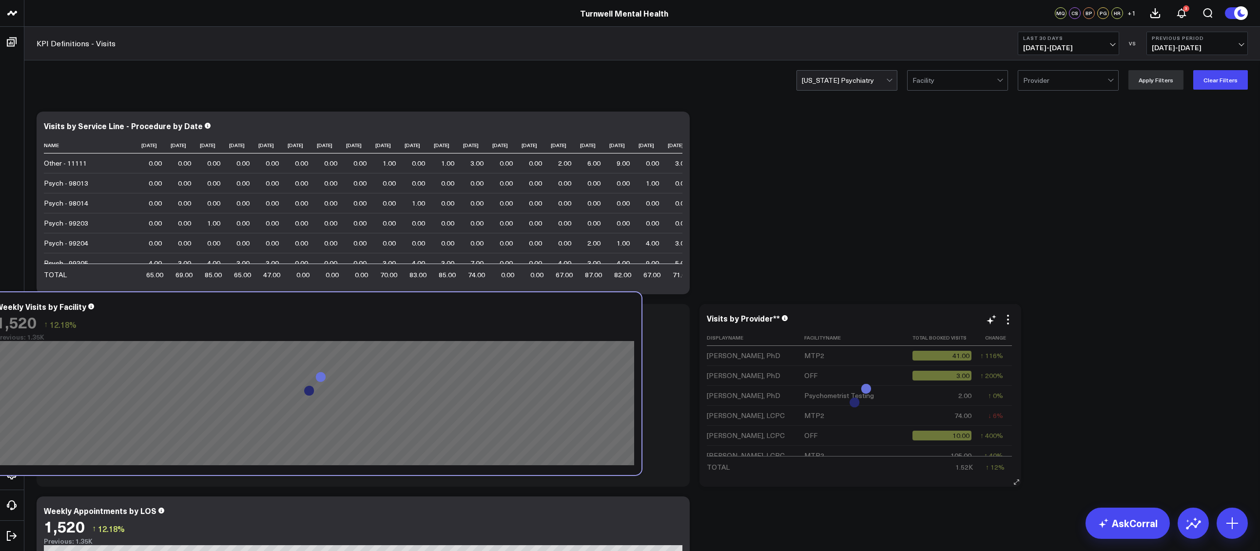
click at [580, 340] on div "Previous: 1.35K" at bounding box center [315, 337] width 638 height 8
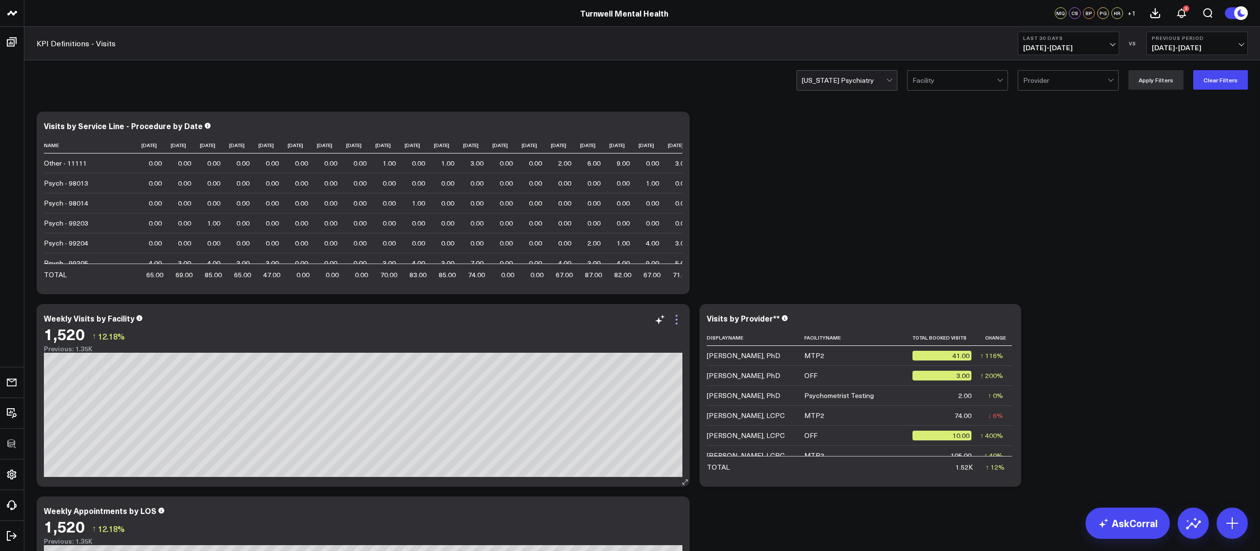
click at [676, 315] on icon at bounding box center [676, 316] width 2 height 2
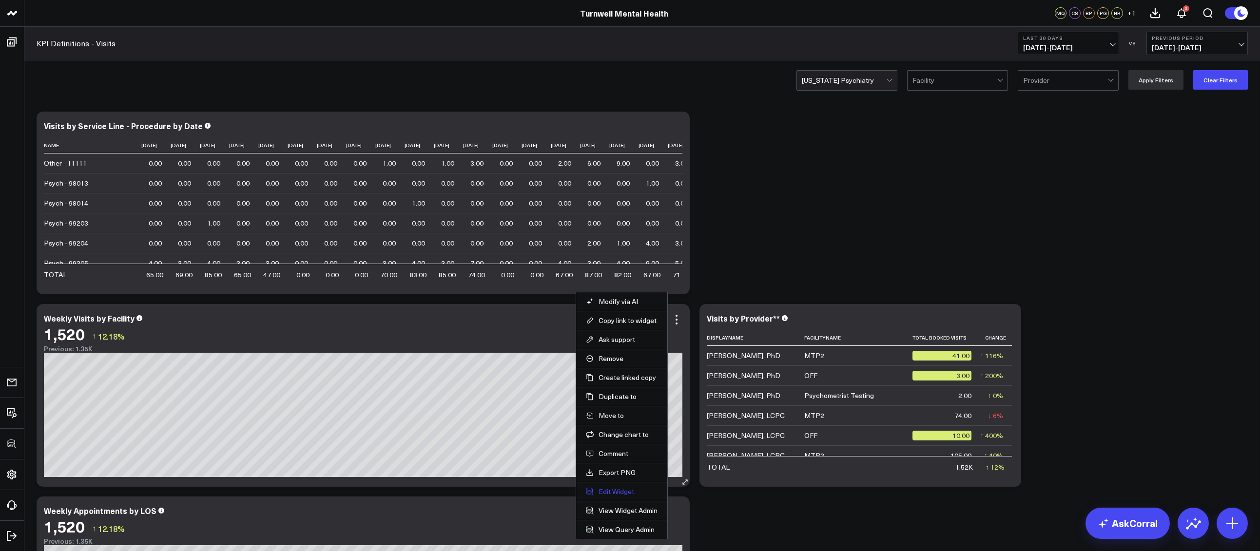
click at [617, 494] on button "Edit Widget" at bounding box center [622, 491] width 72 height 9
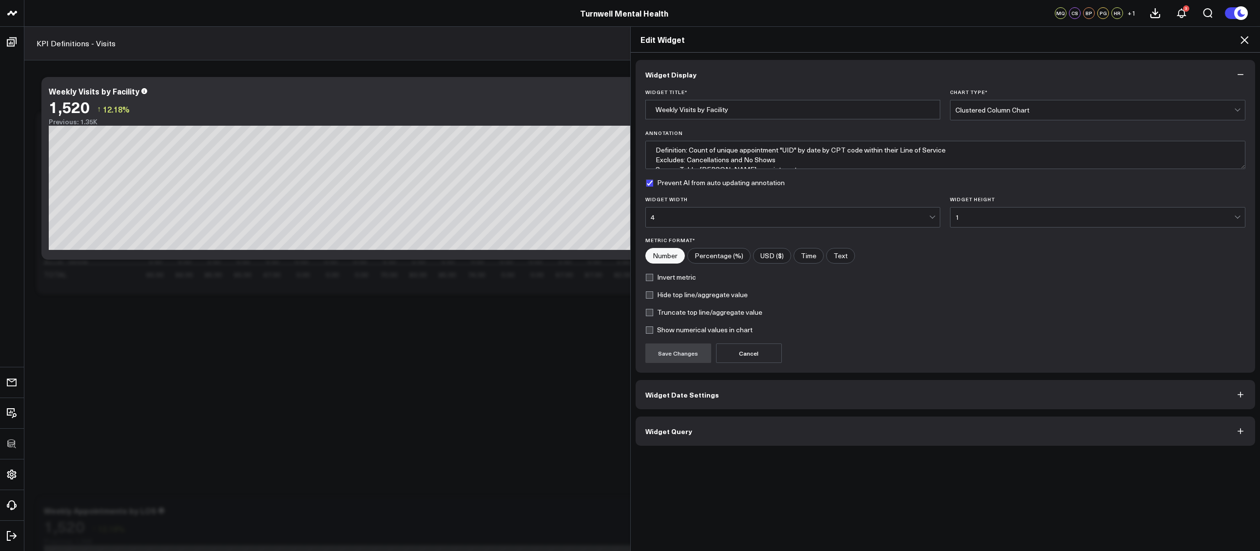
click at [733, 420] on button "Widget Query" at bounding box center [946, 431] width 620 height 29
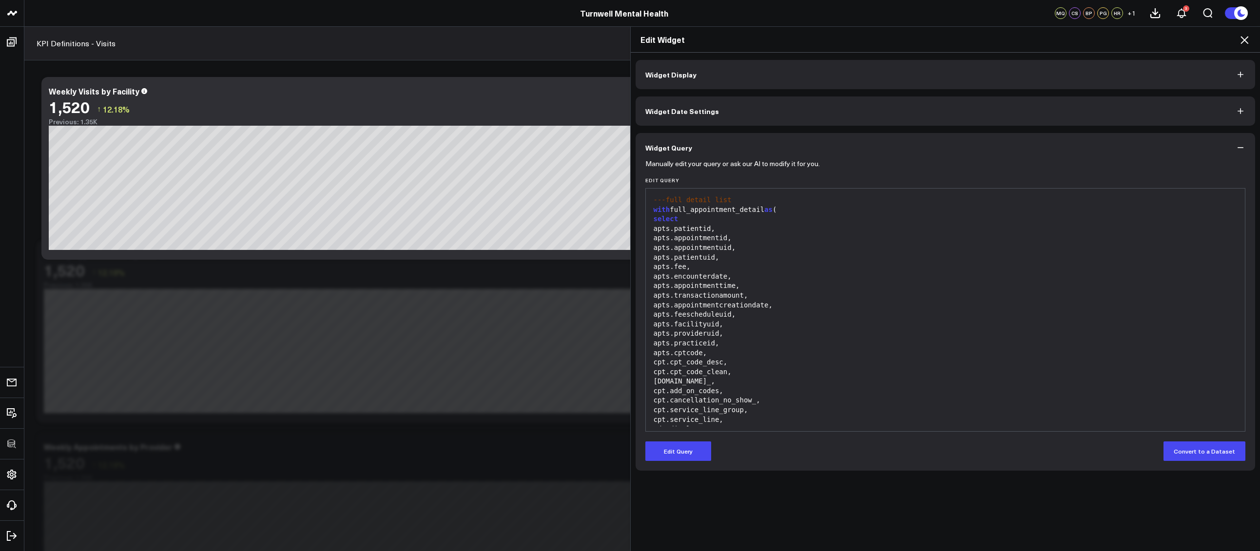
scroll to position [113, 0]
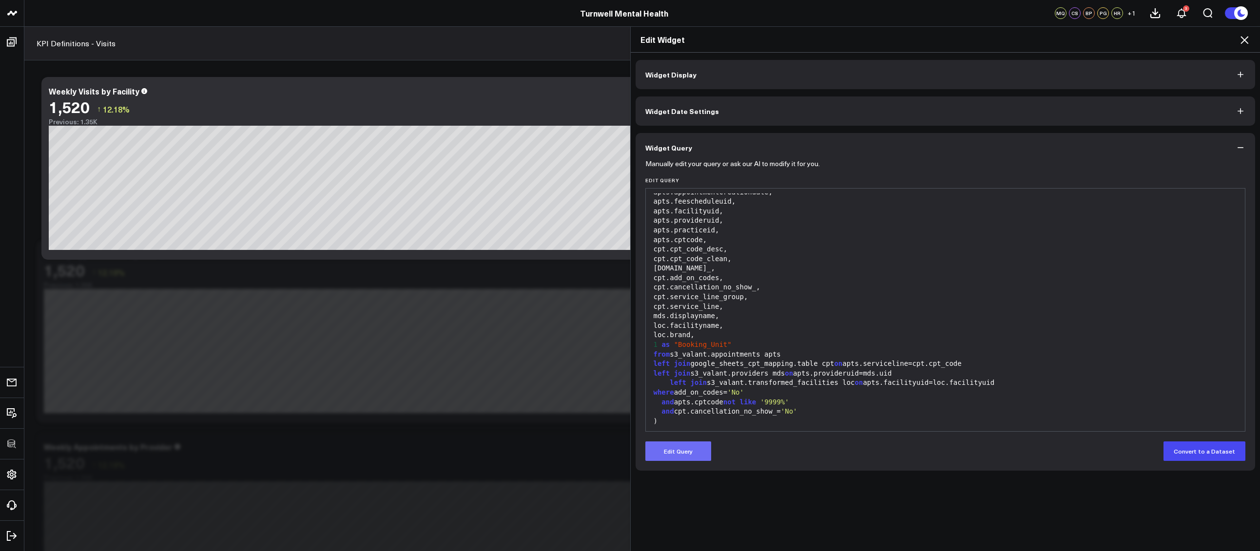
click at [688, 451] on button "Edit Query" at bounding box center [678, 451] width 66 height 19
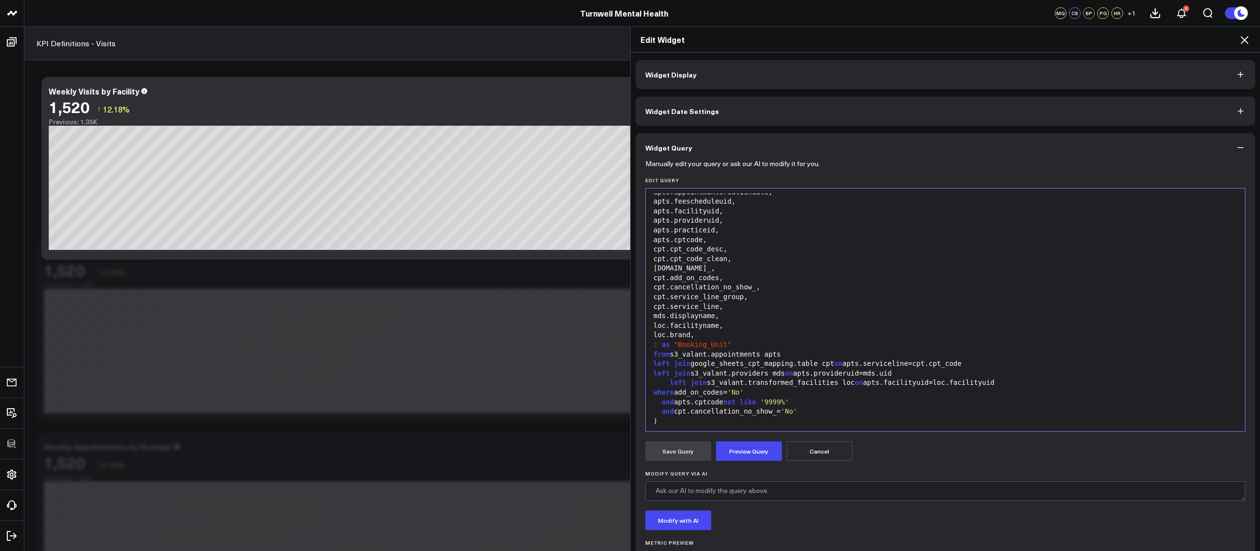
click at [754, 456] on button "Preview Query" at bounding box center [749, 451] width 66 height 19
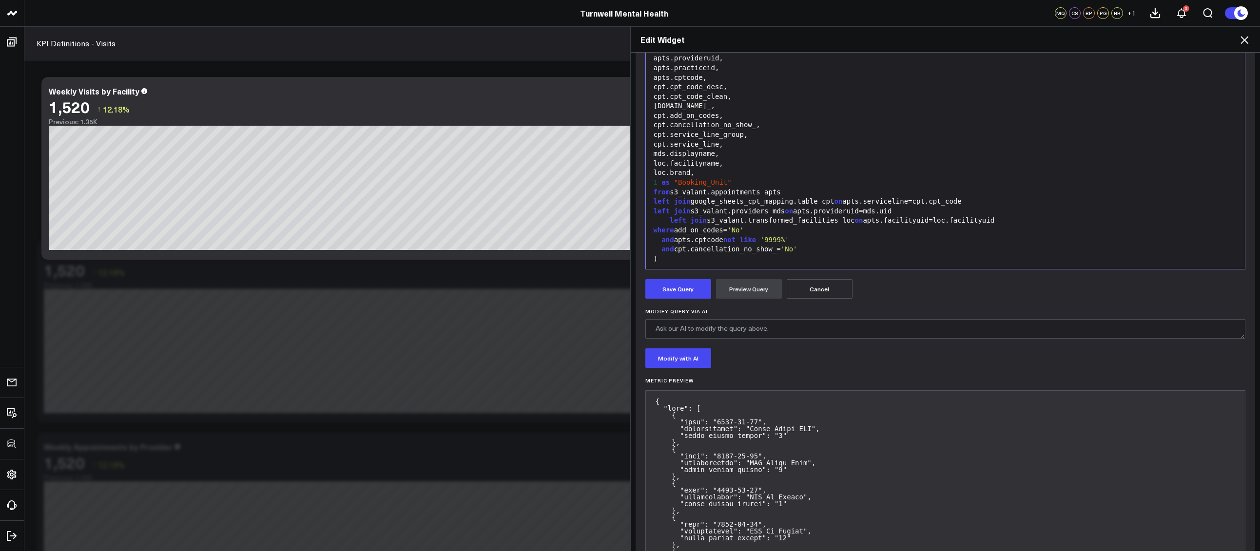
scroll to position [0, 0]
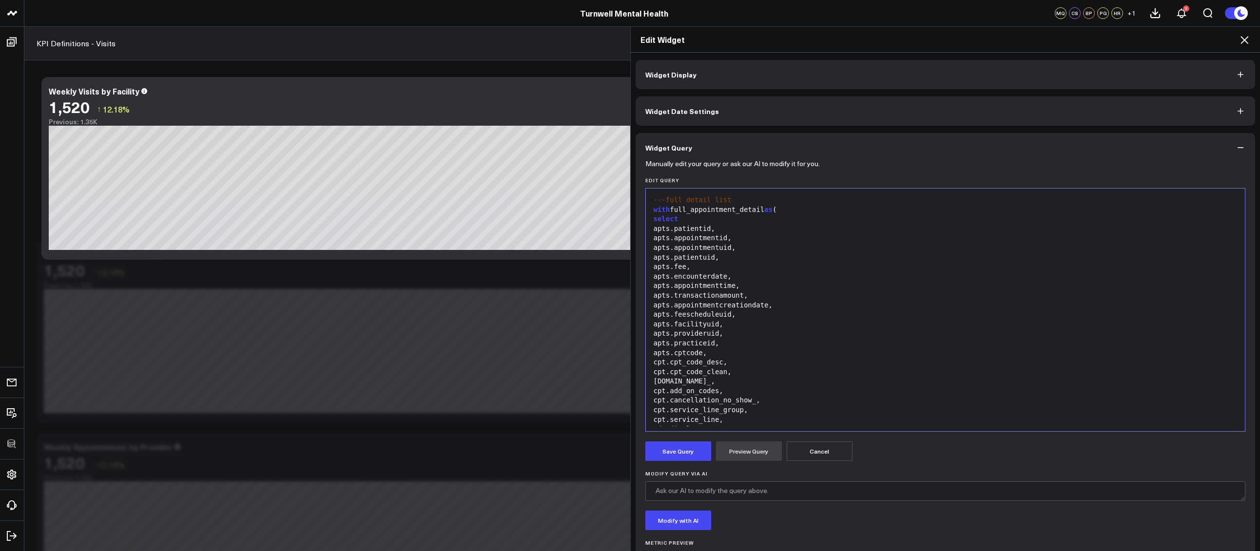
click at [1243, 41] on icon at bounding box center [1244, 40] width 8 height 8
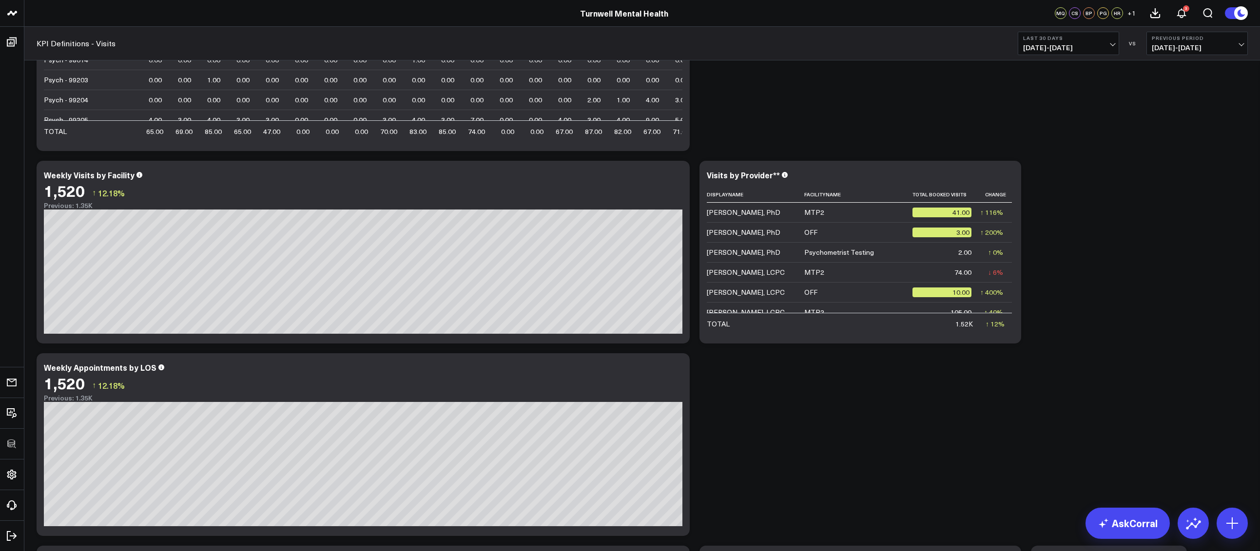
scroll to position [93, 0]
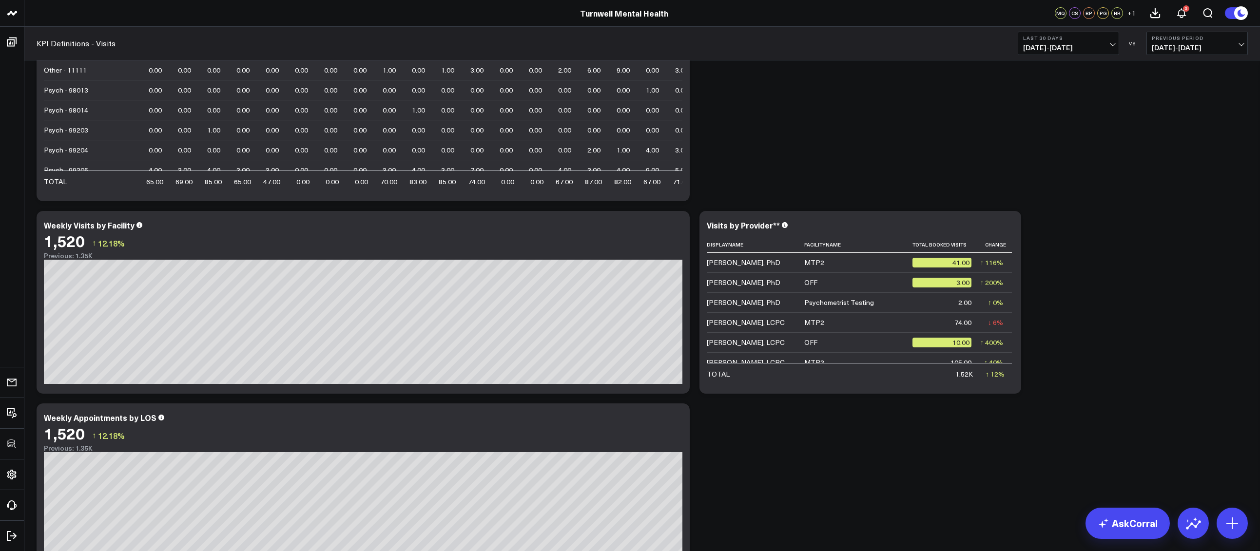
click at [1149, 261] on div "Modify via AI Copy link to widget Ask support Remove Create linked copy Executi…" at bounding box center [642, 495] width 1221 height 963
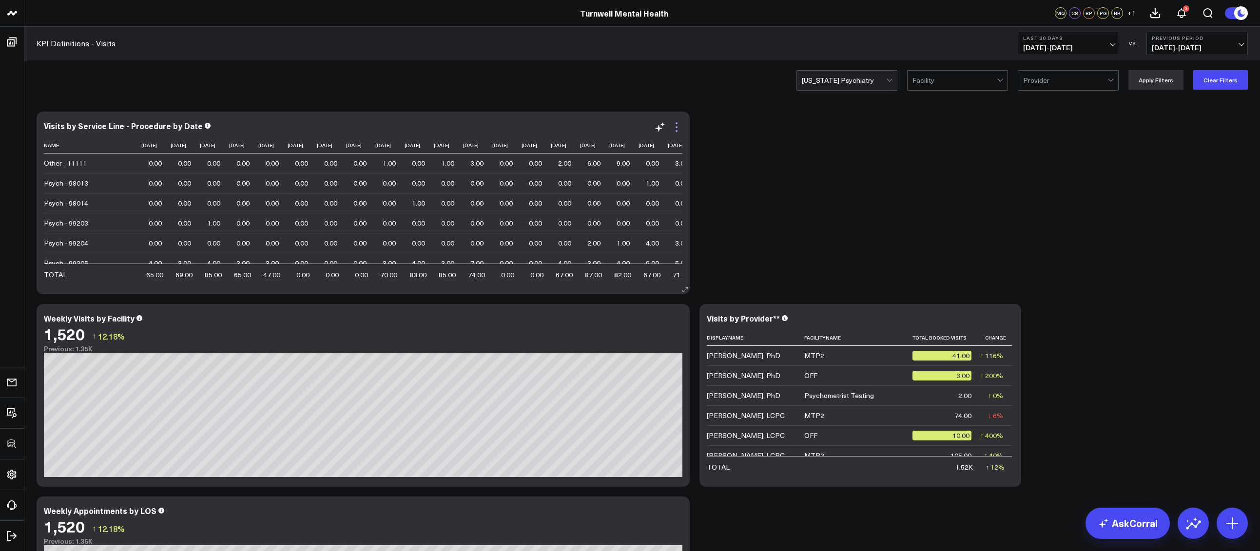
click at [680, 129] on icon at bounding box center [677, 127] width 12 height 12
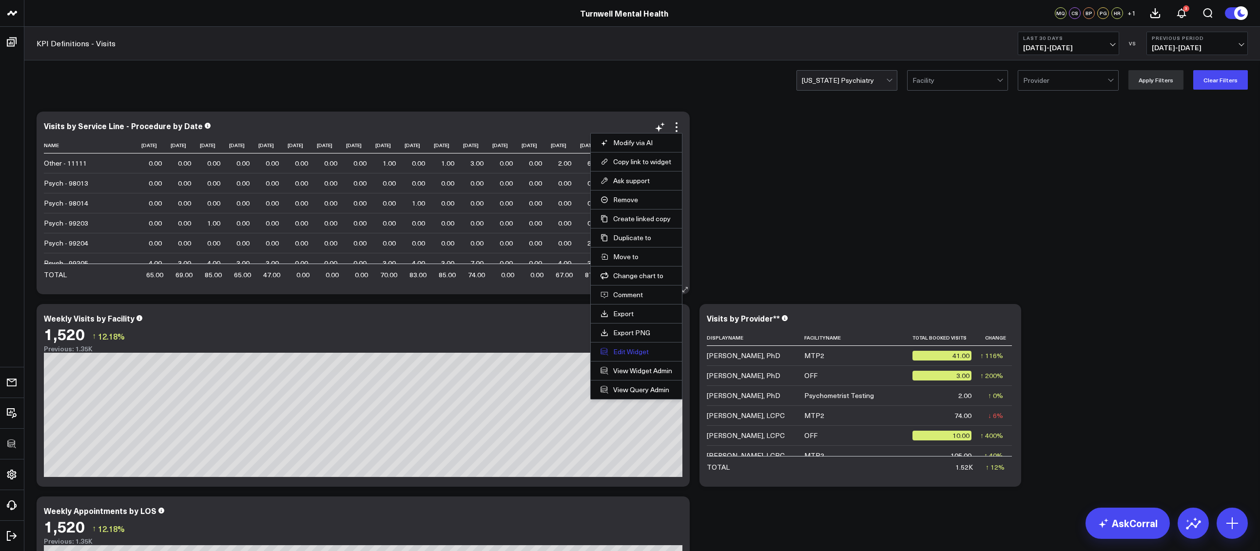
click at [628, 353] on button "Edit Widget" at bounding box center [636, 351] width 72 height 9
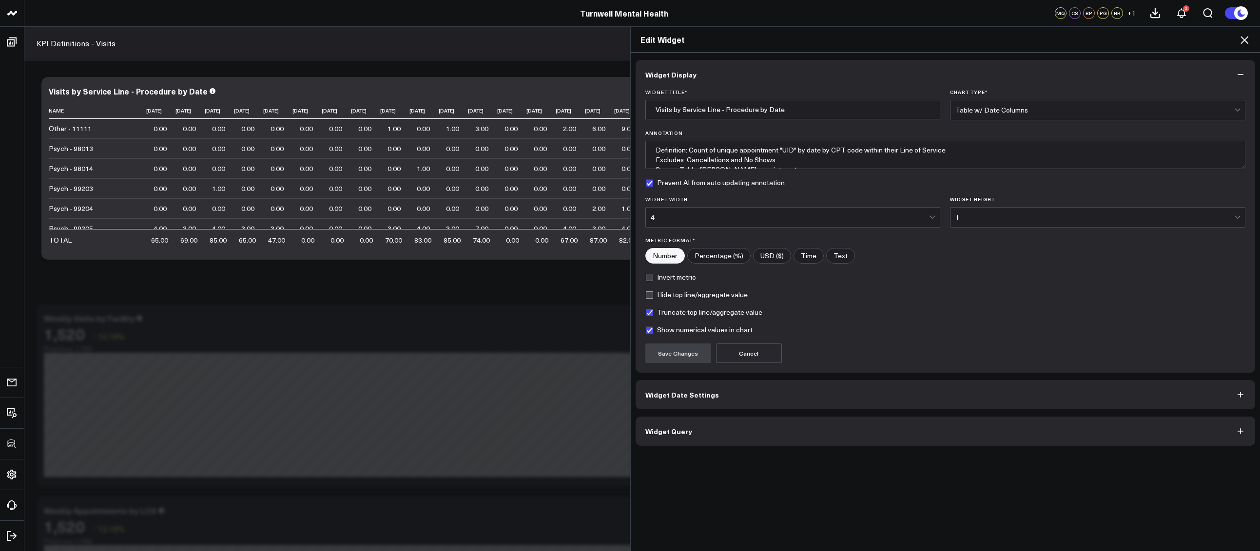
click at [793, 429] on button "Widget Query" at bounding box center [946, 431] width 620 height 29
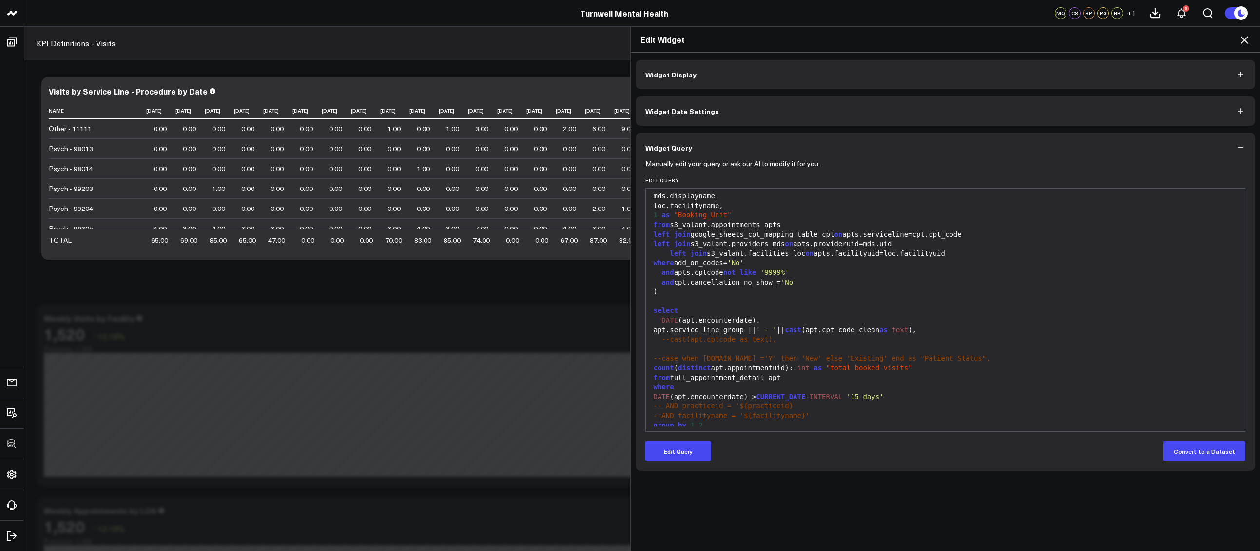
scroll to position [277, 0]
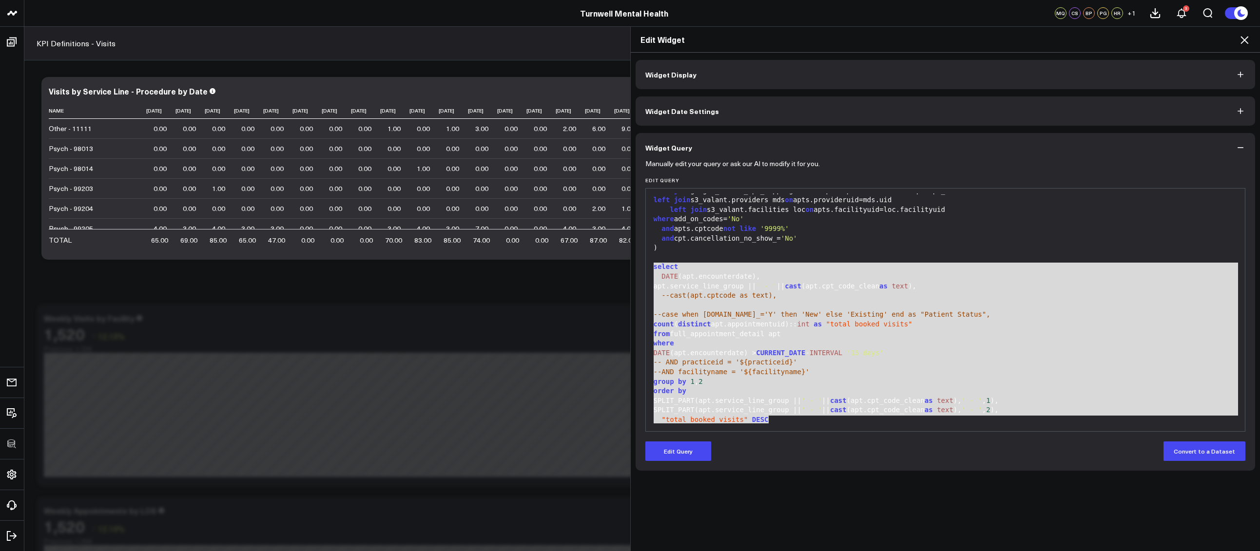
drag, startPoint x: 778, startPoint y: 423, endPoint x: 640, endPoint y: 264, distance: 210.0
click at [640, 264] on div "Manually edit your query or ask our AI to modify it for you. Edit Query 99 1 2 …" at bounding box center [946, 316] width 620 height 308
click at [825, 278] on div "DATE (apt.encounterdate)," at bounding box center [946, 277] width 590 height 10
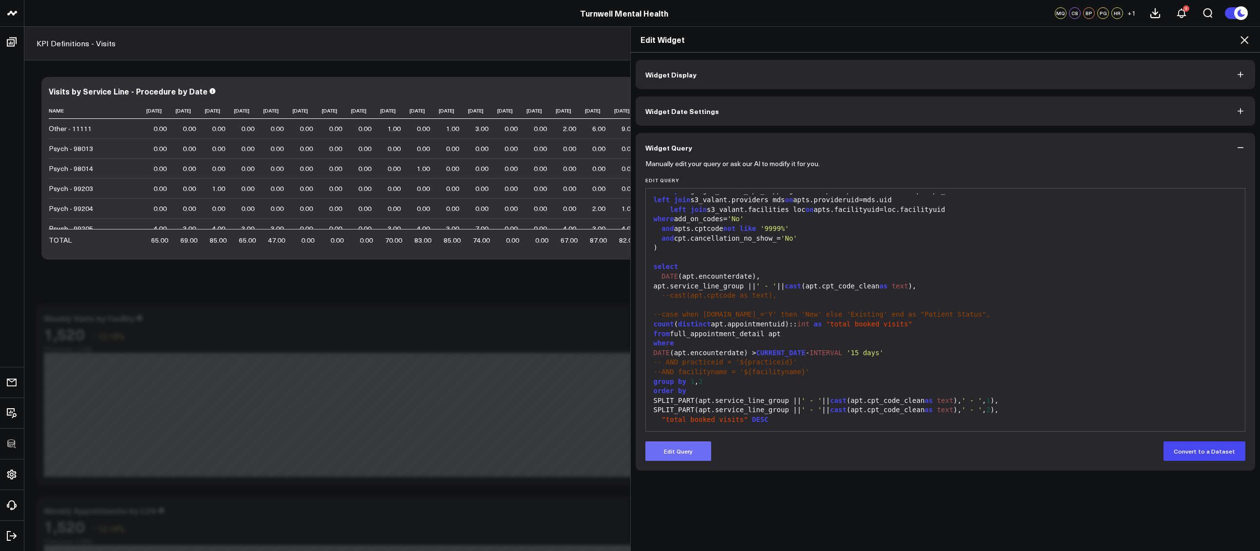
click at [687, 458] on button "Edit Query" at bounding box center [678, 451] width 66 height 19
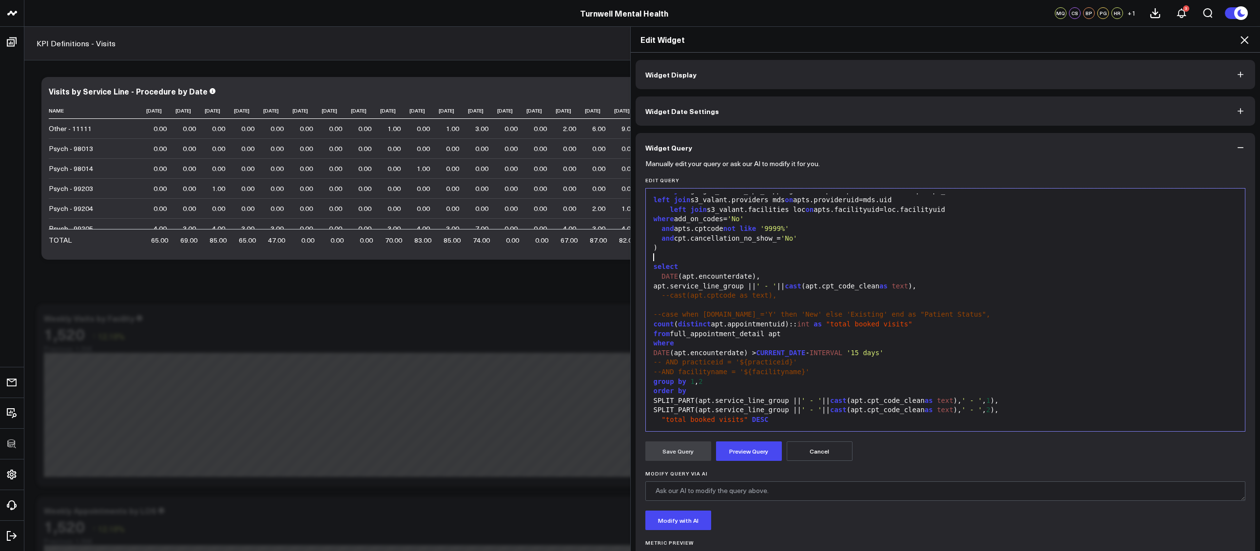
click at [687, 253] on div at bounding box center [946, 258] width 590 height 10
click at [676, 251] on div ")" at bounding box center [946, 248] width 590 height 10
click at [653, 260] on div at bounding box center [946, 258] width 590 height 10
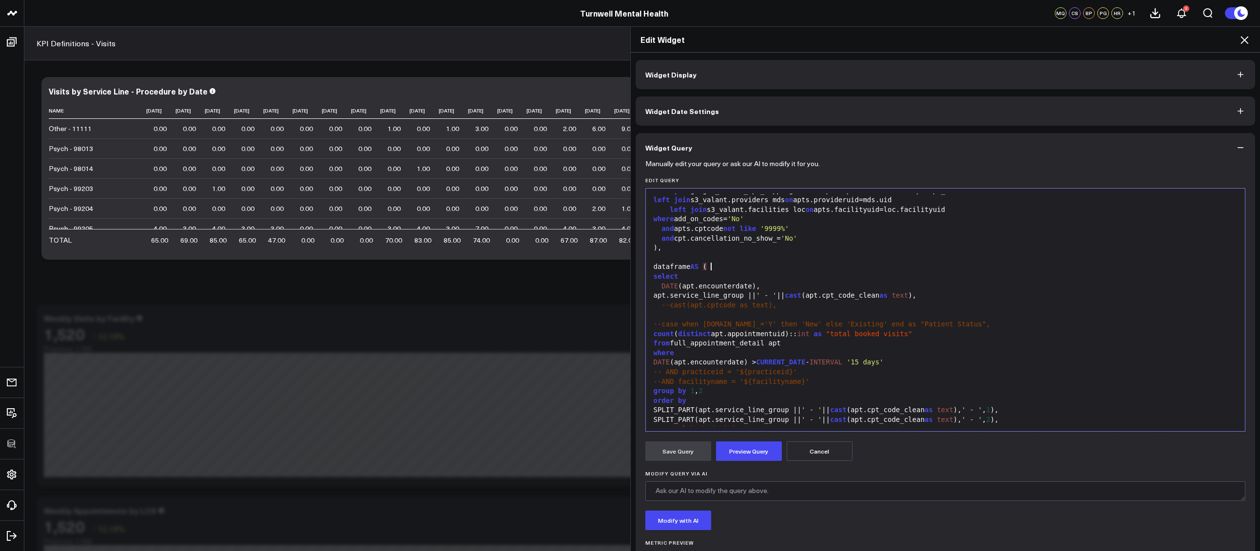
scroll to position [287, 0]
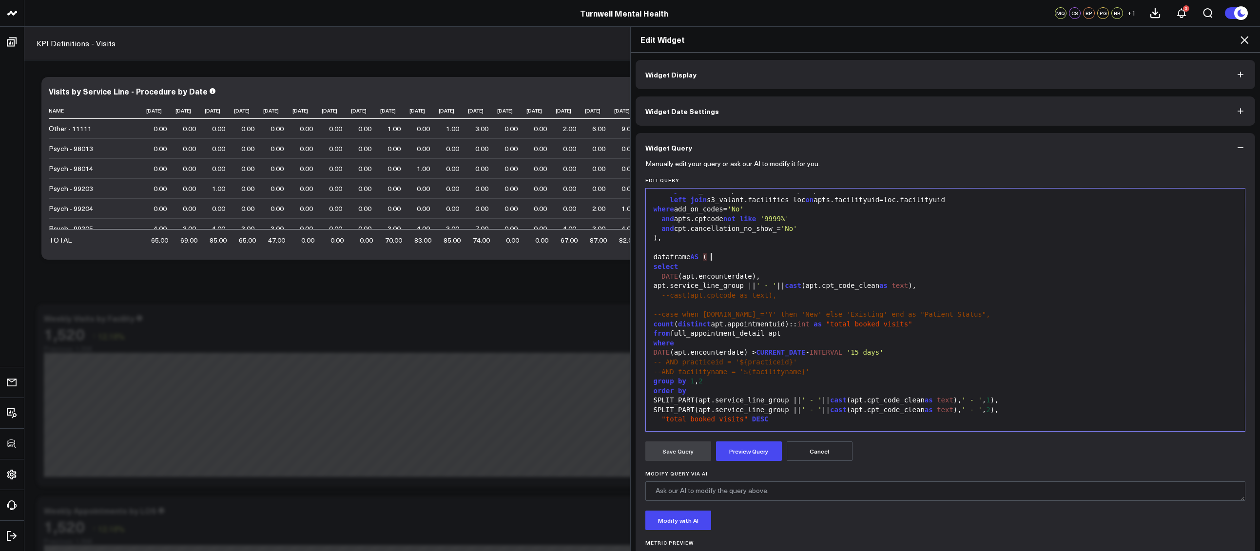
click at [790, 421] on div ""total booked visits" DESC" at bounding box center [946, 420] width 590 height 10
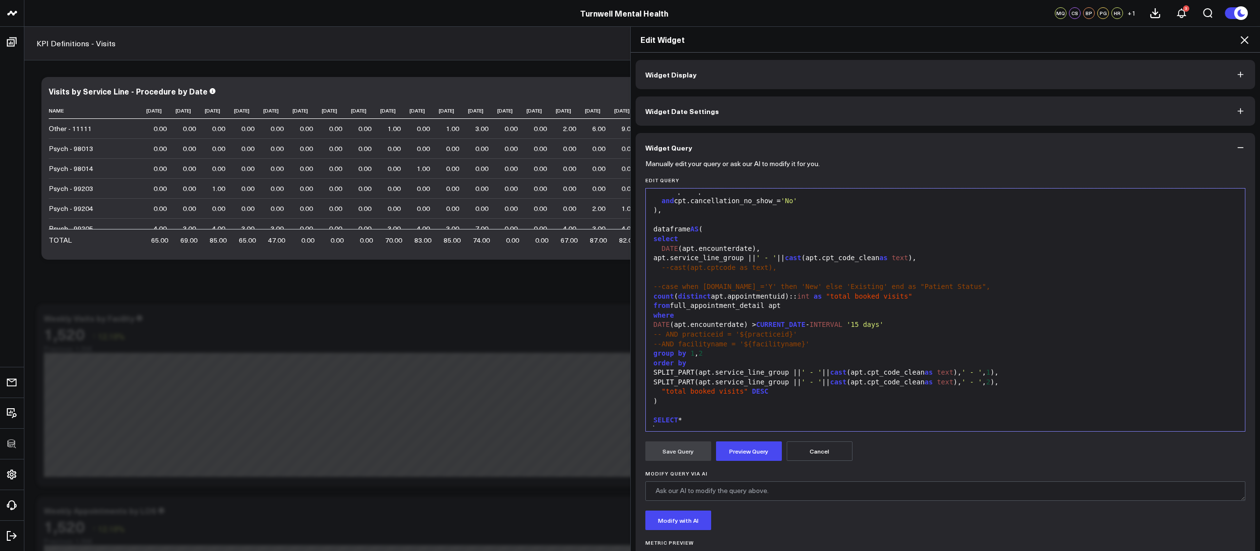
scroll to position [324, 0]
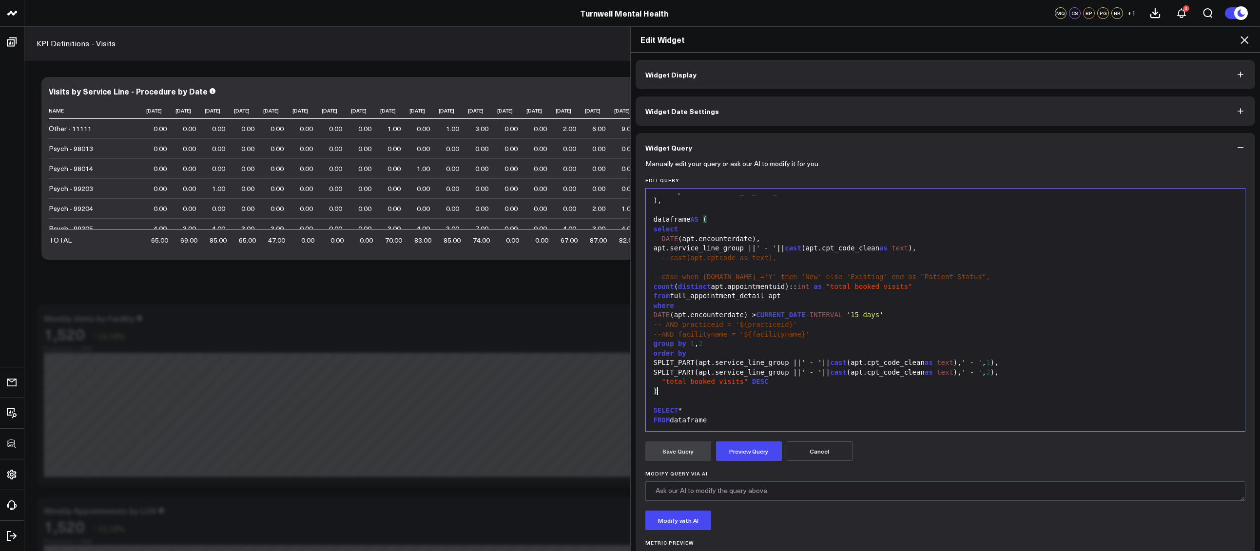
click at [730, 393] on div ")" at bounding box center [946, 392] width 590 height 10
click at [712, 409] on div "SELECT *" at bounding box center [946, 411] width 590 height 10
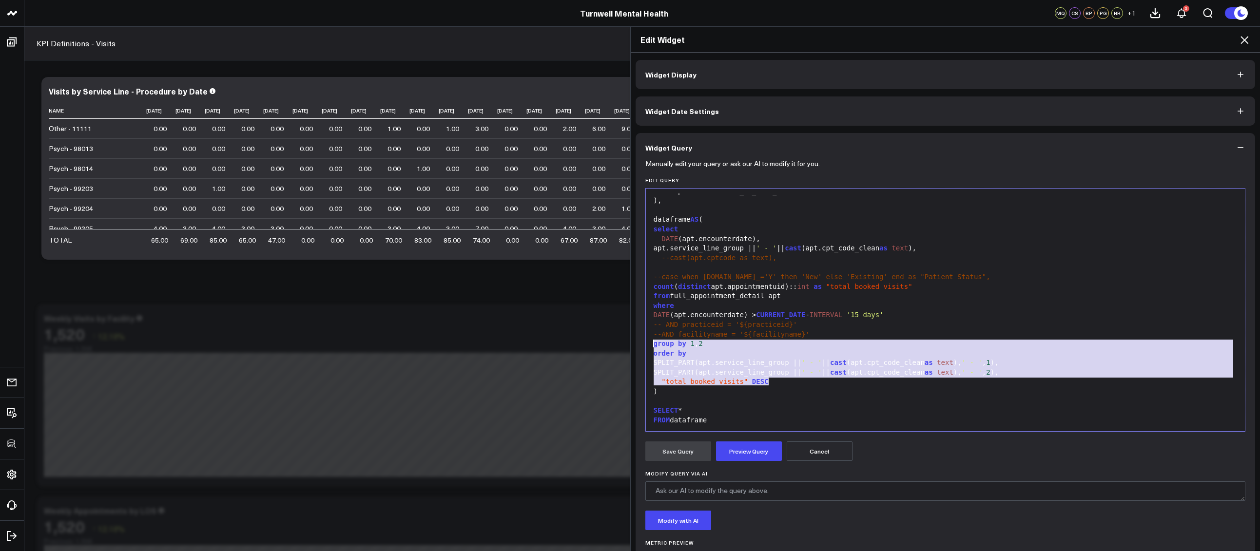
drag, startPoint x: 651, startPoint y: 359, endPoint x: 615, endPoint y: 344, distance: 38.7
click at [615, 344] on div "Edit Widget Widget Display Widget Date Settings Widget Query Manually edit your…" at bounding box center [630, 288] width 1260 height 525
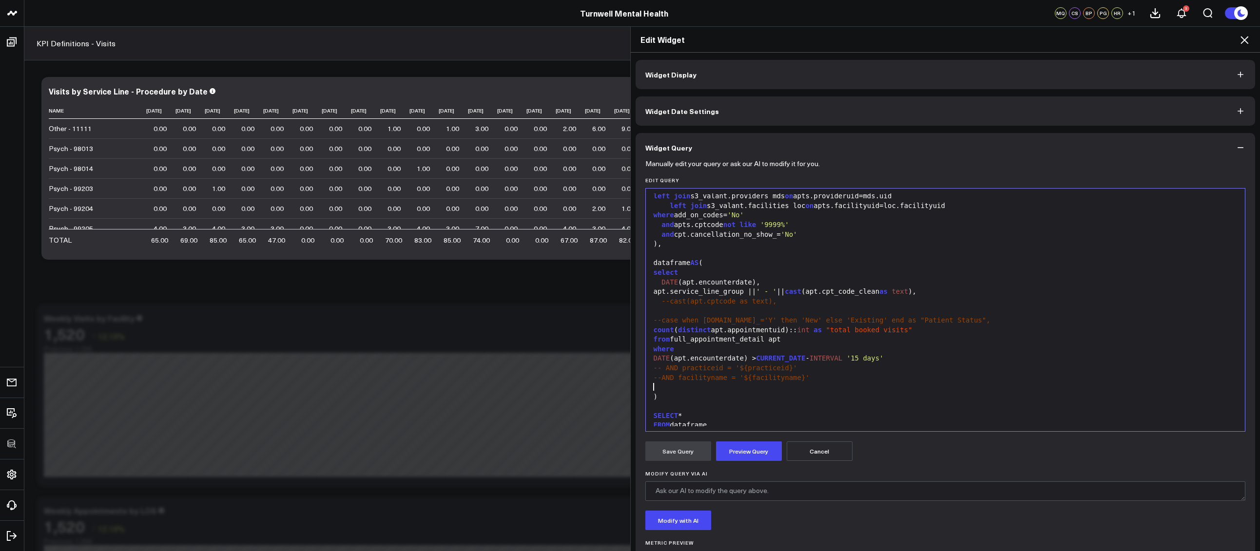
scroll to position [287, 0]
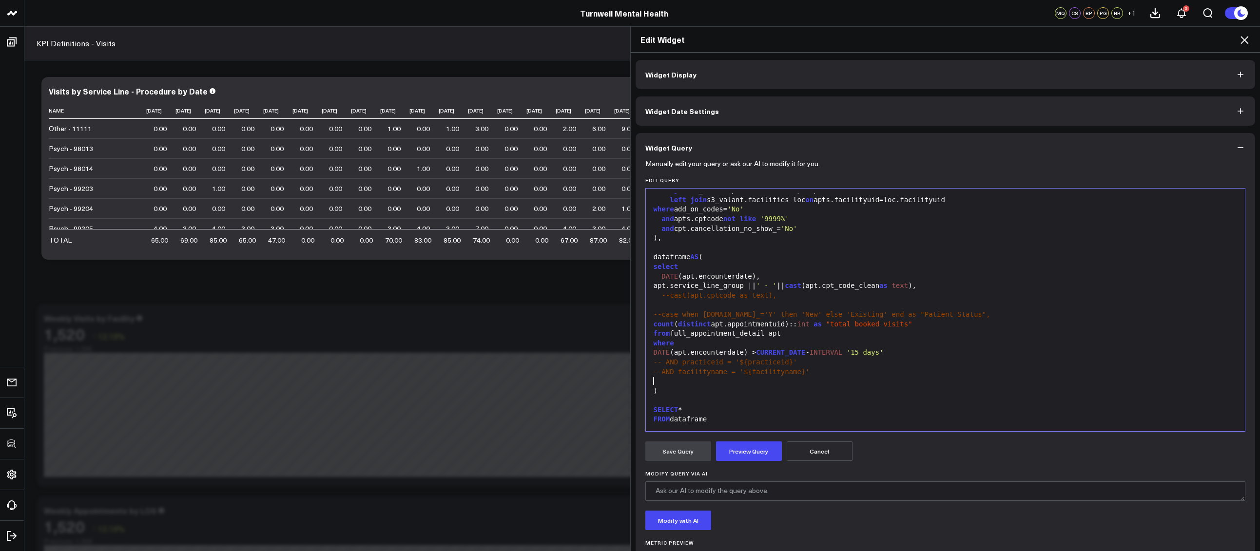
click at [823, 449] on button "Cancel" at bounding box center [820, 451] width 66 height 19
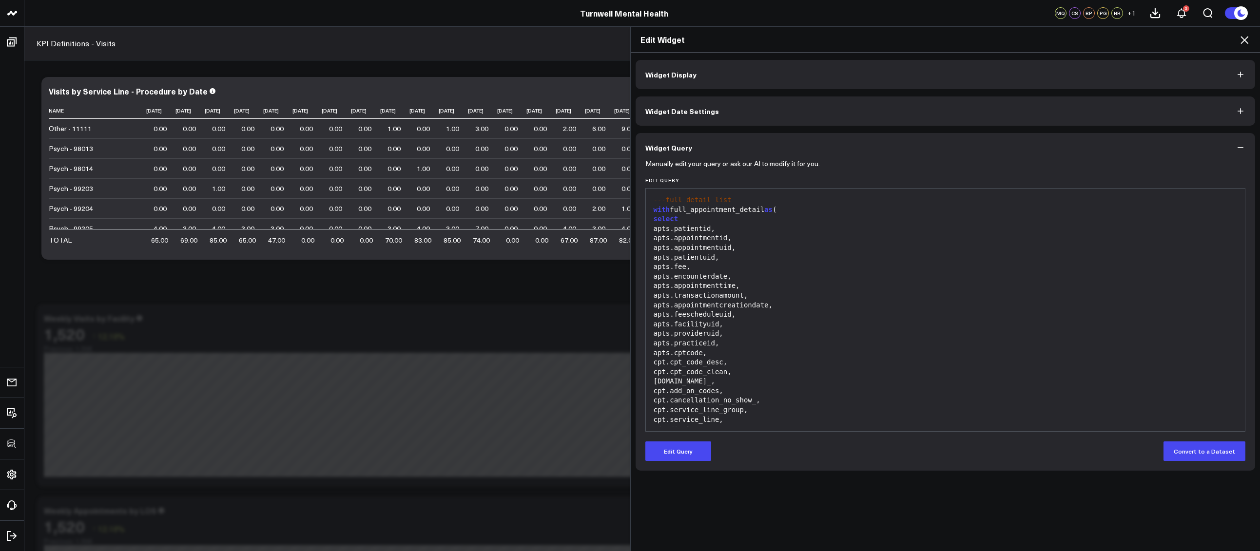
scroll to position [277, 0]
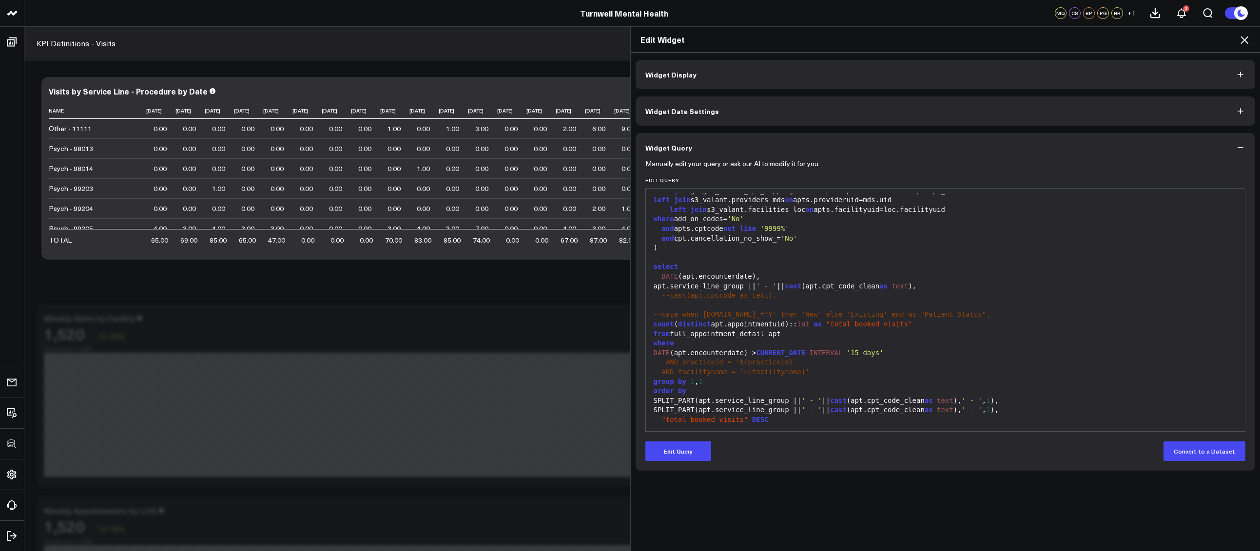
click at [1245, 44] on icon at bounding box center [1244, 40] width 12 height 12
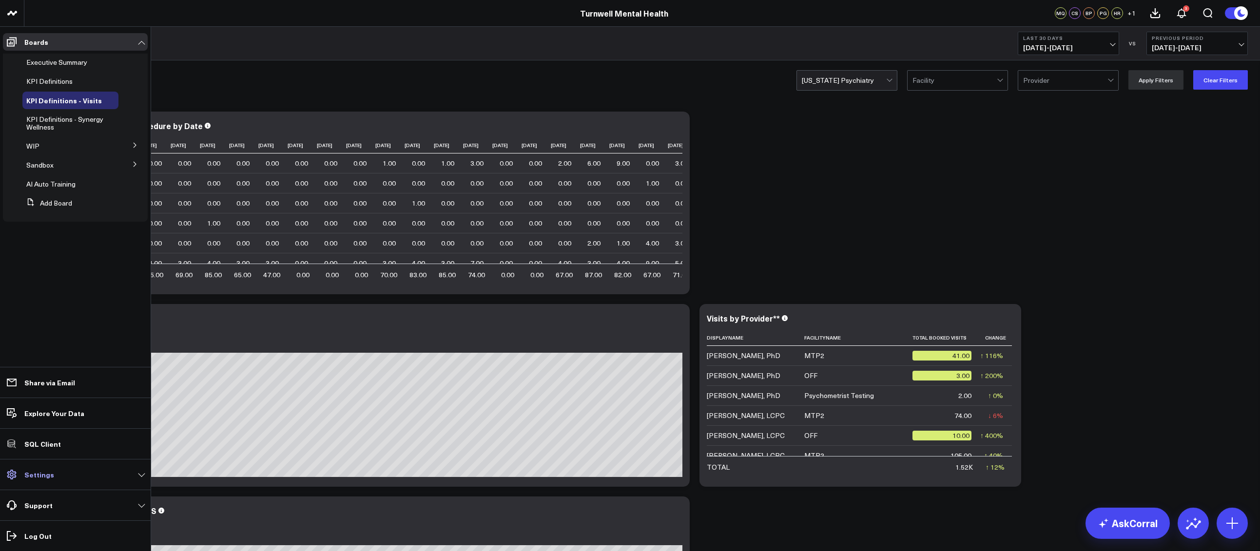
click at [139, 471] on link "Settings" at bounding box center [75, 475] width 145 height 18
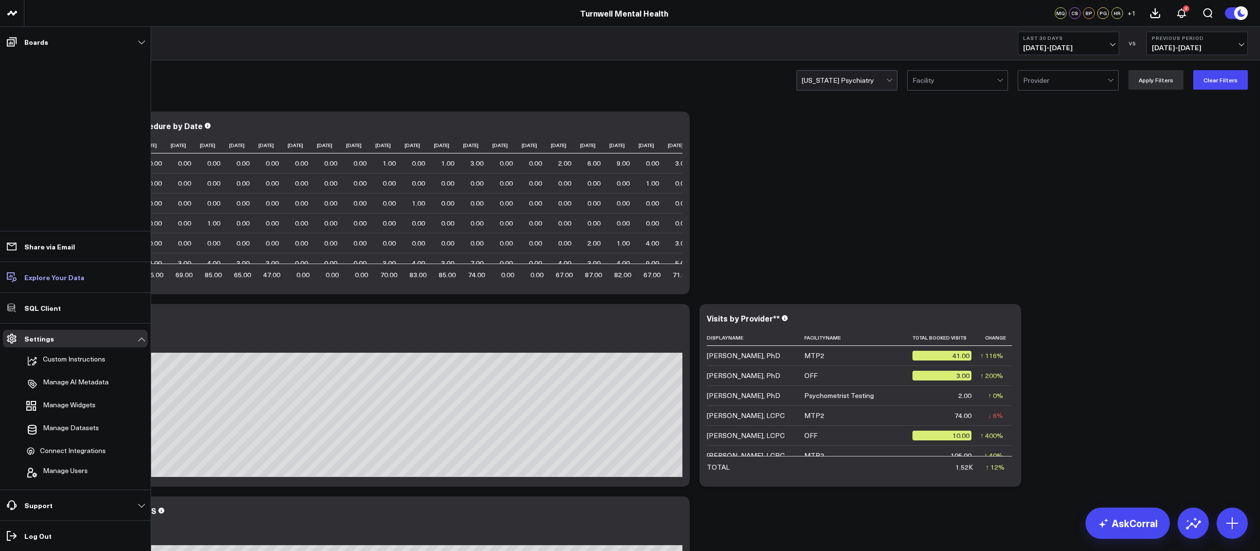
click at [60, 422] on link "Manage Datasets" at bounding box center [70, 429] width 96 height 21
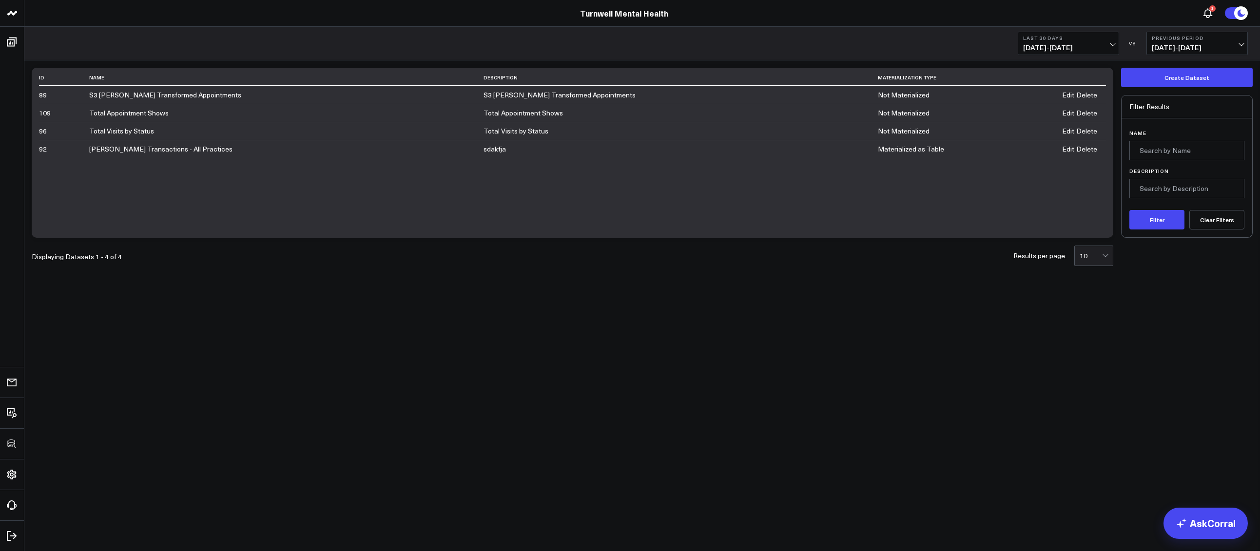
click at [1044, 344] on body "3725 Test 829 Studios Accenture Acme Industrial Activant Capital Agriculture & …" at bounding box center [630, 275] width 1260 height 551
click at [1068, 93] on link "Edit" at bounding box center [1068, 95] width 12 height 8
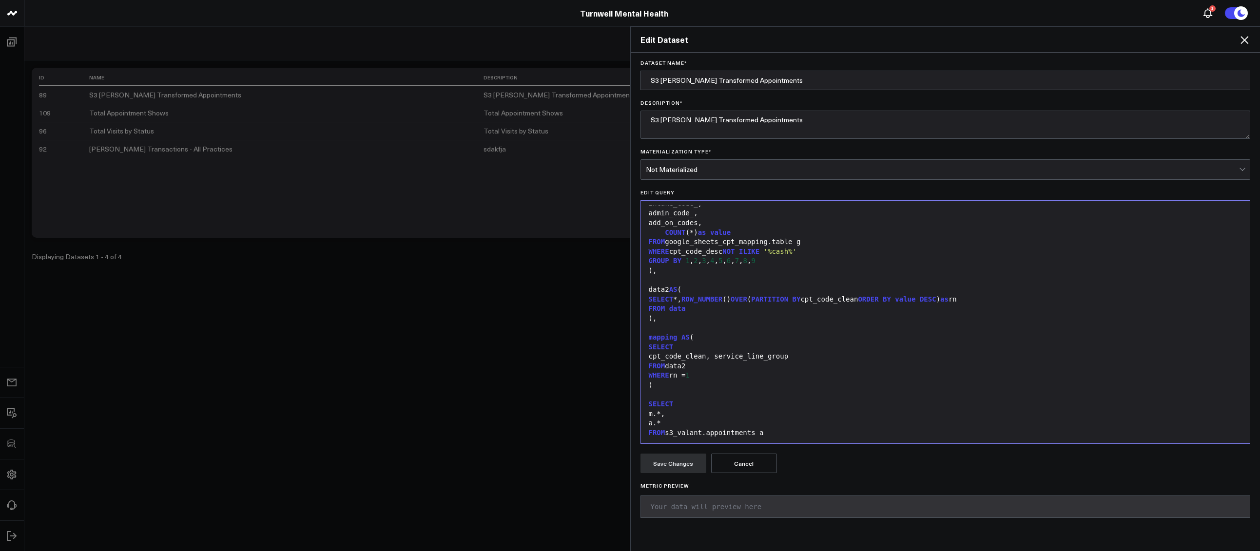
scroll to position [115, 0]
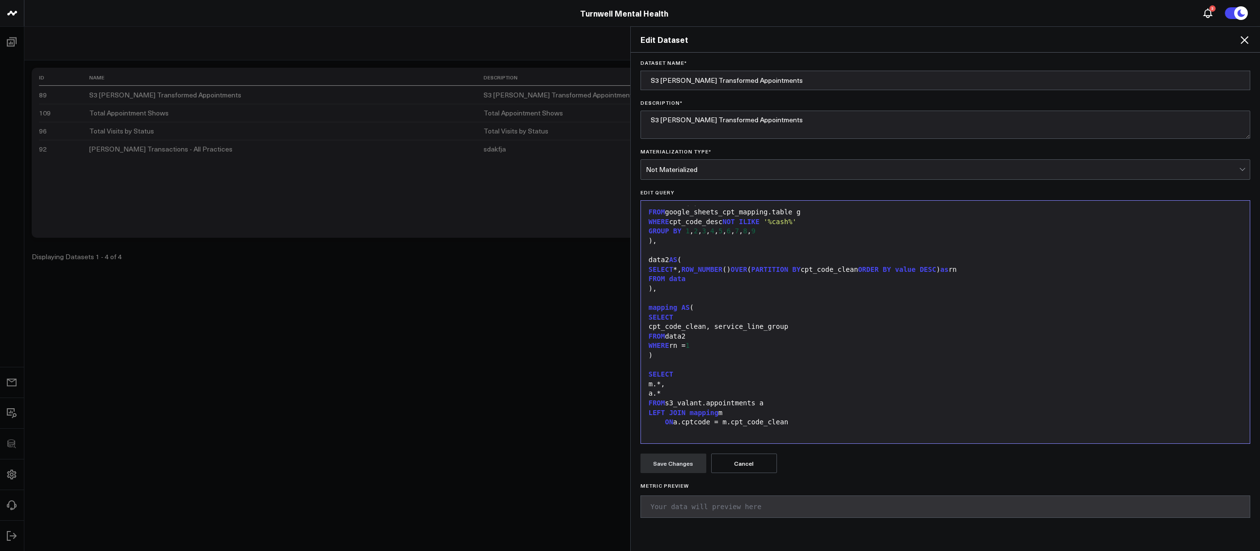
click at [804, 422] on div "ON a.cptcode = m.cpt_code_clean" at bounding box center [945, 423] width 599 height 10
click at [685, 462] on button "Preview Query" at bounding box center [673, 463] width 66 height 19
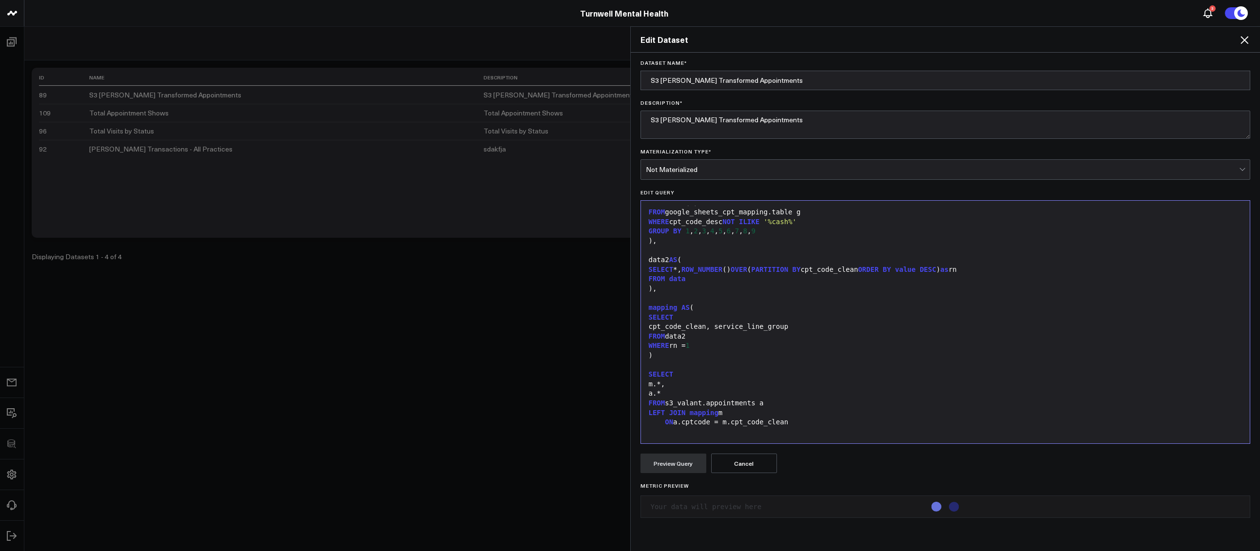
scroll to position [124, 0]
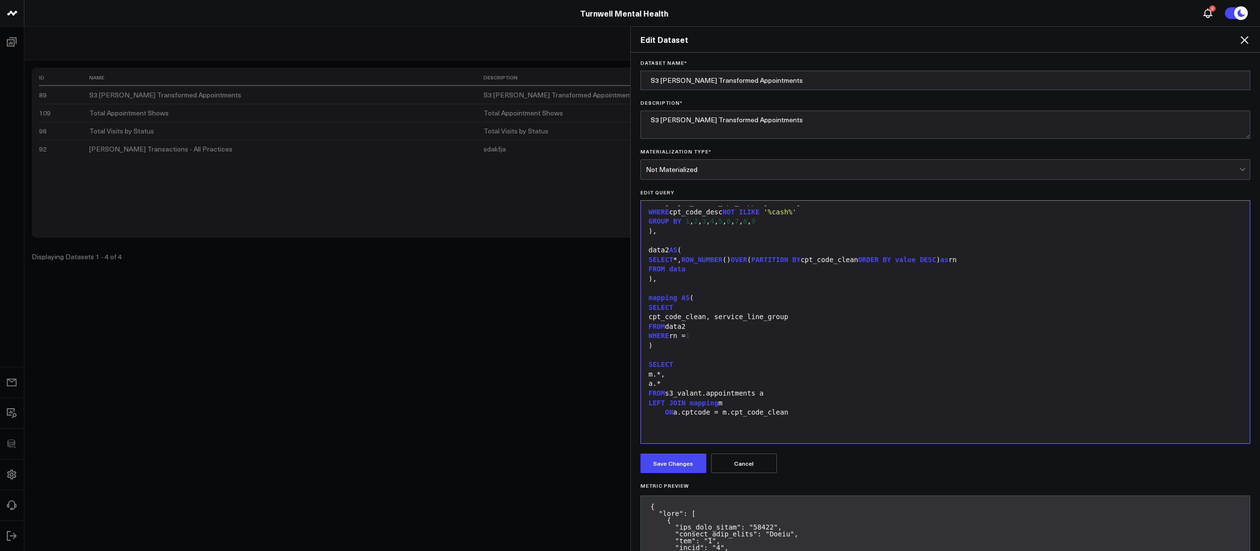
click at [758, 461] on button "Cancel" at bounding box center [744, 463] width 66 height 19
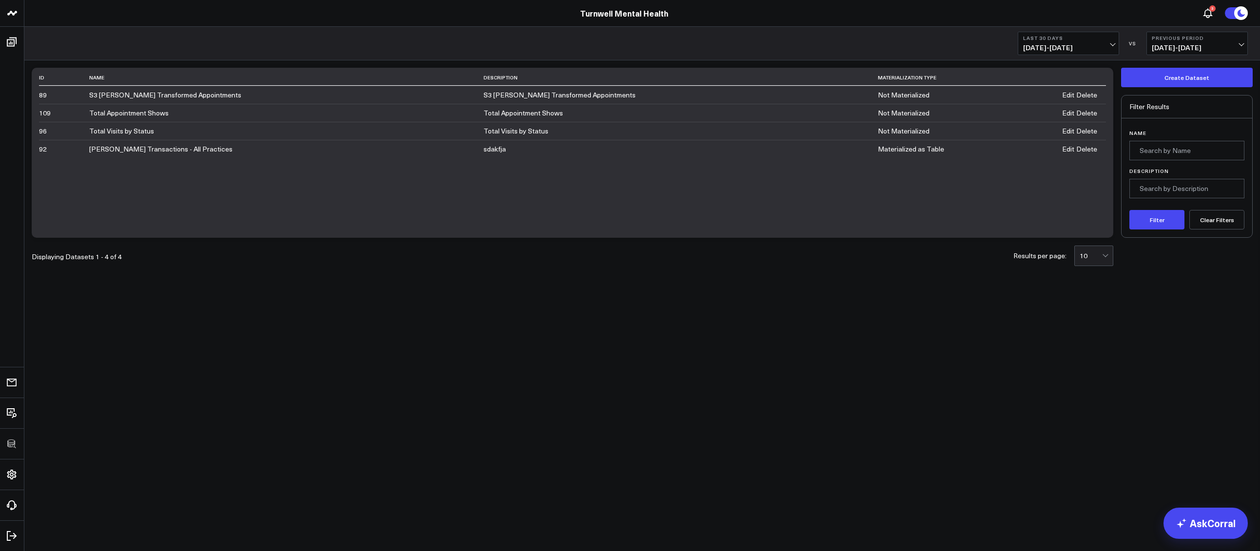
click at [596, 309] on body "3725 Test 829 Studios Accenture Acme Industrial Activant Capital Agriculture & …" at bounding box center [630, 275] width 1260 height 551
